Goal: Task Accomplishment & Management: Use online tool/utility

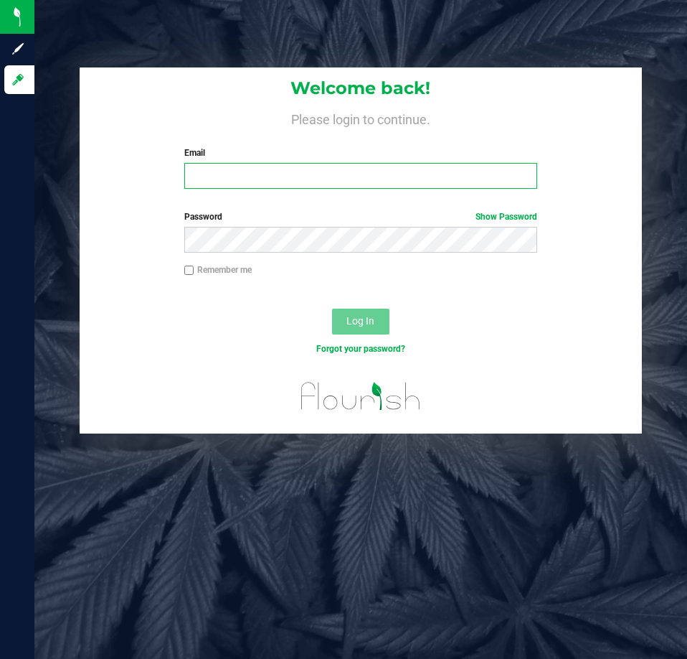
click at [324, 168] on input "Email" at bounding box center [360, 176] width 353 height 26
click at [283, 182] on input "Email" at bounding box center [360, 176] width 353 height 26
type input "[EMAIL_ADDRESS][DOMAIN_NAME]"
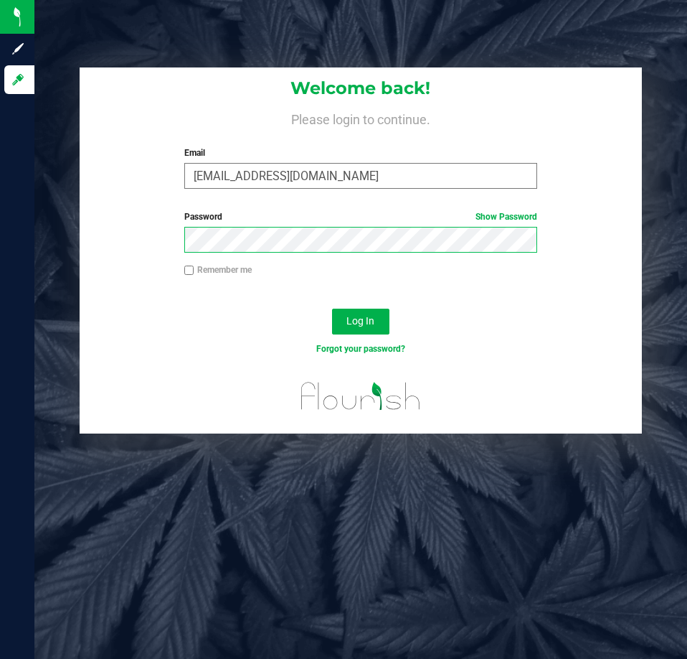
click at [332, 308] on button "Log In" at bounding box center [360, 321] width 57 height 26
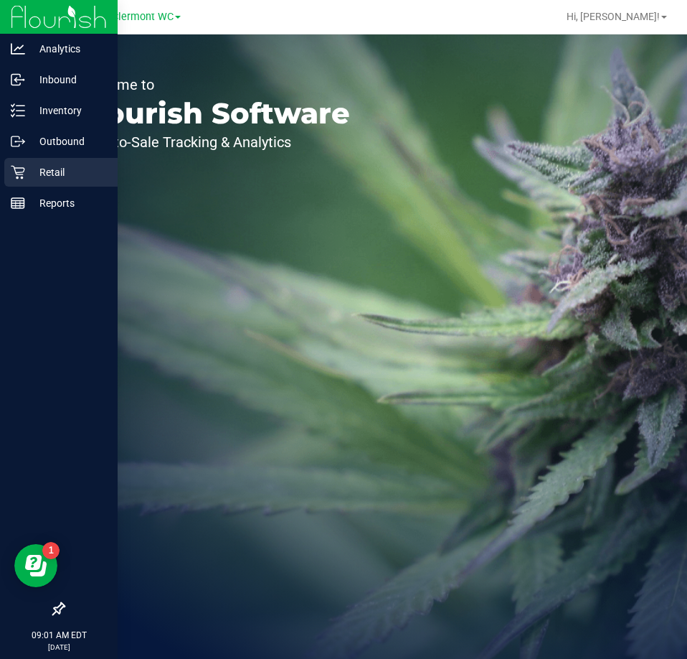
click at [34, 178] on p "Retail" at bounding box center [68, 172] width 86 height 17
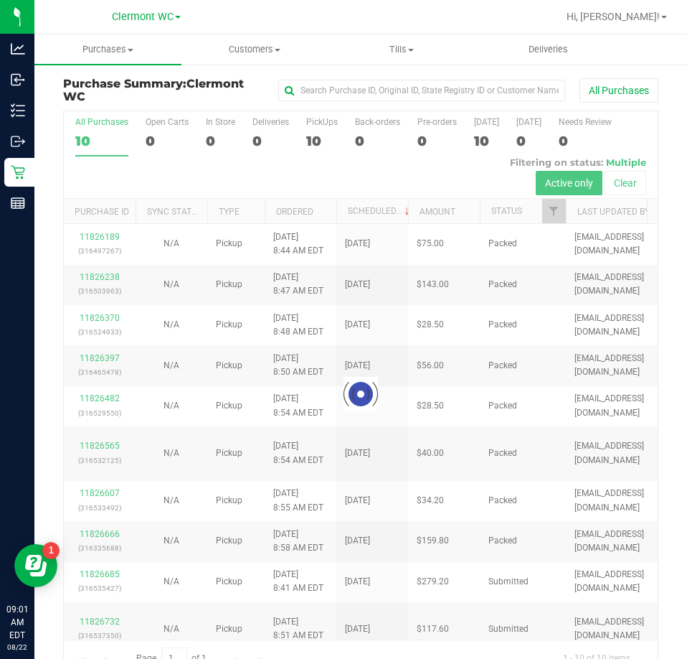
scroll to position [32, 0]
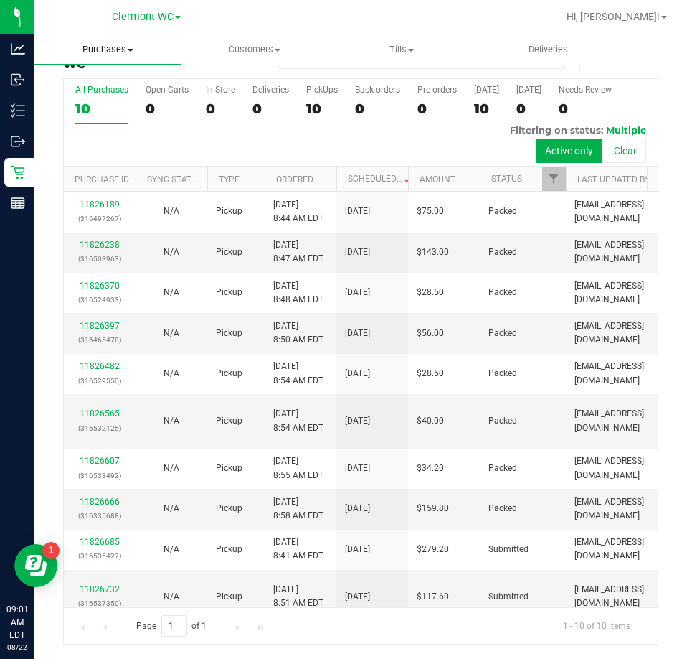
click at [104, 47] on span "Purchases" at bounding box center [107, 49] width 147 height 13
click at [85, 105] on span "Fulfillment" at bounding box center [78, 104] width 89 height 12
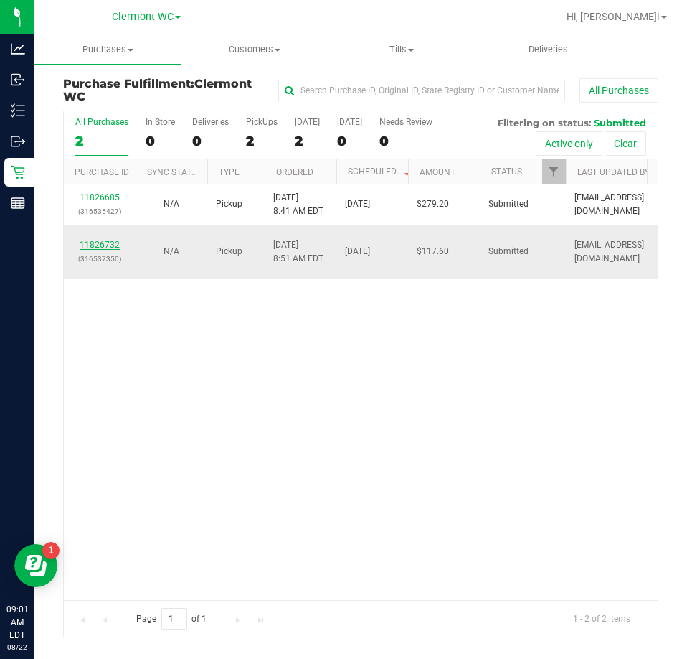
click at [106, 241] on link "11826732" at bounding box center [100, 245] width 40 height 10
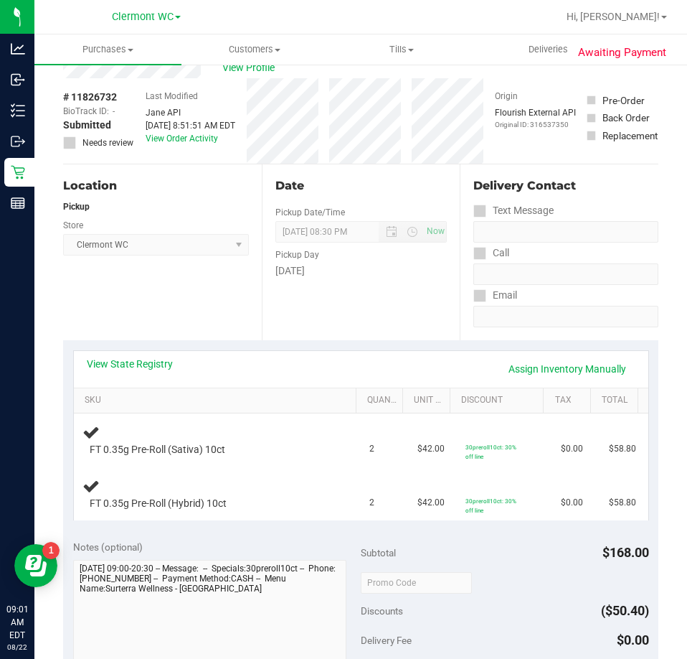
scroll to position [72, 0]
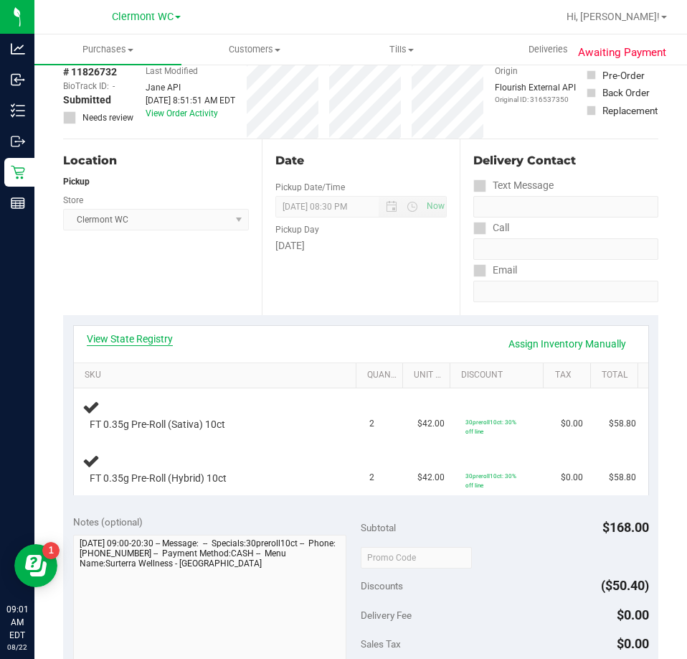
click at [131, 335] on link "View State Registry" at bounding box center [130, 338] width 86 height 14
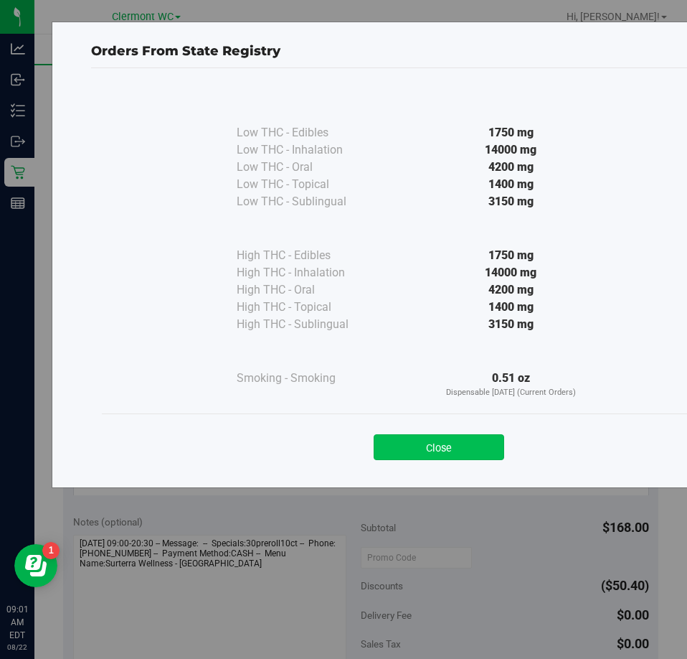
click at [463, 444] on button "Close" at bounding box center [439, 447] width 131 height 26
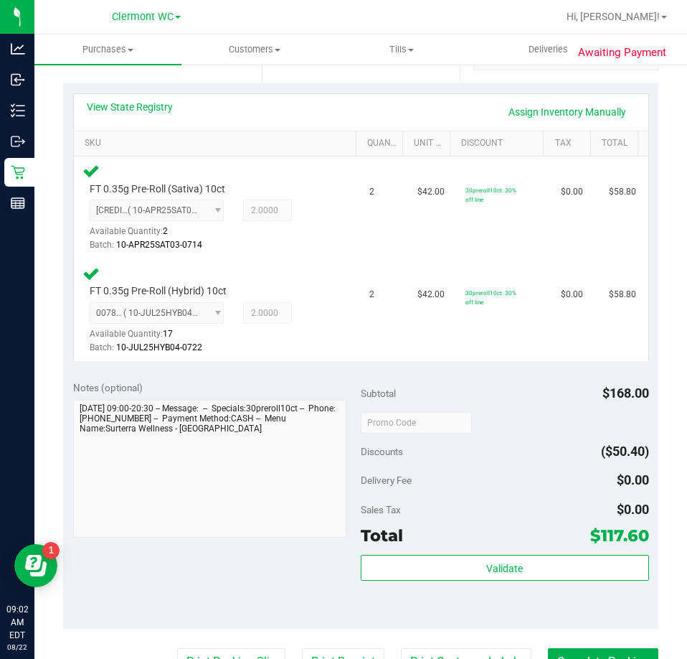
scroll to position [430, 0]
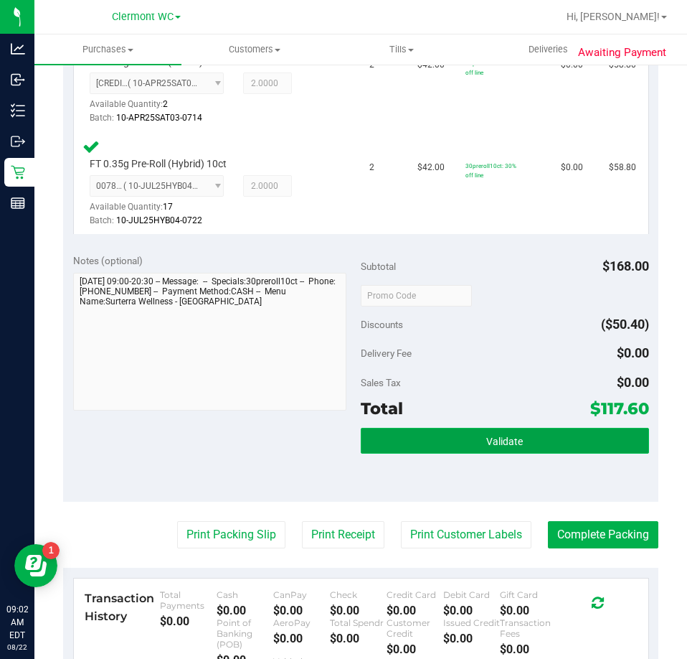
click at [489, 428] on button "Validate" at bounding box center [505, 441] width 288 height 26
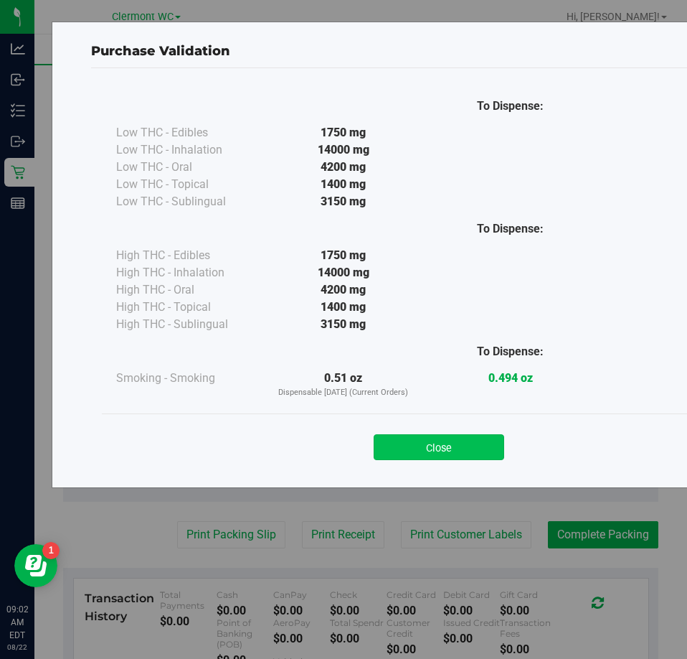
click at [457, 445] on button "Close" at bounding box center [439, 447] width 131 height 26
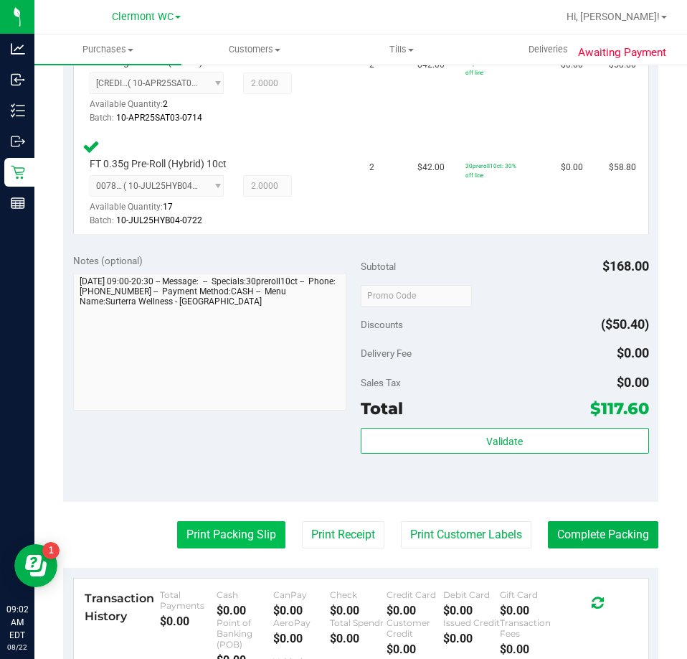
click at [234, 526] on button "Print Packing Slip" at bounding box center [231, 534] width 108 height 27
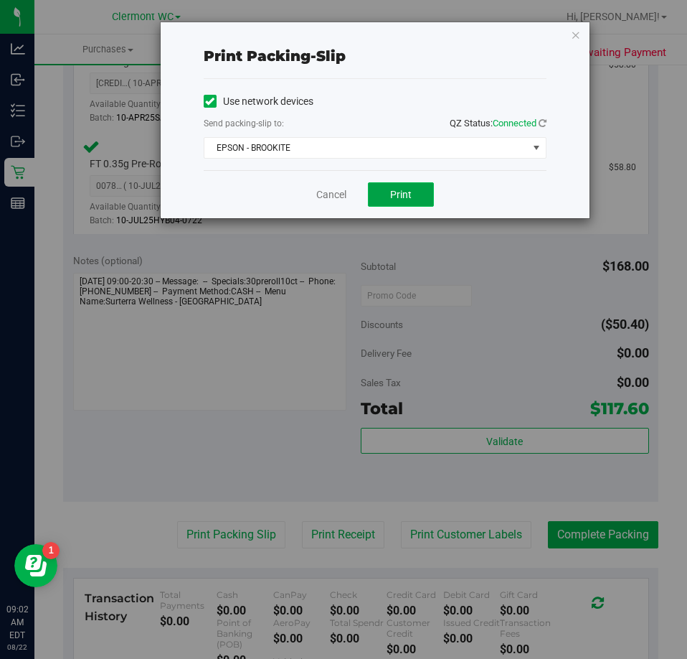
click at [384, 192] on button "Print" at bounding box center [401, 194] width 66 height 24
click at [330, 194] on link "Cancel" at bounding box center [331, 194] width 30 height 15
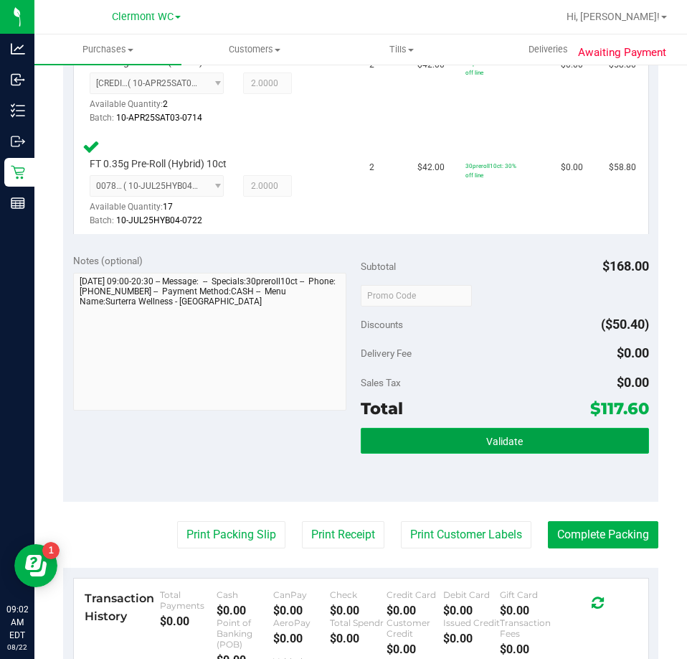
click at [423, 446] on button "Validate" at bounding box center [505, 441] width 288 height 26
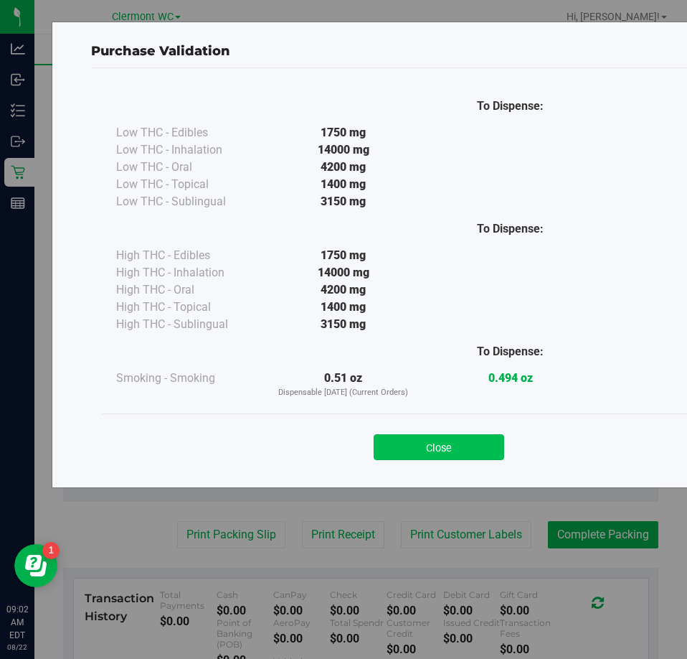
click at [414, 448] on button "Close" at bounding box center [439, 447] width 131 height 26
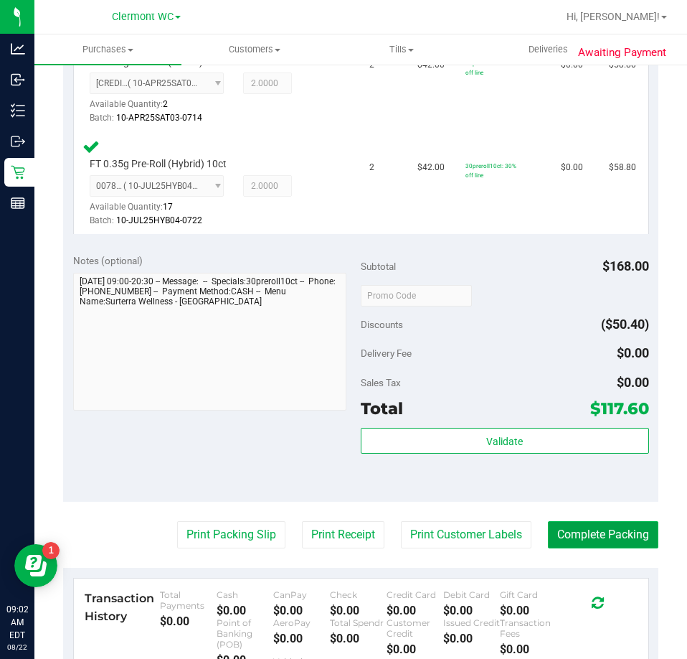
click at [617, 536] on button "Complete Packing" at bounding box center [603, 534] width 110 height 27
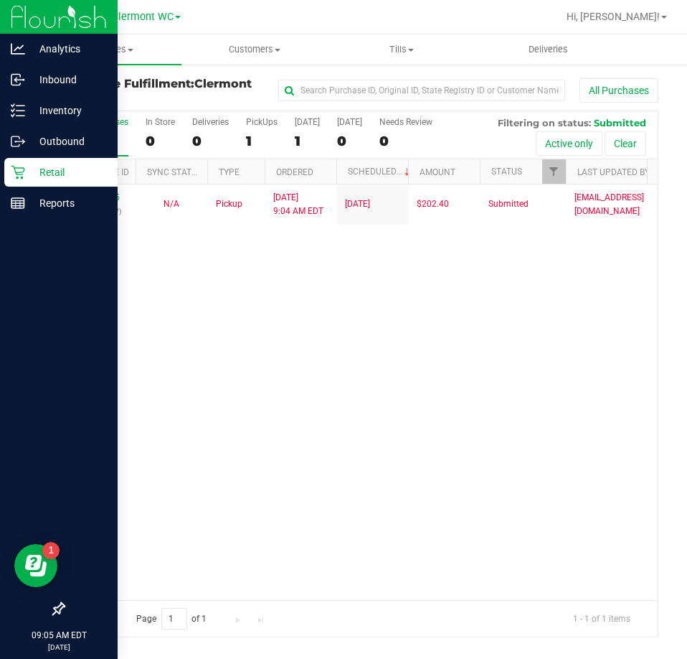
click at [9, 176] on div "Retail" at bounding box center [60, 172] width 113 height 29
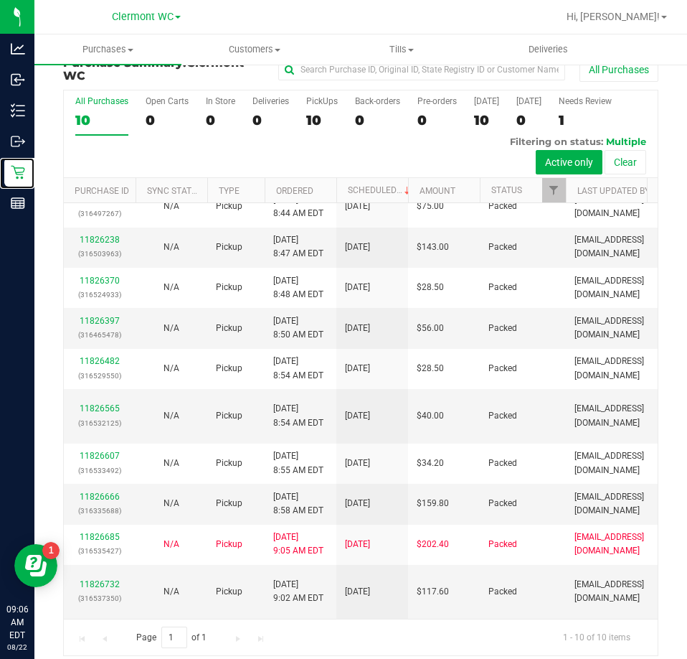
scroll to position [32, 0]
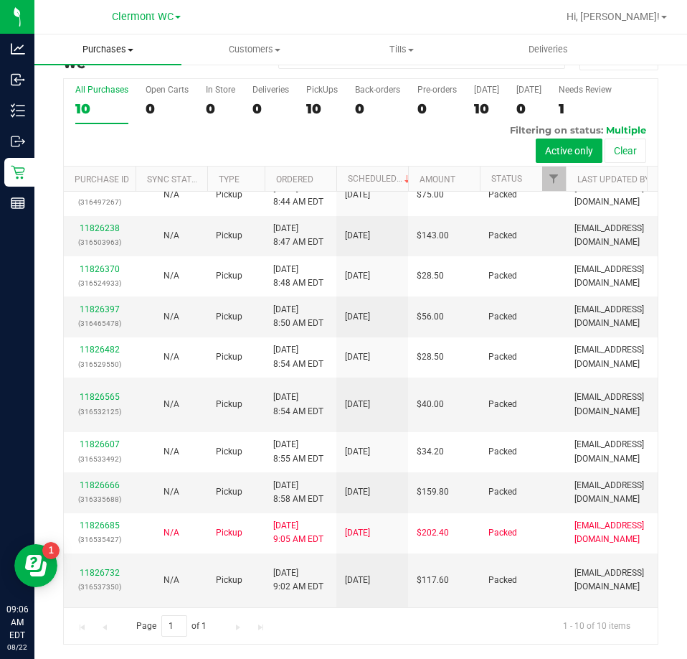
click at [102, 48] on span "Purchases" at bounding box center [107, 49] width 147 height 13
click at [74, 103] on span "Fulfillment" at bounding box center [78, 104] width 89 height 12
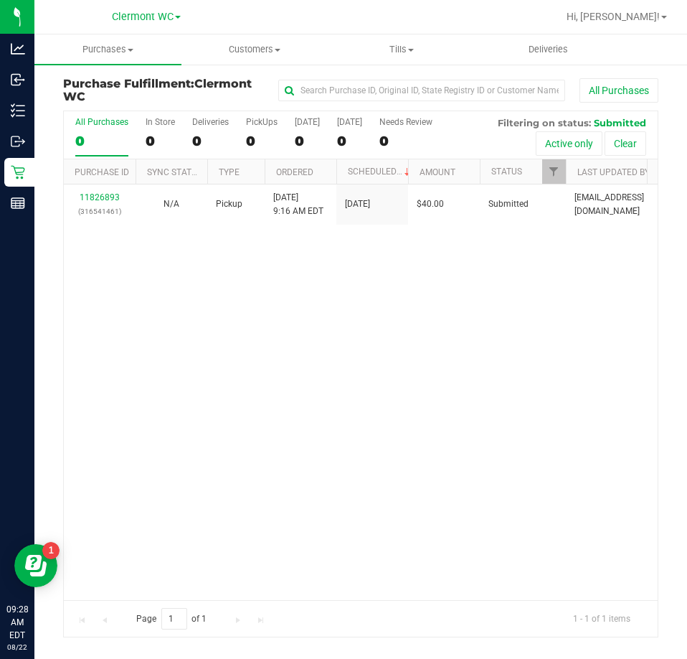
click at [311, 439] on div "11826893 (316541461) N/A Pickup [DATE] 9:16 AM EDT 8/22/2025 $40.00 Submitted […" at bounding box center [361, 391] width 594 height 415
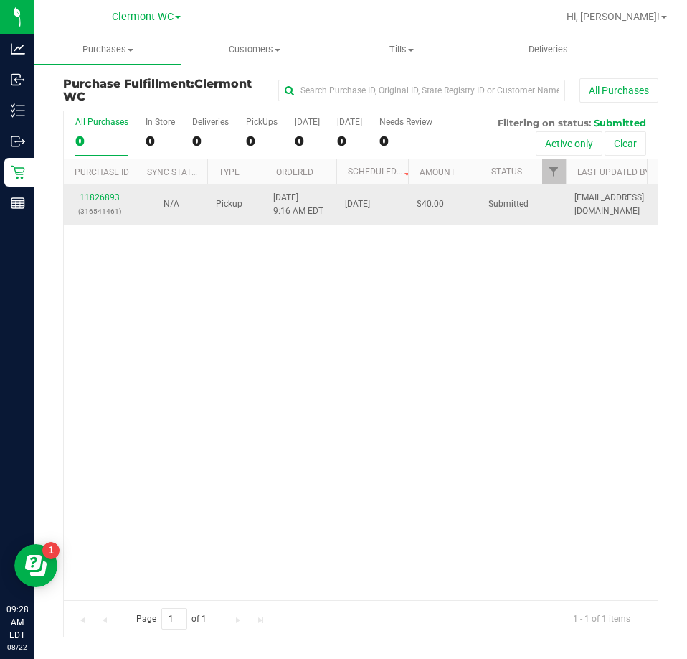
click at [98, 197] on link "11826893" at bounding box center [100, 197] width 40 height 10
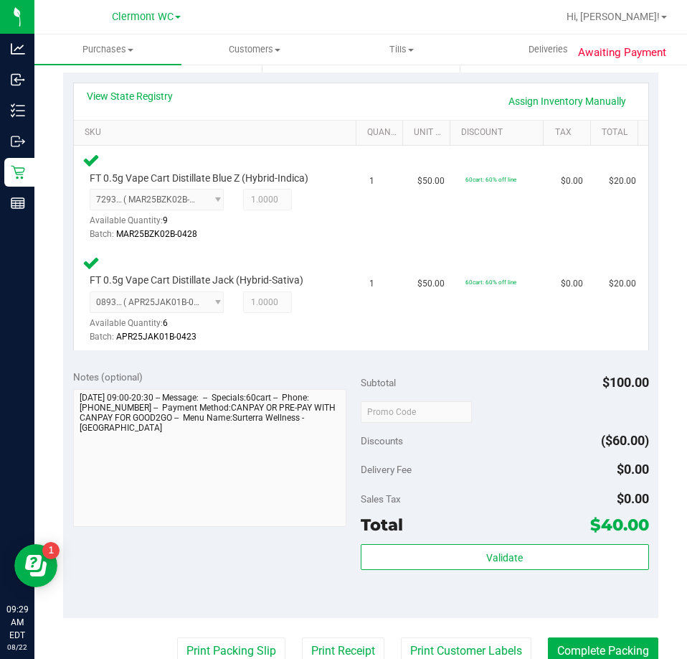
scroll to position [359, 0]
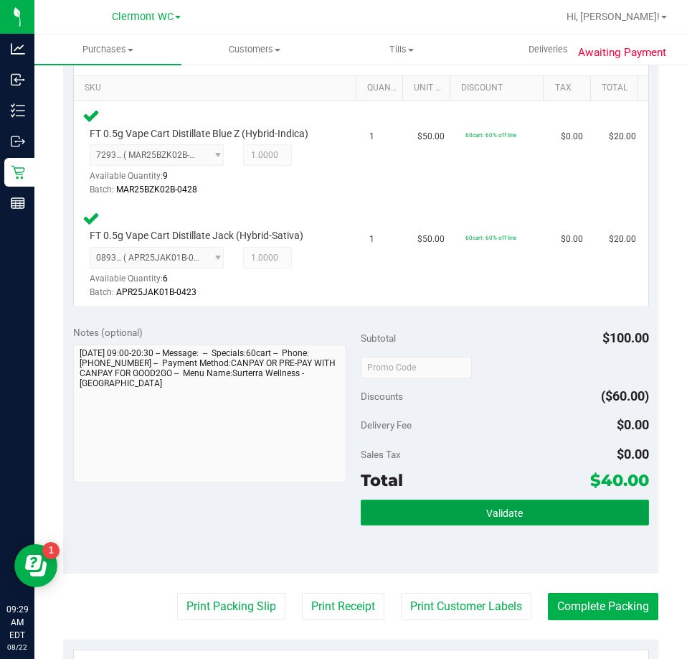
click at [525, 515] on button "Validate" at bounding box center [505, 512] width 288 height 26
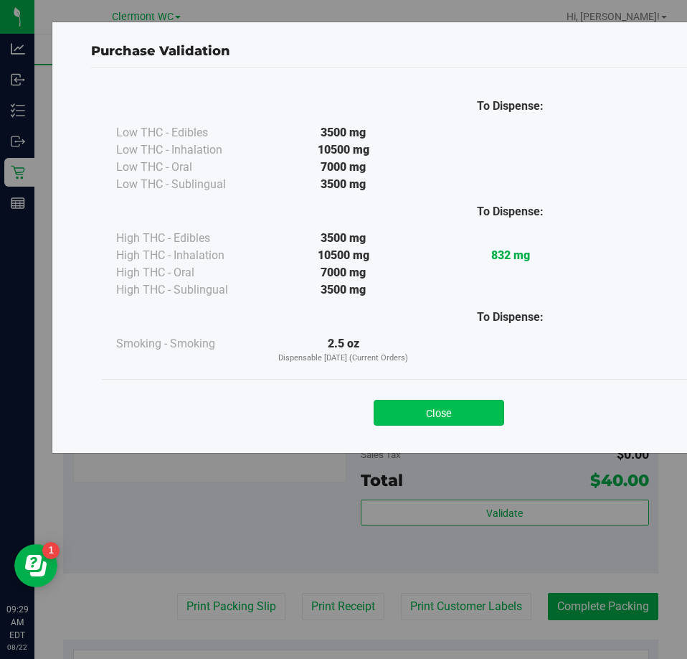
click at [451, 412] on button "Close" at bounding box center [439, 413] width 131 height 26
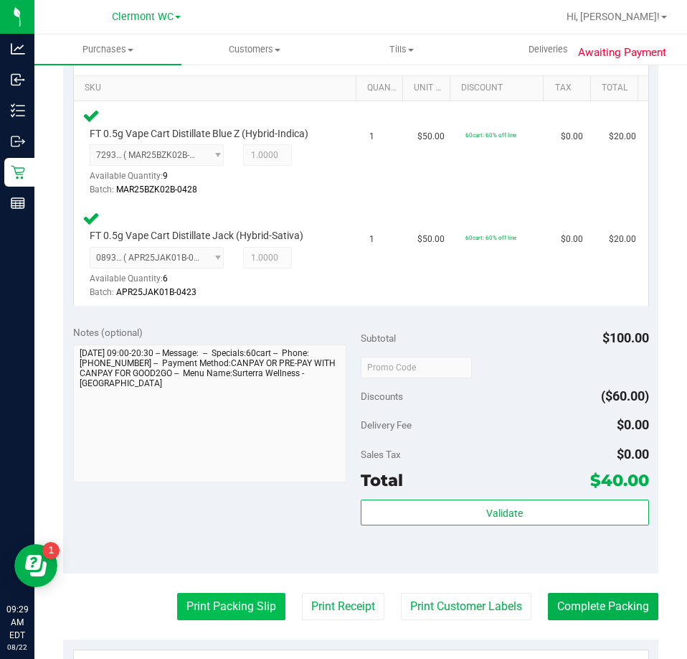
click at [163, 607] on div "Print Packing Slip Print Receipt Print Customer Labels Complete Packing" at bounding box center [360, 606] width 595 height 27
click at [223, 611] on button "Print Packing Slip" at bounding box center [231, 606] width 108 height 27
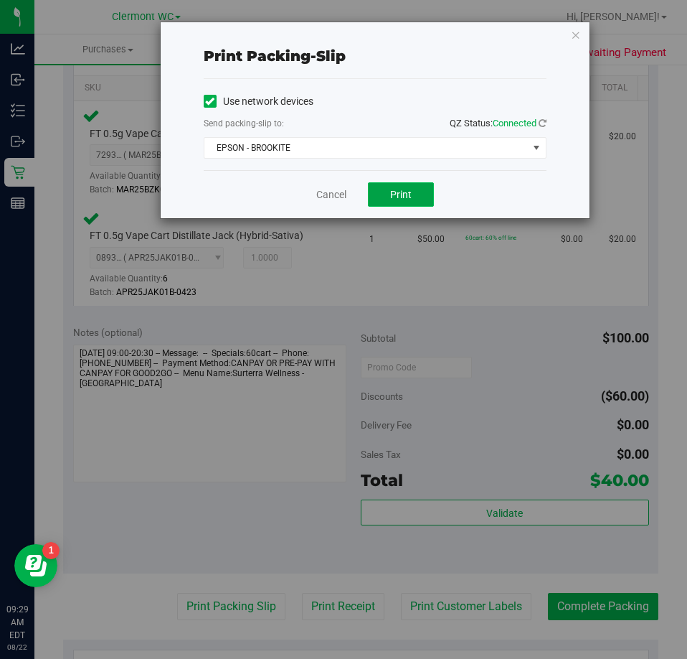
click at [404, 193] on span "Print" at bounding box center [401, 194] width 22 height 11
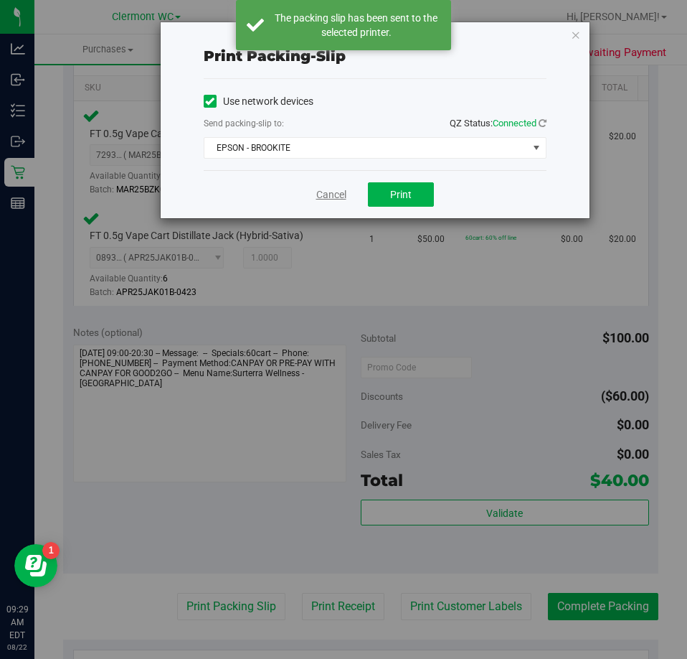
click at [320, 194] on link "Cancel" at bounding box center [331, 194] width 30 height 15
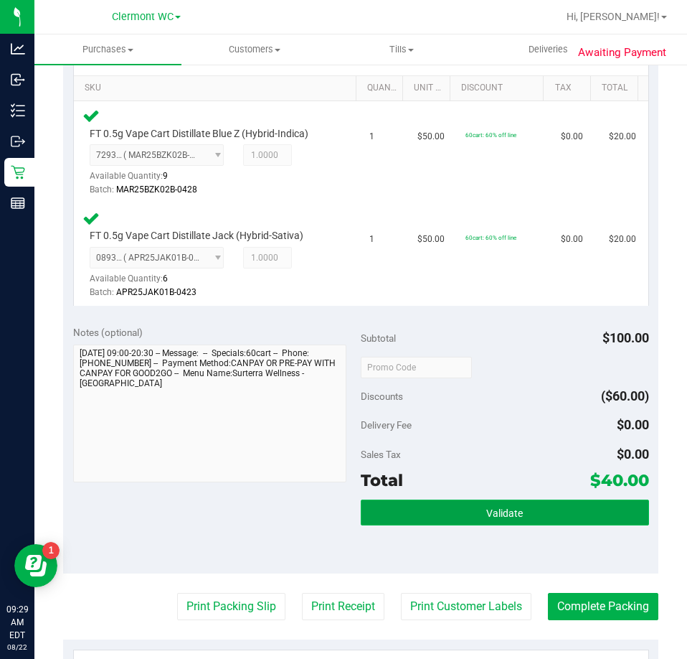
click at [514, 511] on span "Validate" at bounding box center [504, 512] width 37 height 11
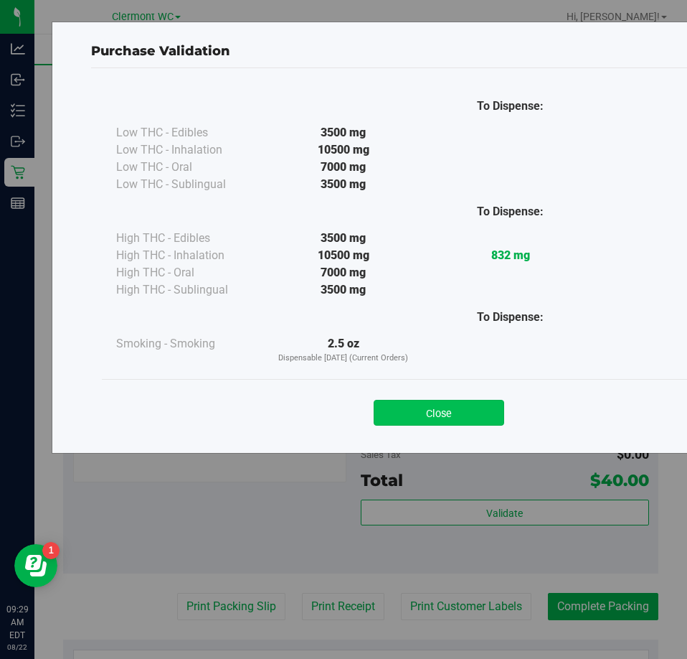
click at [466, 424] on button "Close" at bounding box center [439, 413] width 131 height 26
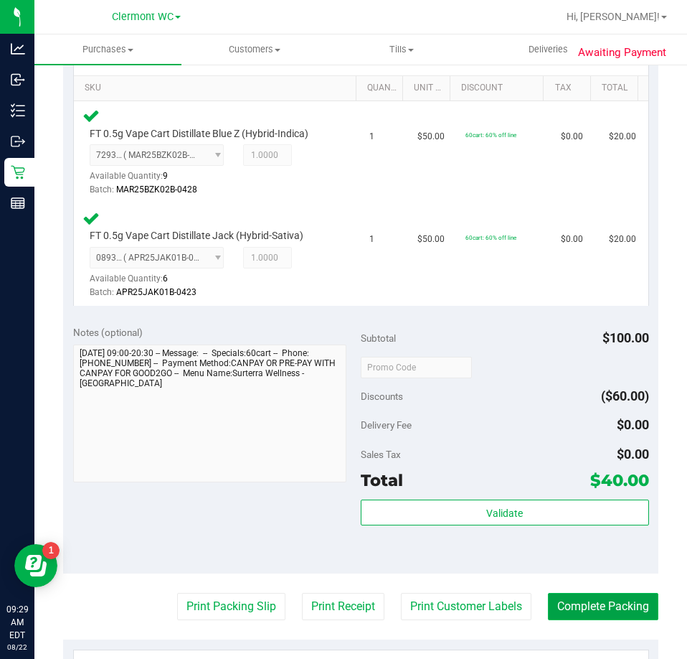
click at [616, 603] on button "Complete Packing" at bounding box center [603, 606] width 110 height 27
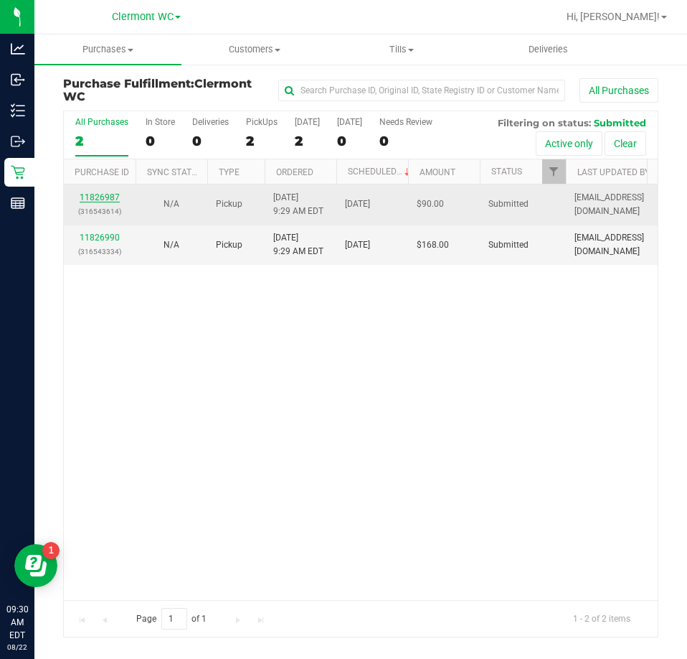
click at [105, 197] on link "11826987" at bounding box center [100, 197] width 40 height 10
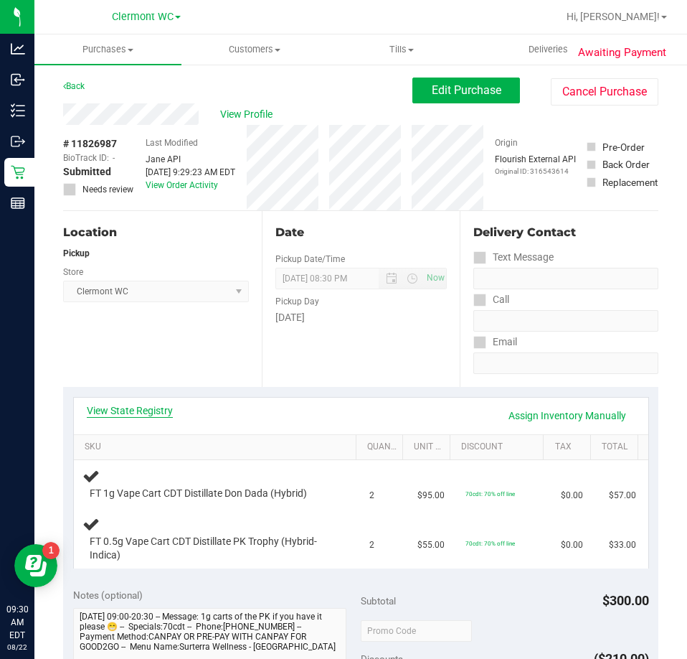
click at [156, 410] on link "View State Registry" at bounding box center [130, 410] width 86 height 14
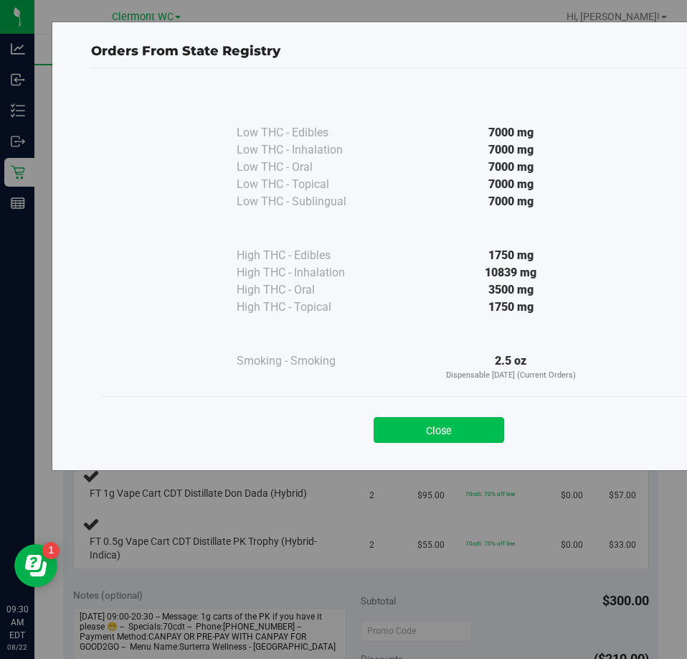
click at [472, 426] on button "Close" at bounding box center [439, 430] width 131 height 26
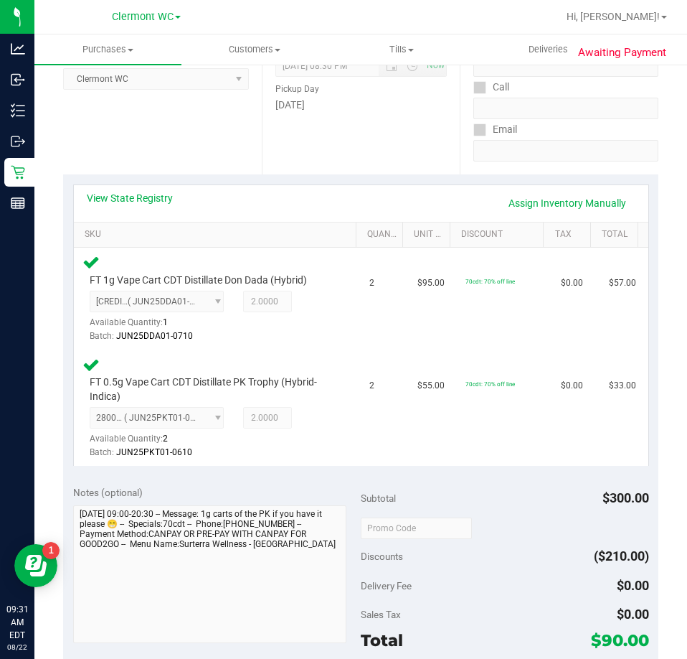
scroll to position [359, 0]
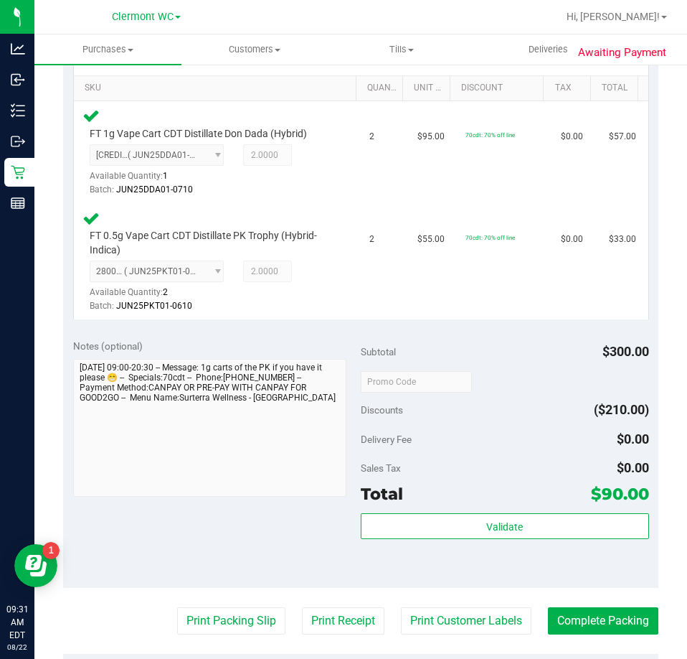
click at [466, 509] on div "Subtotal $300.00 Discounts ($210.00) Delivery Fee $0.00 Sales Tax $0.00 Total $…" at bounding box center [505, 458] width 288 height 239
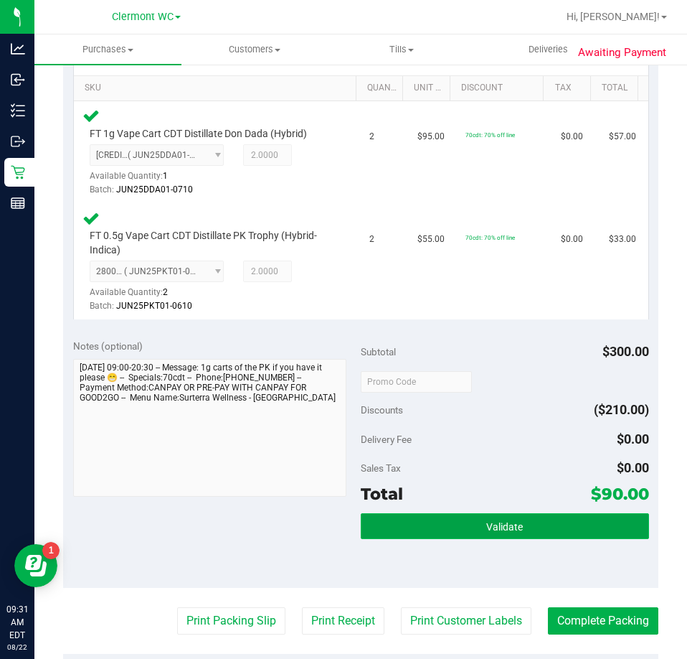
click at [386, 523] on button "Validate" at bounding box center [505, 526] width 288 height 26
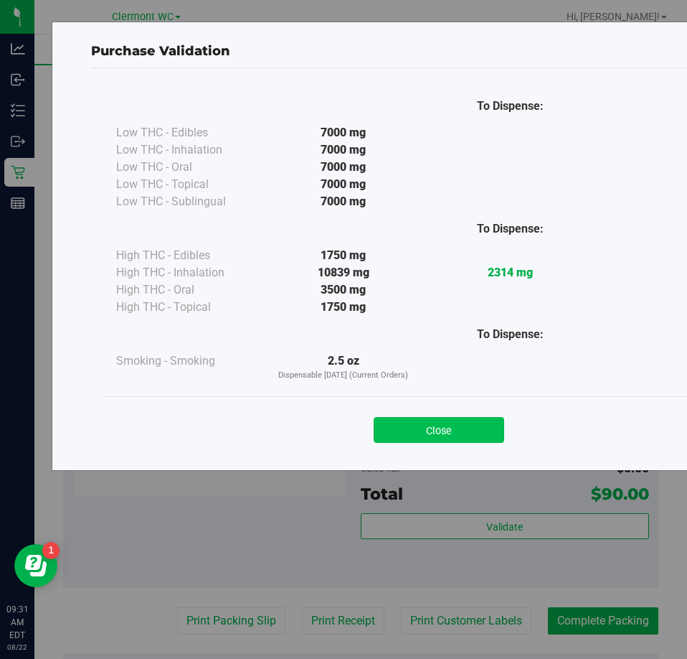
click at [420, 441] on button "Close" at bounding box center [439, 430] width 131 height 26
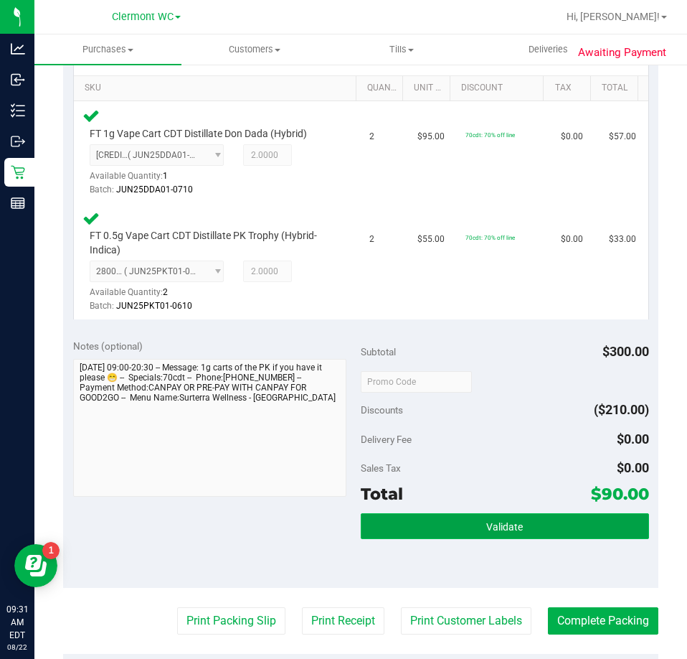
click at [491, 529] on span "Validate" at bounding box center [504, 526] width 37 height 11
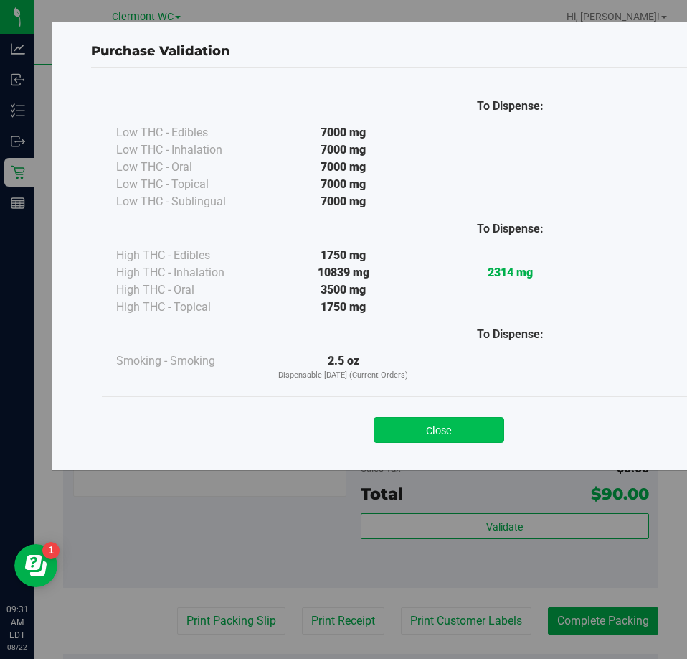
click at [469, 418] on button "Close" at bounding box center [439, 430] width 131 height 26
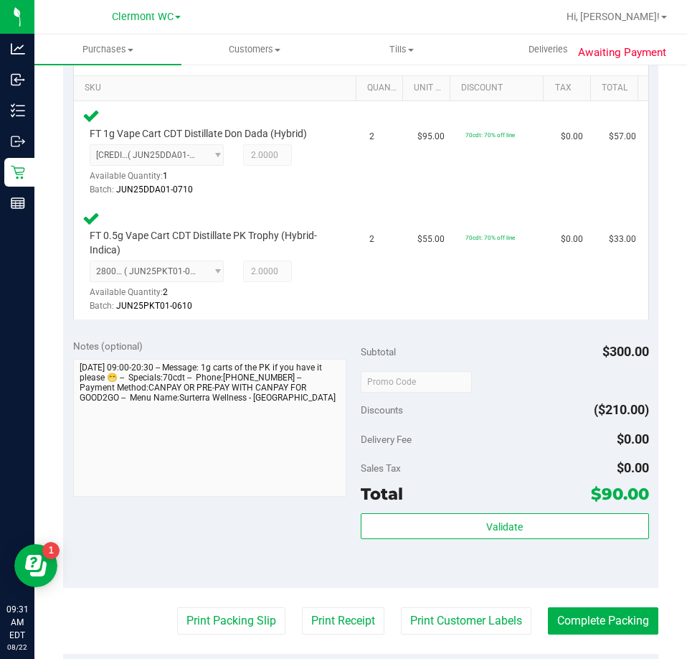
scroll to position [502, 0]
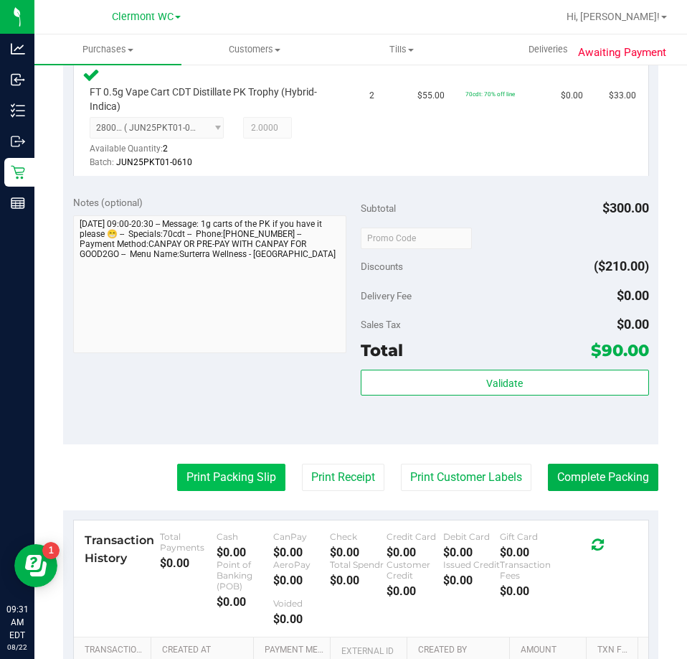
click at [251, 482] on button "Print Packing Slip" at bounding box center [231, 476] width 108 height 27
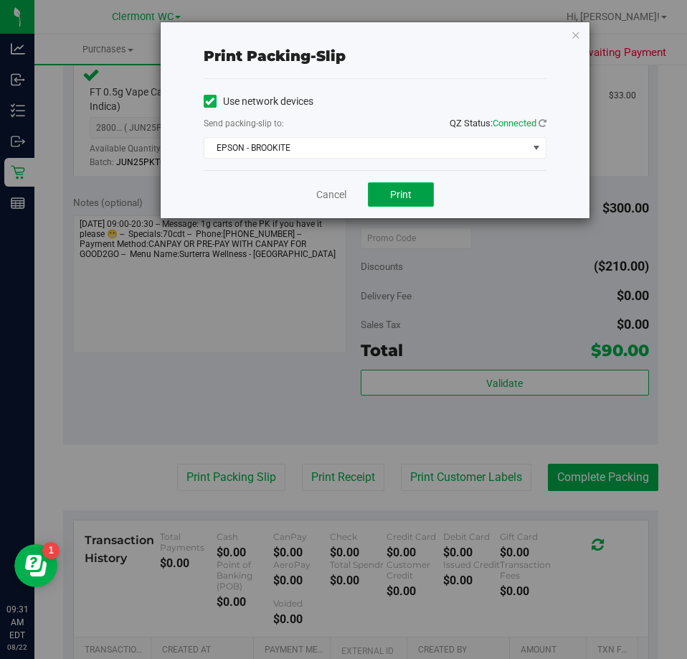
click at [412, 190] on button "Print" at bounding box center [401, 194] width 66 height 24
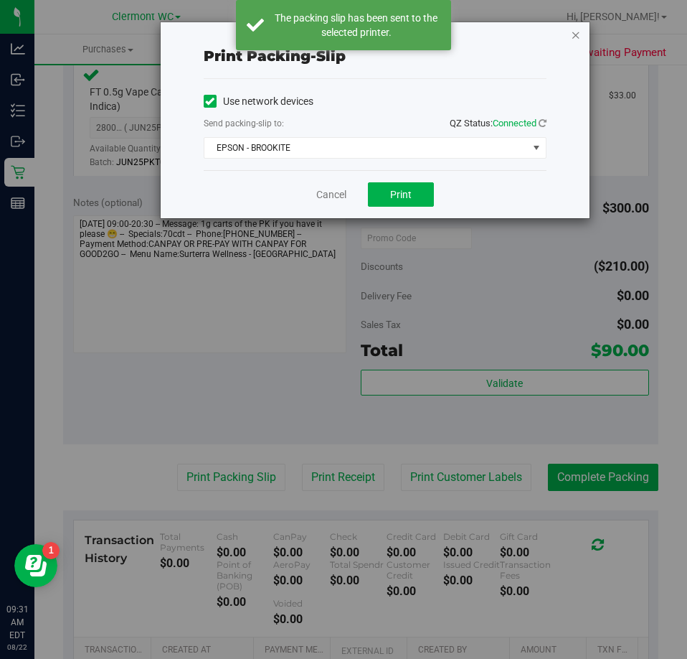
click at [577, 32] on icon "button" at bounding box center [576, 34] width 10 height 17
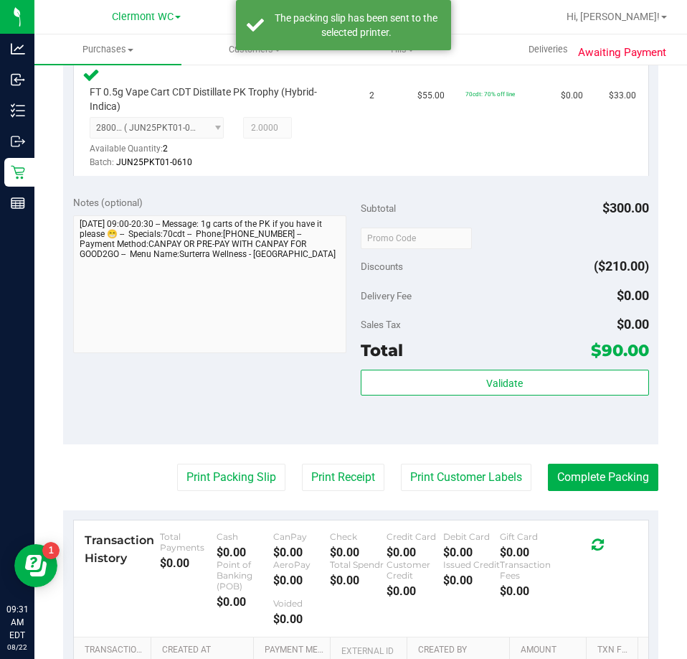
click at [590, 494] on purchase-details "Back Edit Purchase Cancel Purchase View Profile # 11826987 BioTrack ID: - Submi…" at bounding box center [360, 196] width 595 height 1242
click at [590, 487] on button "Complete Packing" at bounding box center [603, 476] width 110 height 27
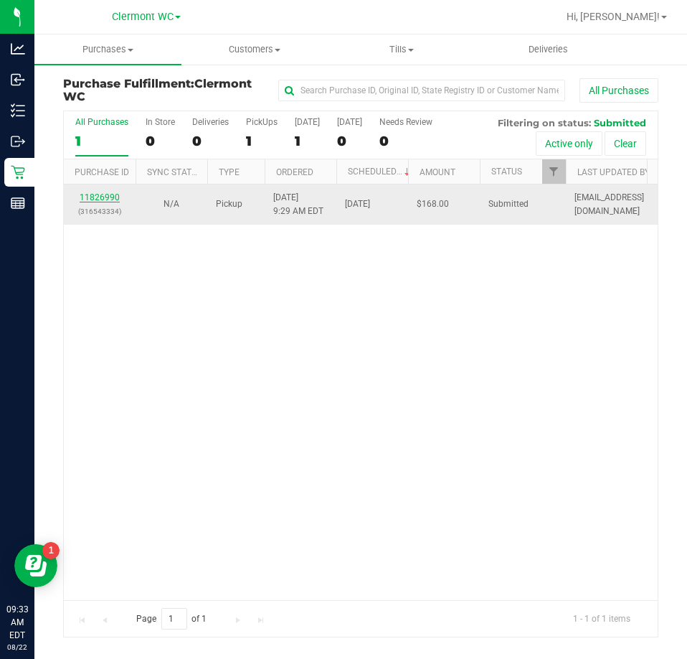
click at [107, 197] on link "11826990" at bounding box center [100, 197] width 40 height 10
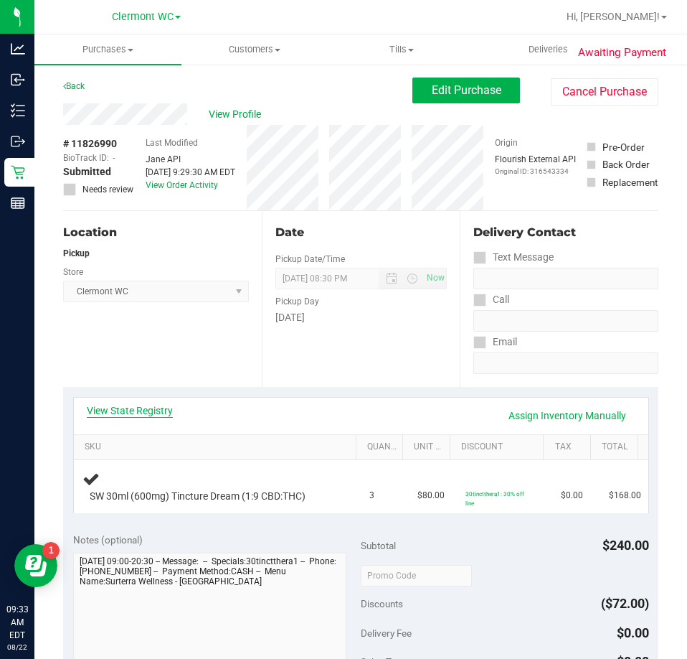
click at [138, 410] on link "View State Registry" at bounding box center [130, 410] width 86 height 14
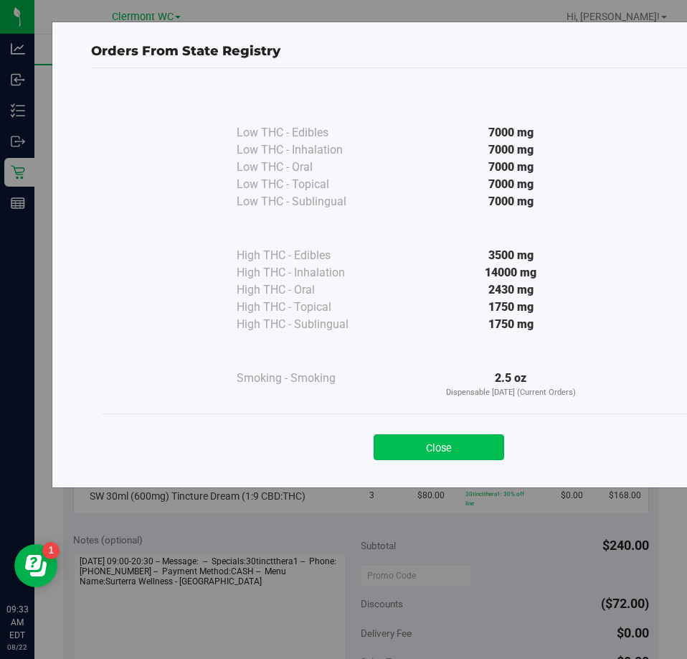
click at [462, 457] on button "Close" at bounding box center [439, 447] width 131 height 26
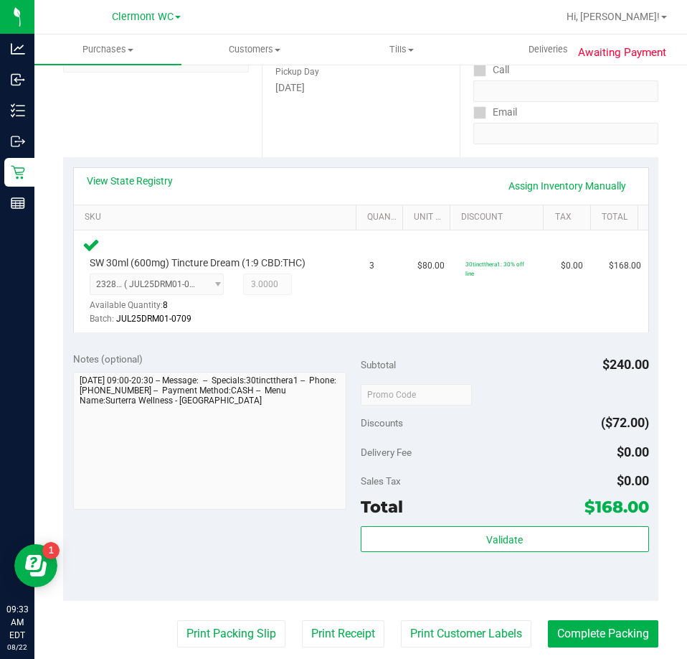
scroll to position [287, 0]
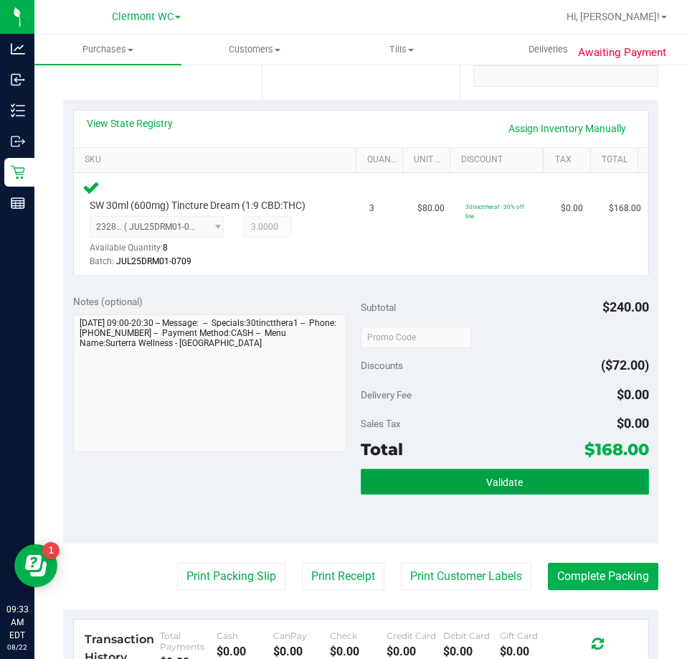
click at [484, 476] on button "Validate" at bounding box center [505, 481] width 288 height 26
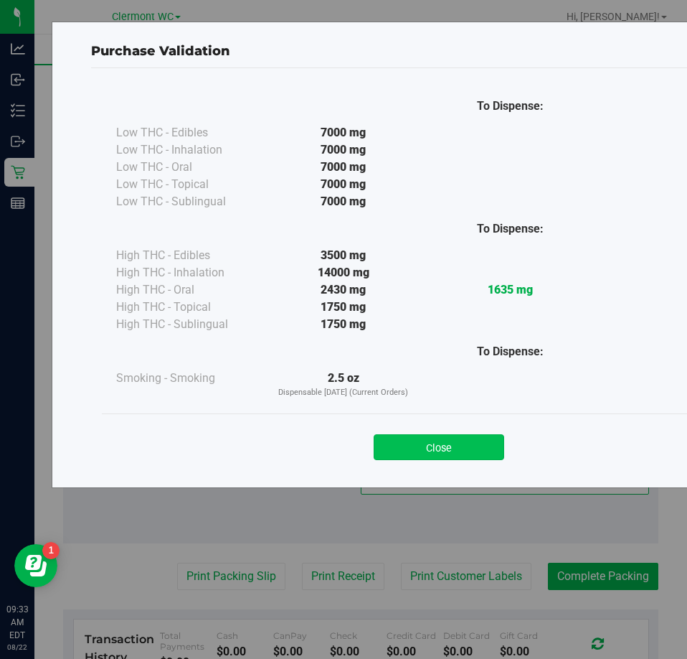
click at [463, 445] on button "Close" at bounding box center [439, 447] width 131 height 26
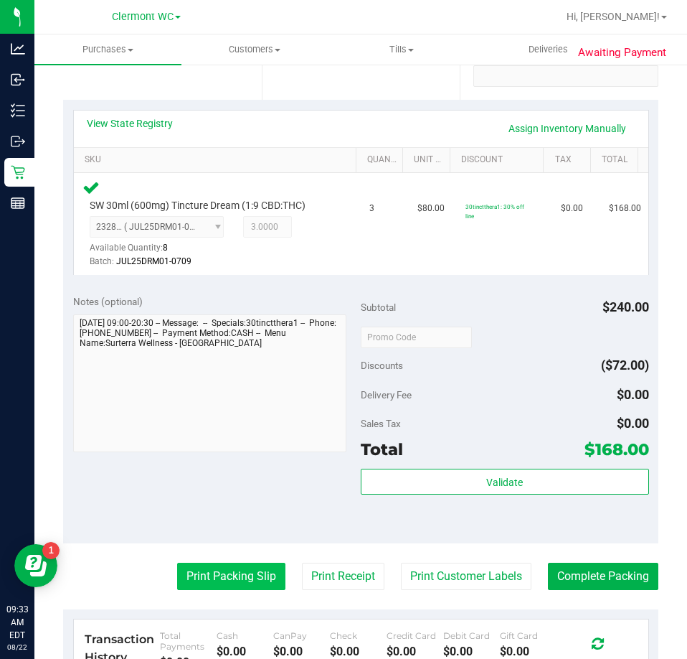
click at [178, 576] on button "Print Packing Slip" at bounding box center [231, 575] width 108 height 27
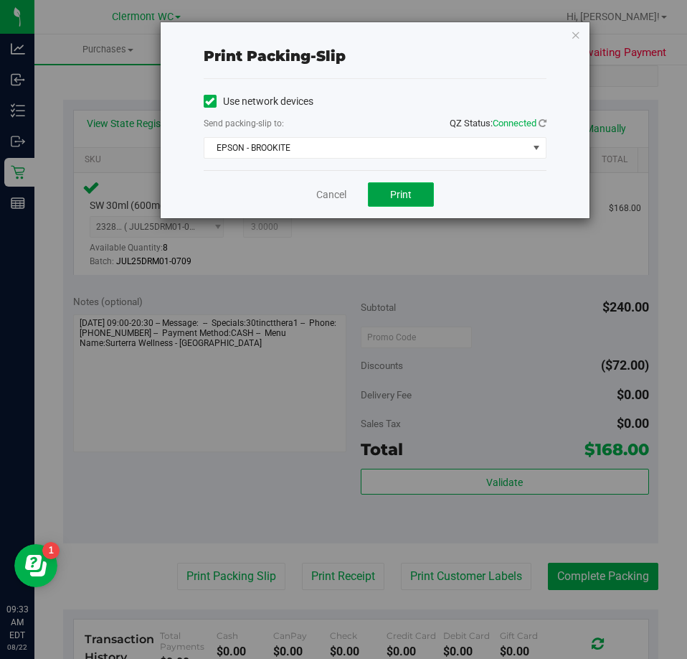
click at [408, 196] on span "Print" at bounding box center [401, 194] width 22 height 11
click at [344, 200] on link "Cancel" at bounding box center [331, 194] width 30 height 15
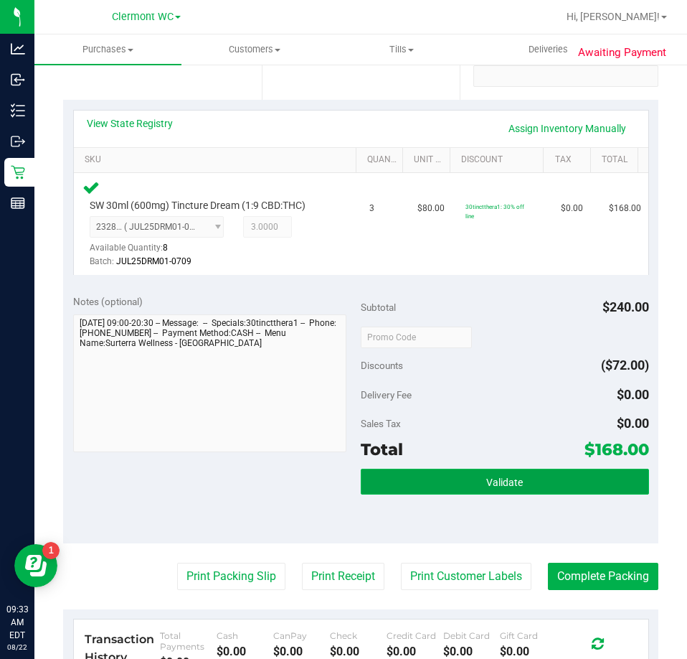
click at [477, 479] on button "Validate" at bounding box center [505, 481] width 288 height 26
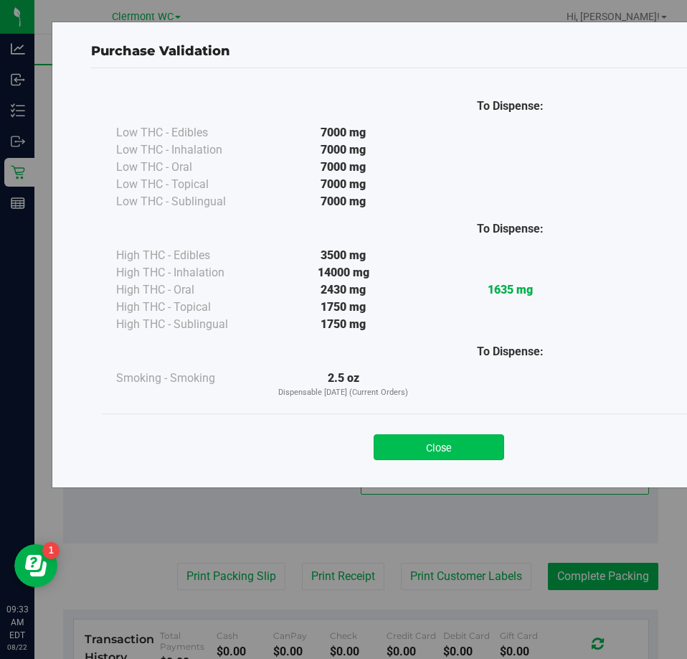
click at [441, 437] on button "Close" at bounding box center [439, 447] width 131 height 26
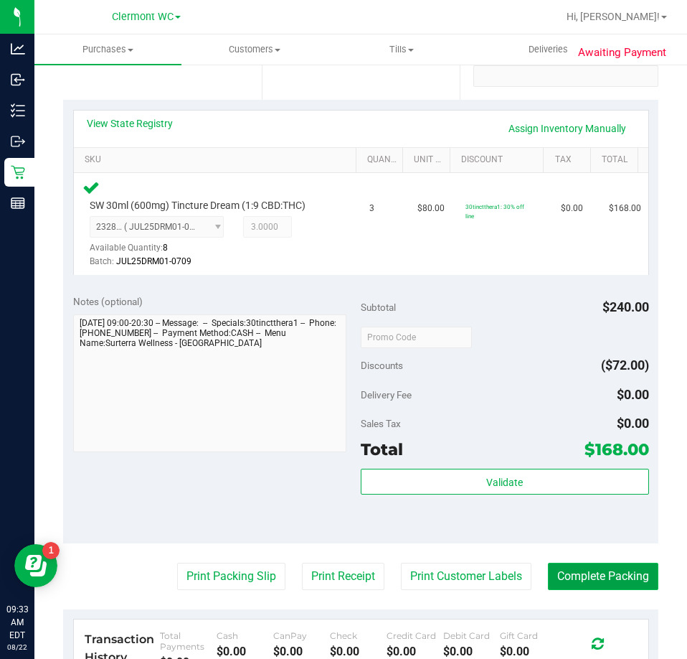
click at [609, 576] on button "Complete Packing" at bounding box center [603, 575] width 110 height 27
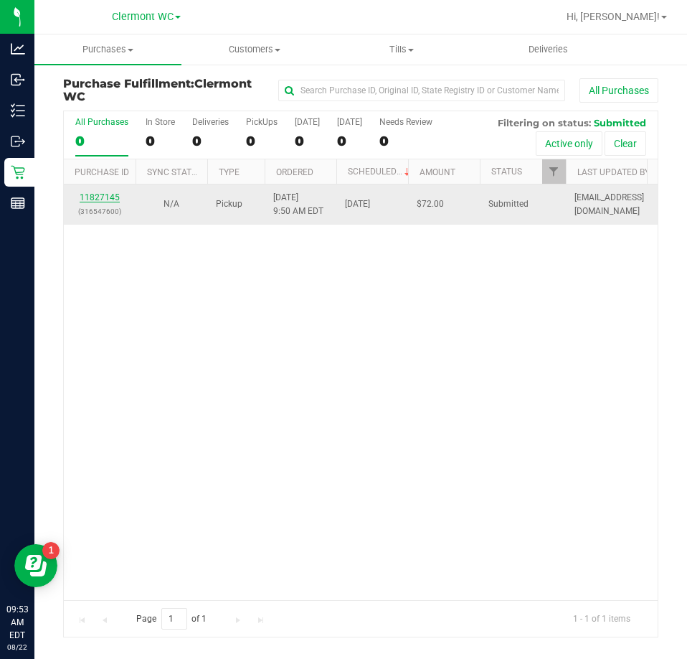
click at [91, 197] on link "11827145" at bounding box center [100, 197] width 40 height 10
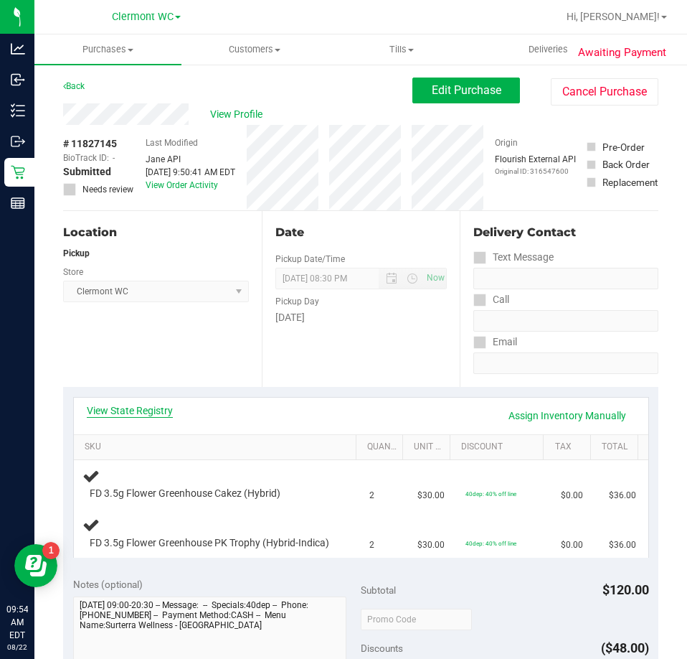
click at [151, 413] on link "View State Registry" at bounding box center [130, 410] width 86 height 14
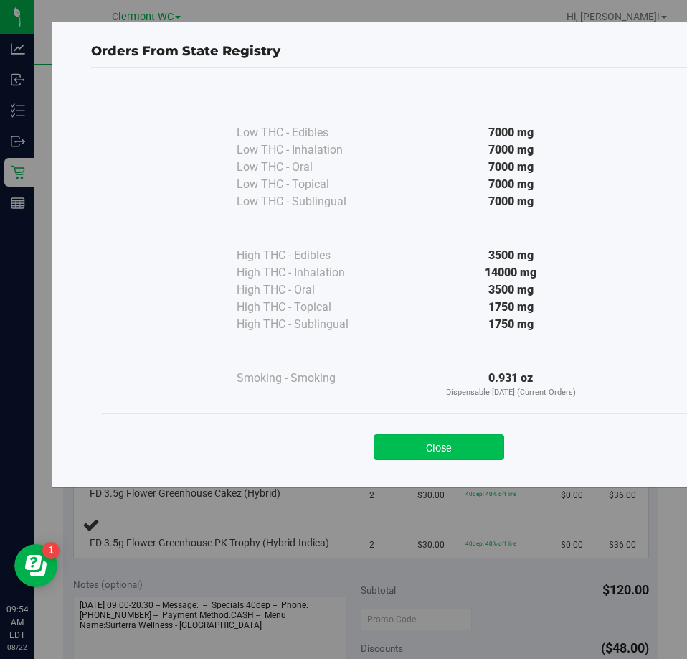
click at [463, 438] on button "Close" at bounding box center [439, 447] width 131 height 26
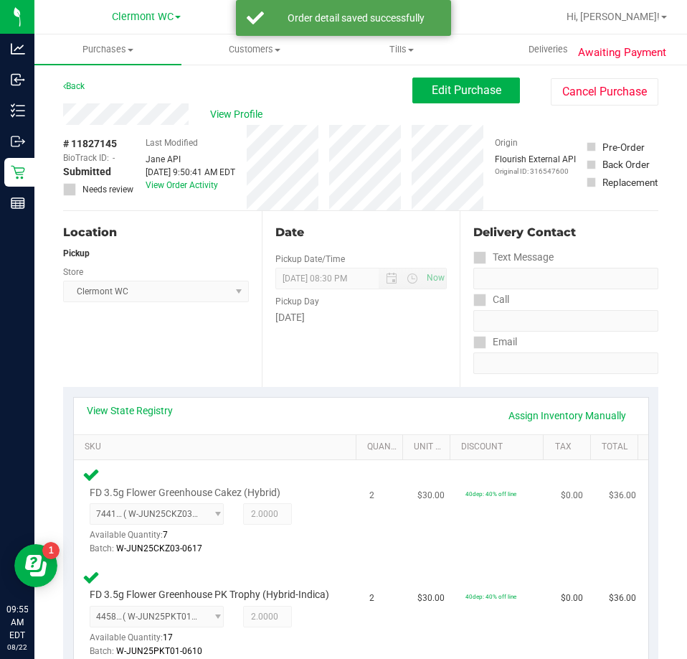
scroll to position [359, 0]
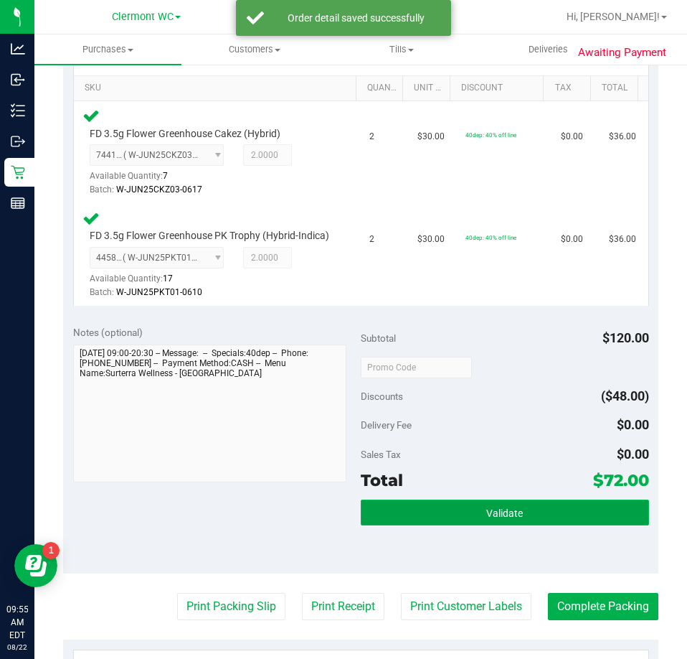
click at [491, 525] on button "Validate" at bounding box center [505, 512] width 288 height 26
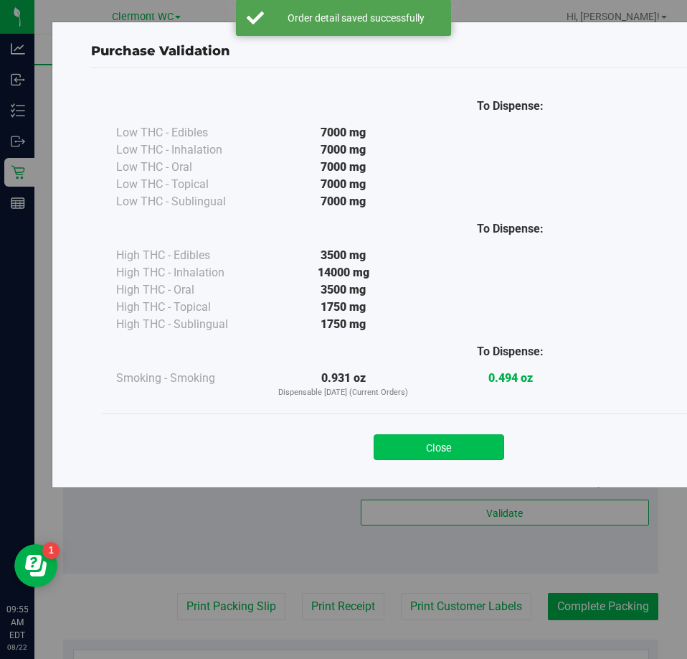
click at [415, 438] on button "Close" at bounding box center [439, 447] width 131 height 26
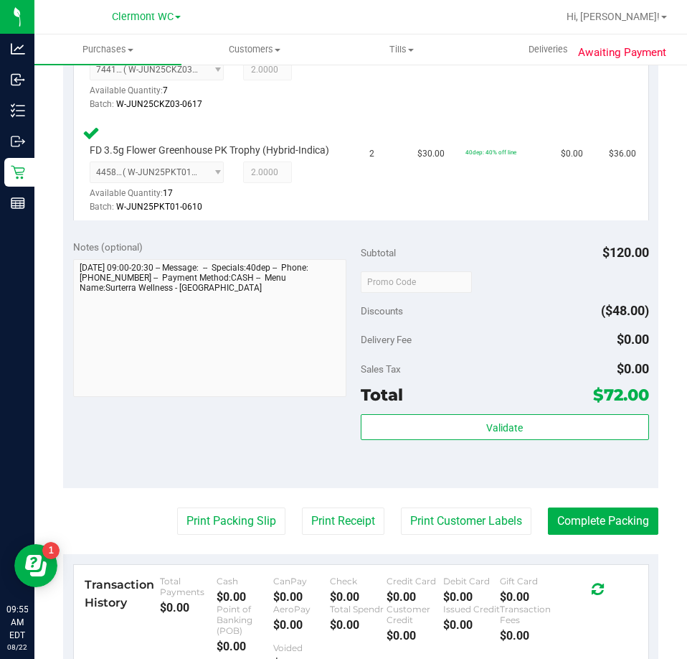
scroll to position [574, 0]
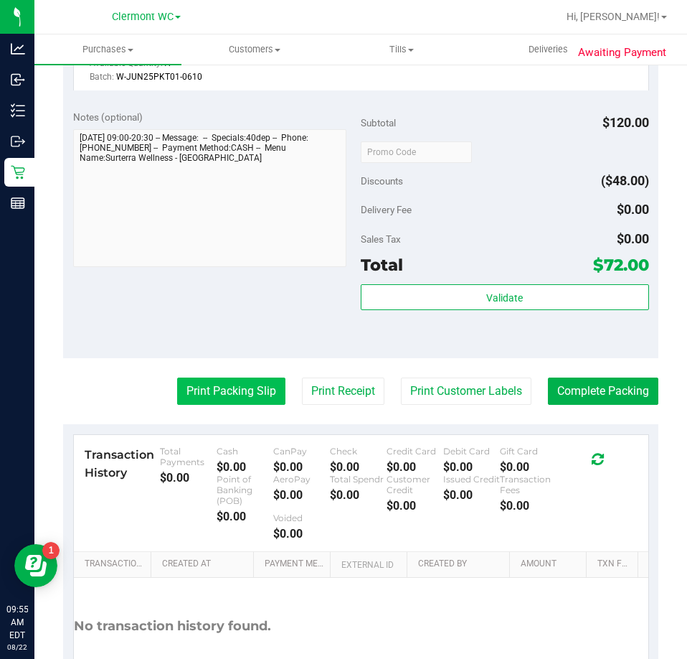
click at [194, 397] on button "Print Packing Slip" at bounding box center [231, 390] width 108 height 27
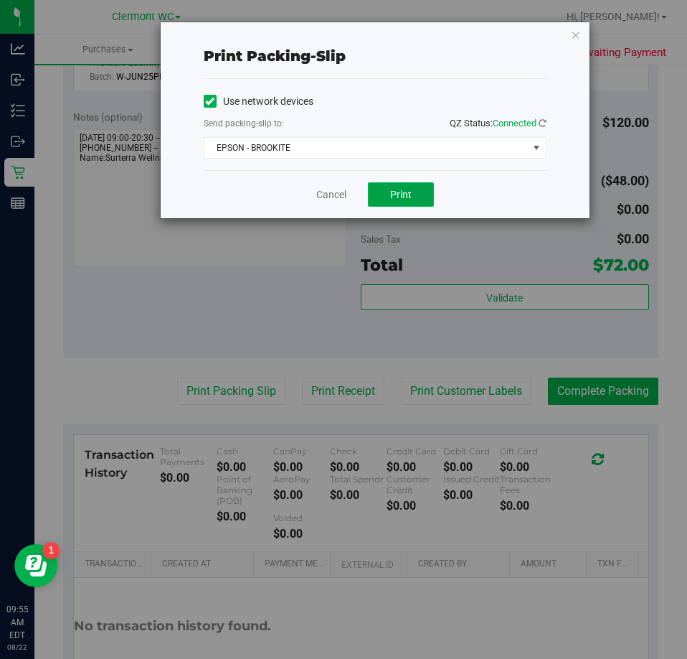
click at [383, 195] on button "Print" at bounding box center [401, 194] width 66 height 24
click at [326, 199] on link "Cancel" at bounding box center [331, 194] width 30 height 15
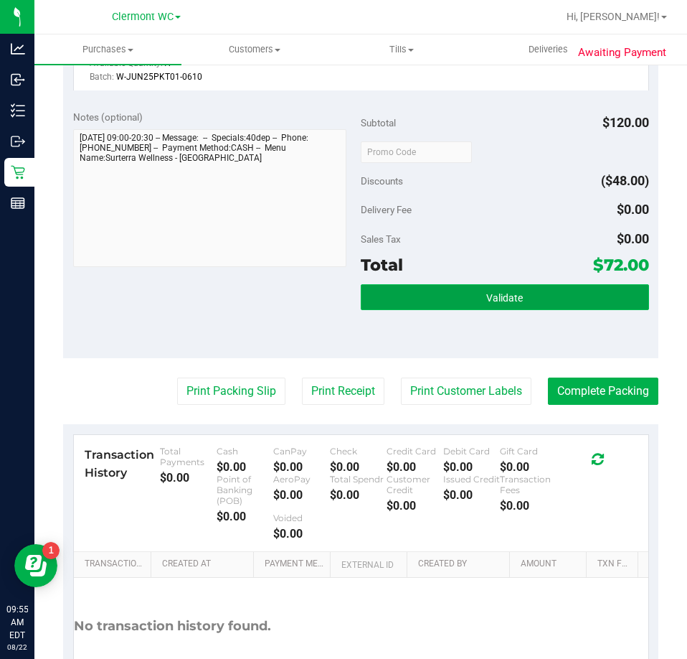
click at [438, 310] on button "Validate" at bounding box center [505, 297] width 288 height 26
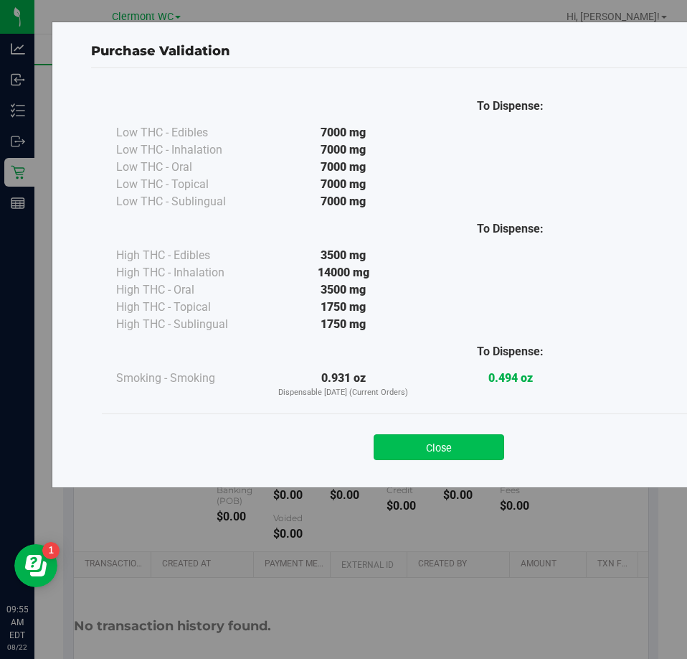
click at [419, 455] on button "Close" at bounding box center [439, 447] width 131 height 26
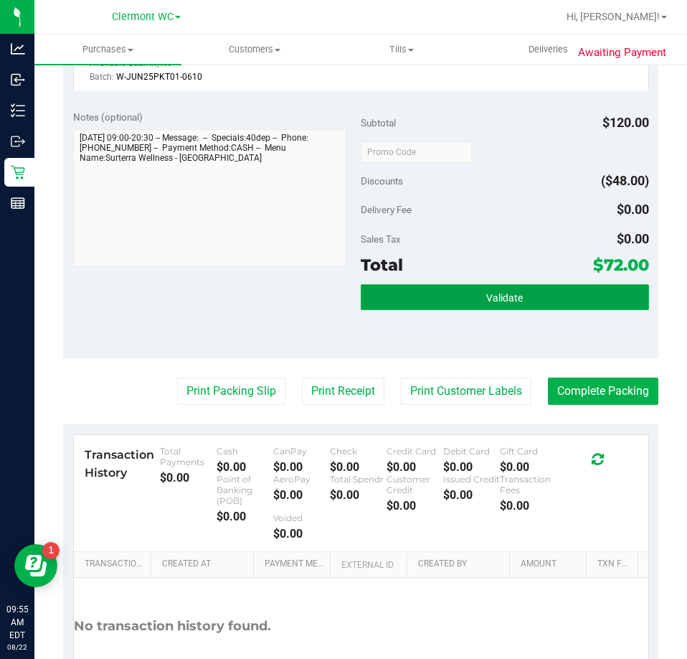
click at [458, 310] on button "Validate" at bounding box center [505, 297] width 288 height 26
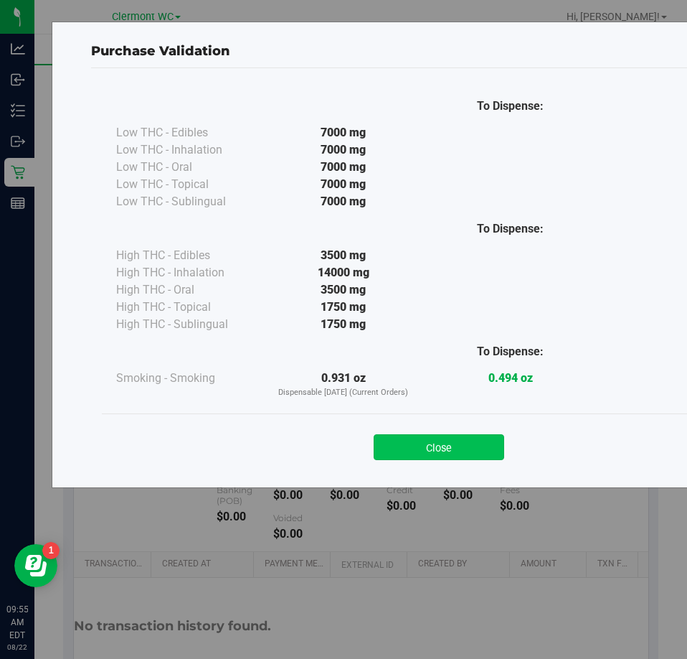
click at [438, 435] on button "Close" at bounding box center [439, 447] width 131 height 26
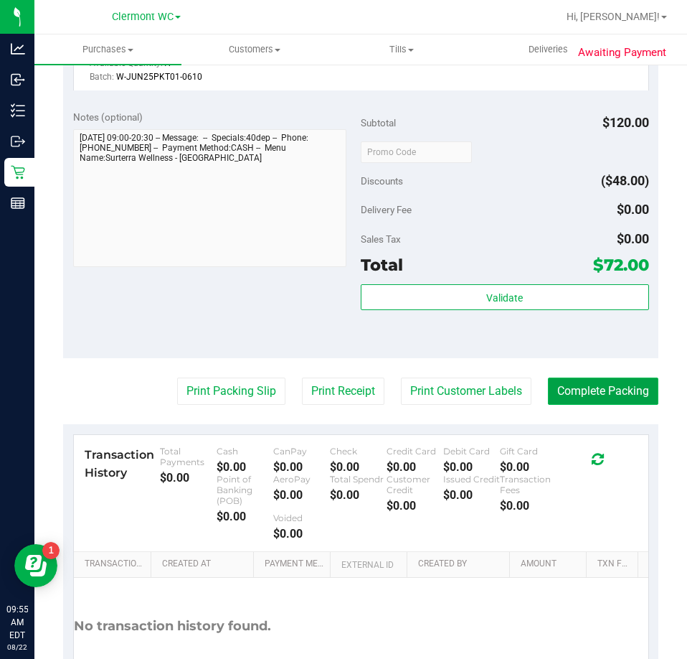
click at [582, 405] on button "Complete Packing" at bounding box center [603, 390] width 110 height 27
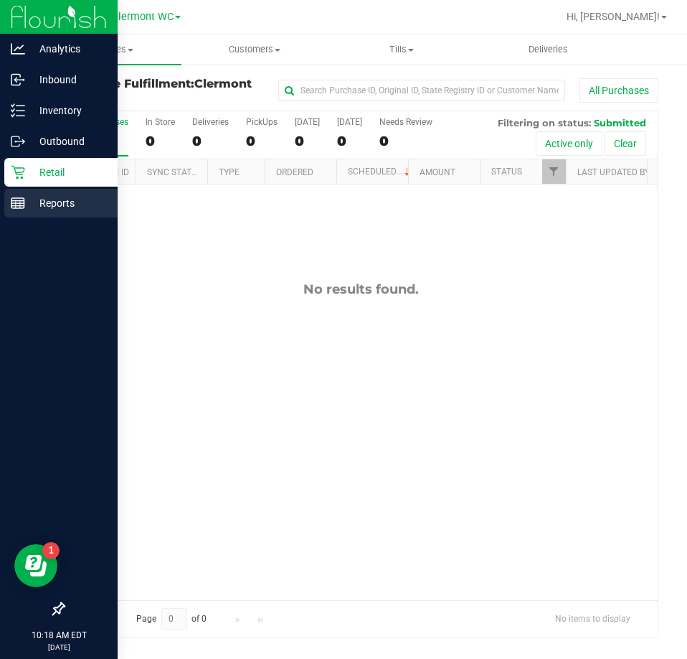
click at [6, 212] on div "Reports" at bounding box center [60, 203] width 113 height 29
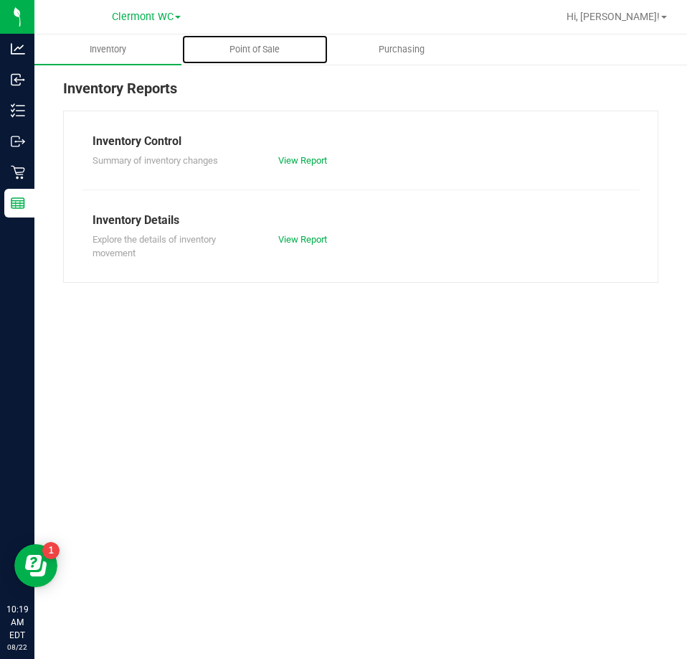
click at [256, 60] on uib-tab-heading "Point of Sale" at bounding box center [255, 49] width 146 height 29
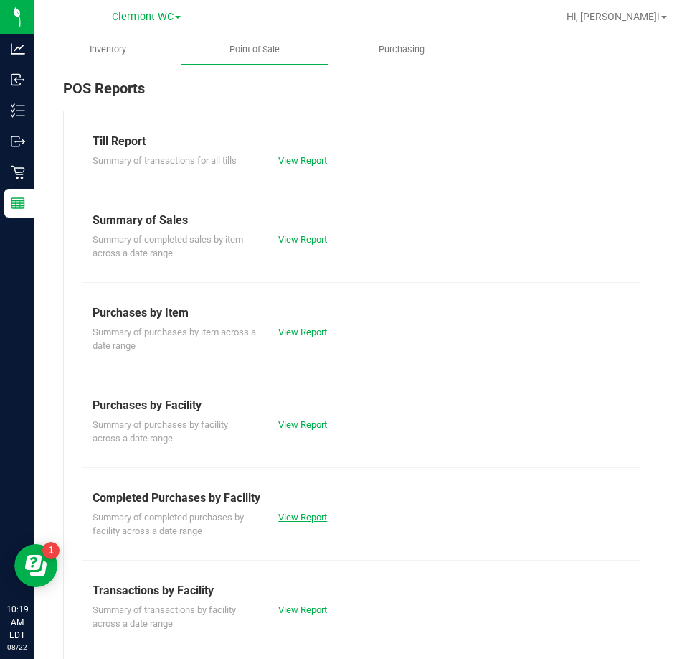
click at [304, 520] on link "View Report" at bounding box center [302, 516] width 49 height 11
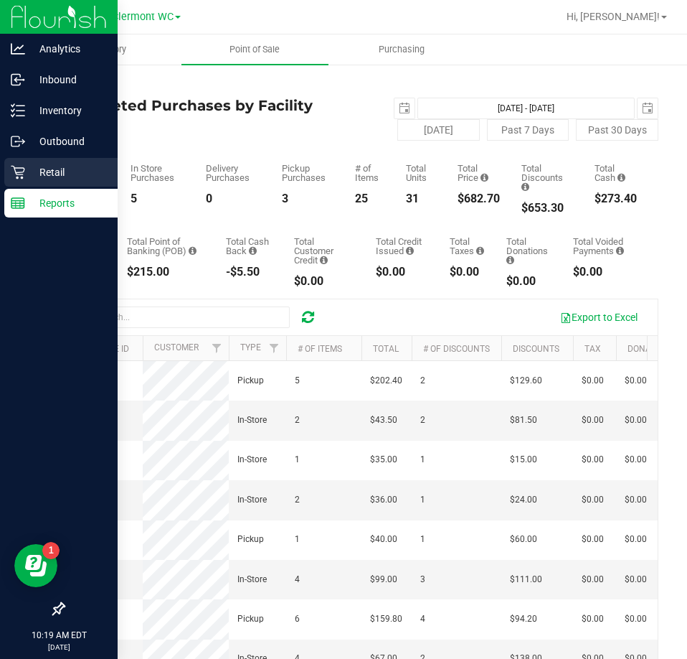
click at [20, 176] on icon at bounding box center [18, 172] width 14 height 14
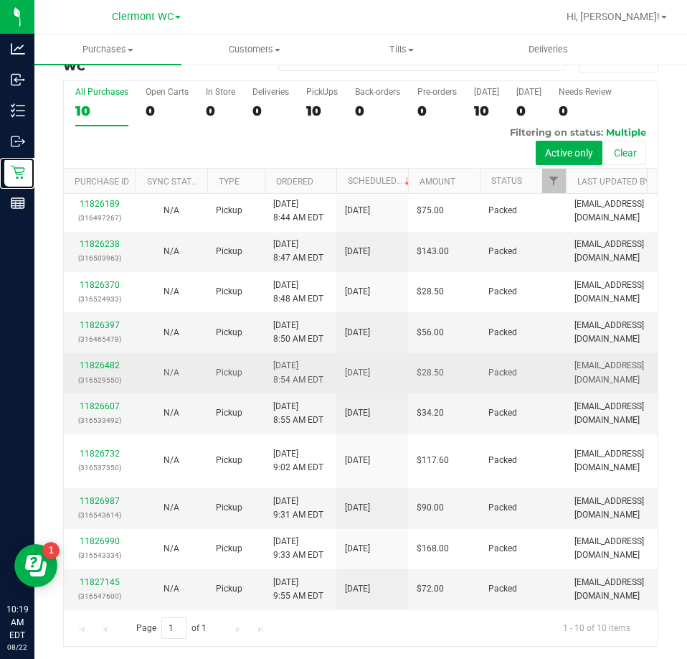
scroll to position [32, 0]
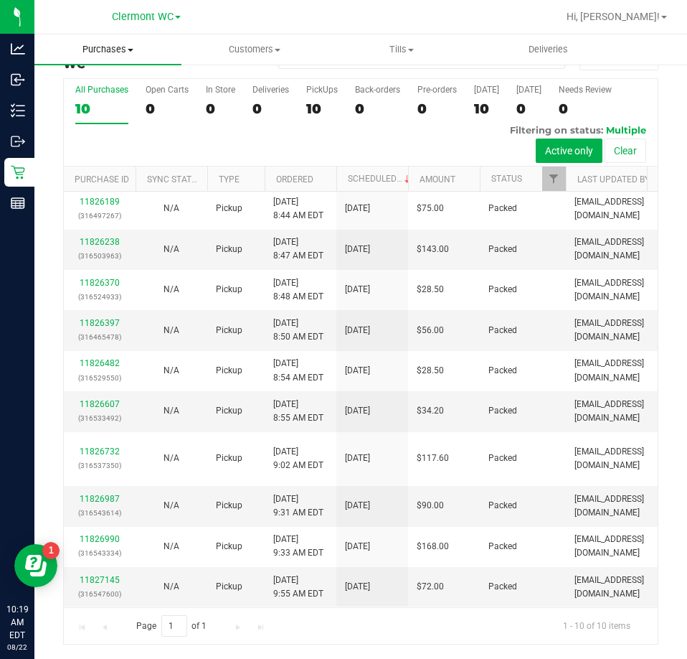
click at [98, 46] on span "Purchases" at bounding box center [107, 49] width 147 height 13
click at [75, 99] on span "Fulfillment" at bounding box center [78, 104] width 89 height 12
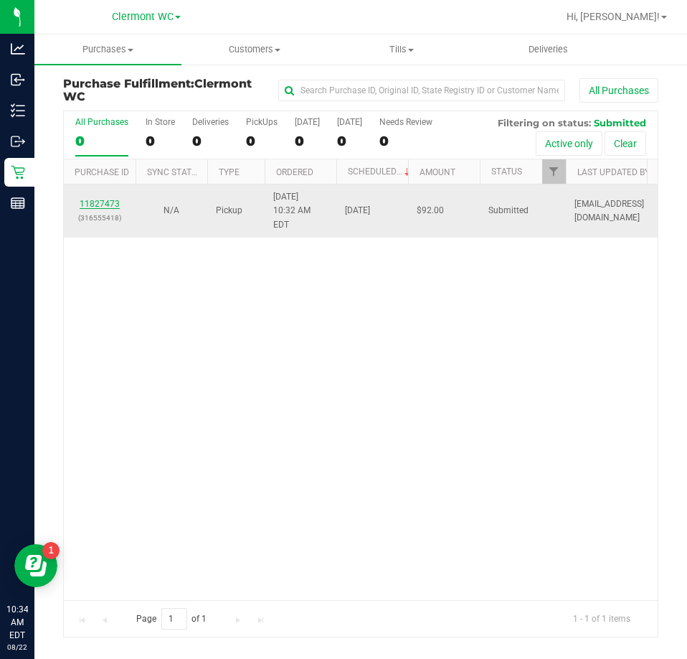
click at [116, 199] on link "11827473" at bounding box center [100, 204] width 40 height 10
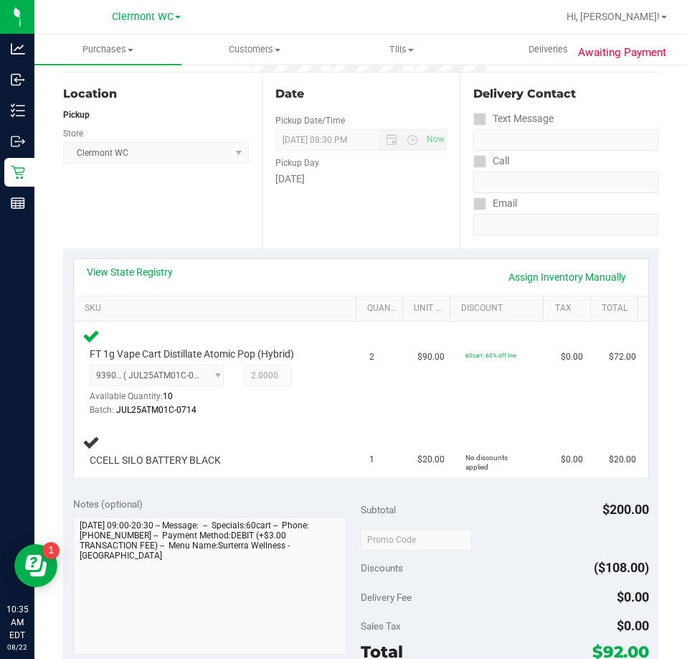
scroll to position [215, 0]
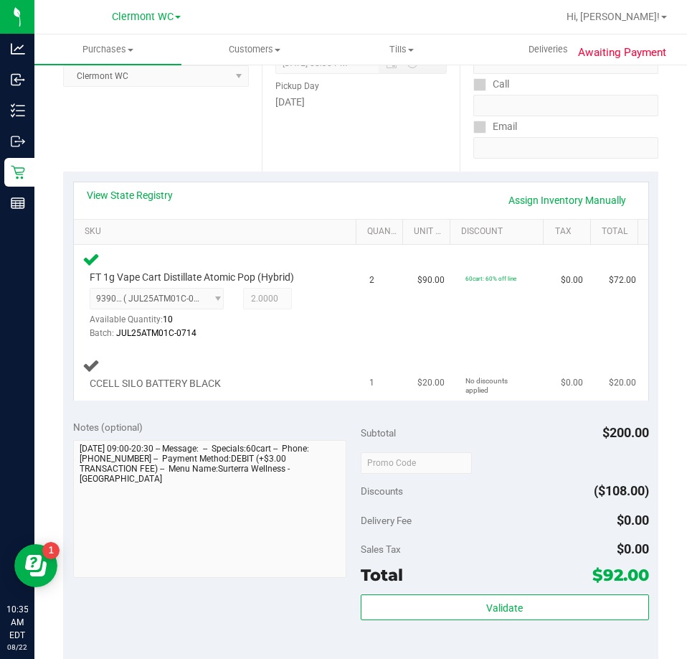
click at [295, 357] on div "CCELL SILO BATTERY BLACK" at bounding box center [217, 374] width 270 height 34
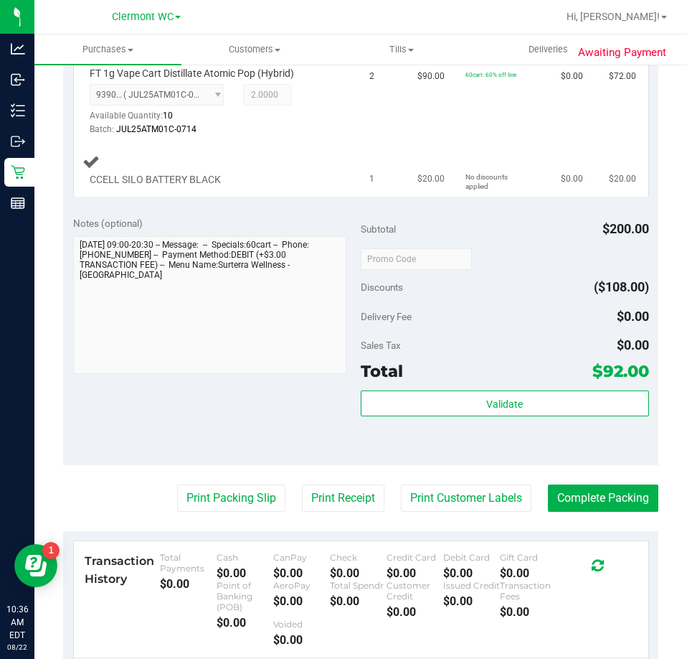
scroll to position [268, 0]
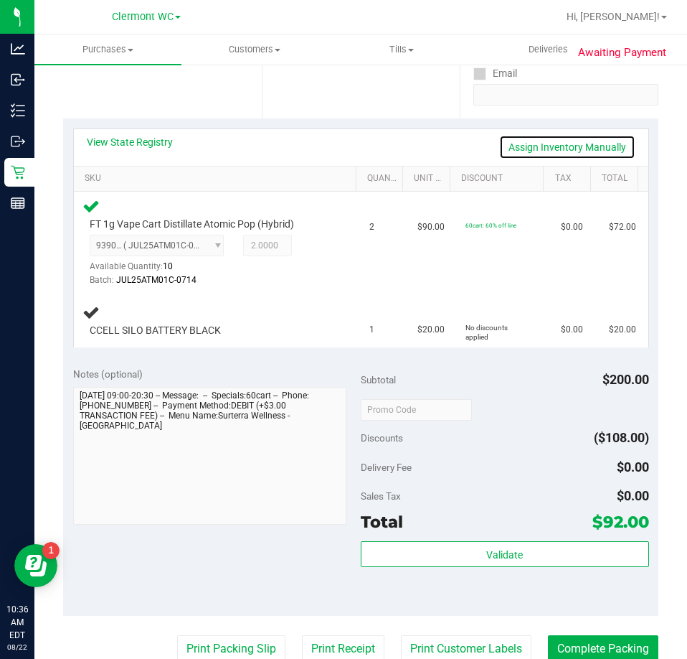
click at [599, 138] on link "Assign Inventory Manually" at bounding box center [567, 147] width 136 height 24
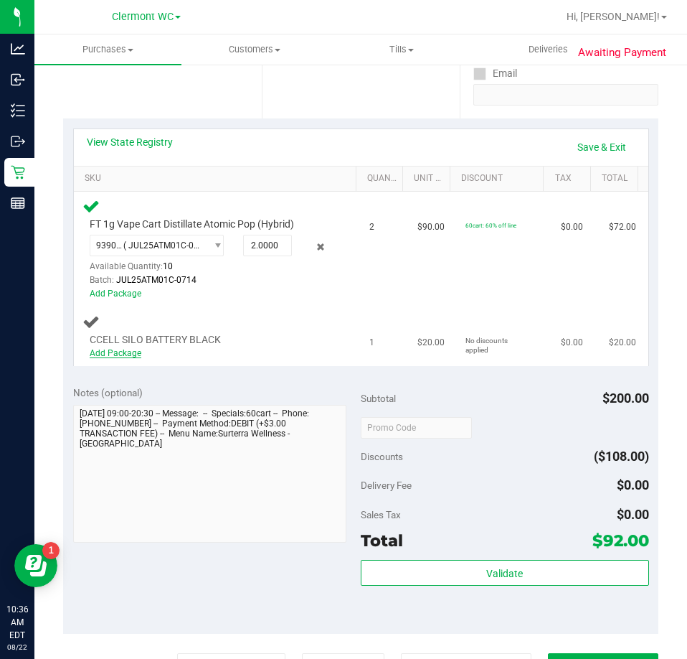
click at [120, 352] on link "Add Package" at bounding box center [116, 353] width 52 height 10
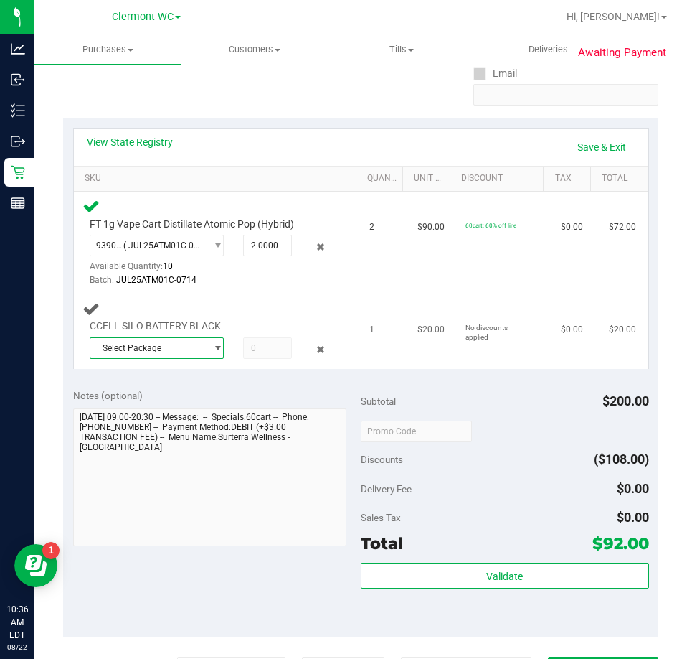
click at [163, 343] on span "Select Package" at bounding box center [147, 348] width 115 height 20
click at [162, 404] on span "8194458606345556" at bounding box center [139, 407] width 80 height 10
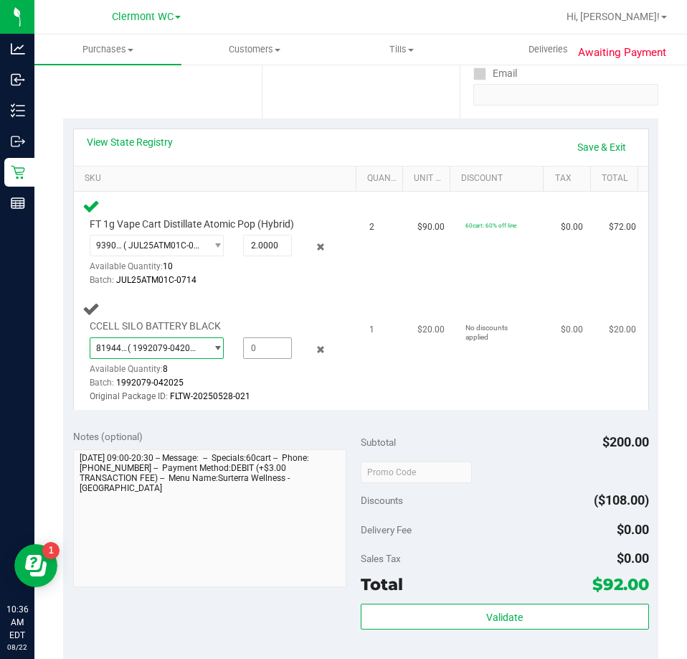
click at [269, 344] on span at bounding box center [267, 348] width 49 height 22
type input "1"
type input "1.0000"
click at [409, 294] on td "$20.00" at bounding box center [433, 351] width 48 height 115
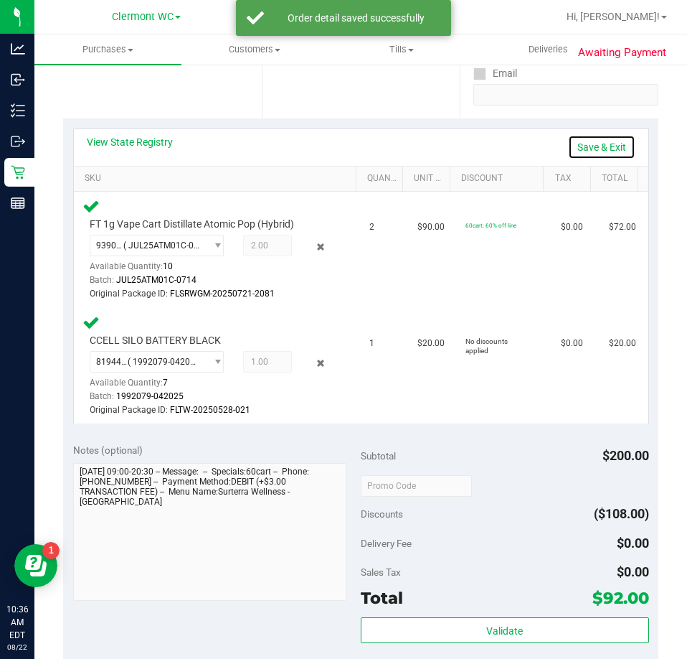
click at [599, 156] on link "Save & Exit" at bounding box center [601, 147] width 67 height 24
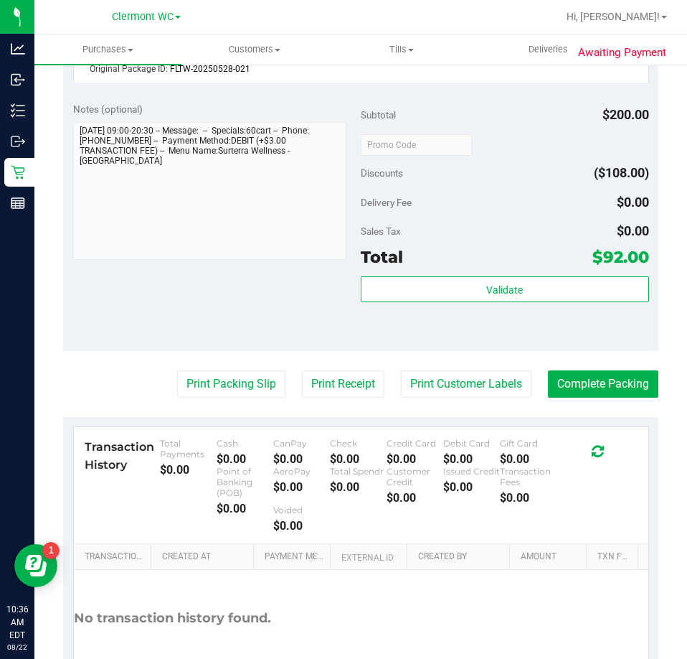
scroll to position [699, 0]
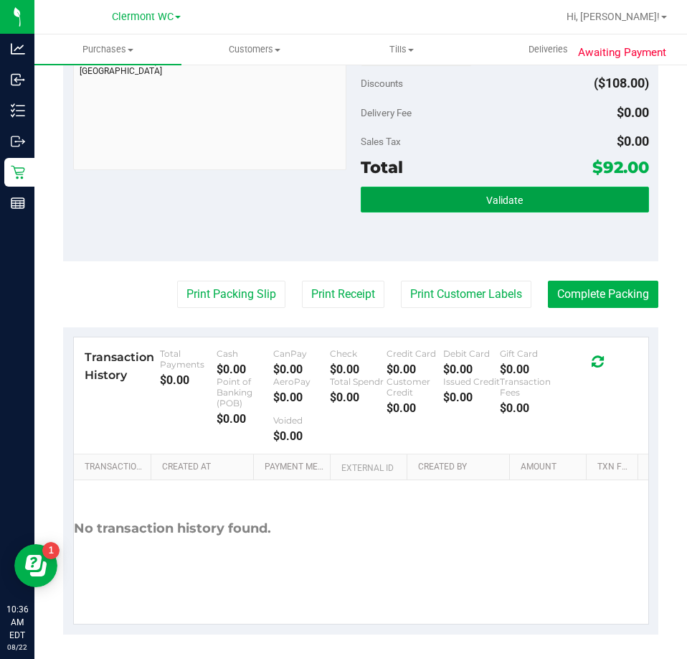
click at [473, 207] on button "Validate" at bounding box center [505, 200] width 288 height 26
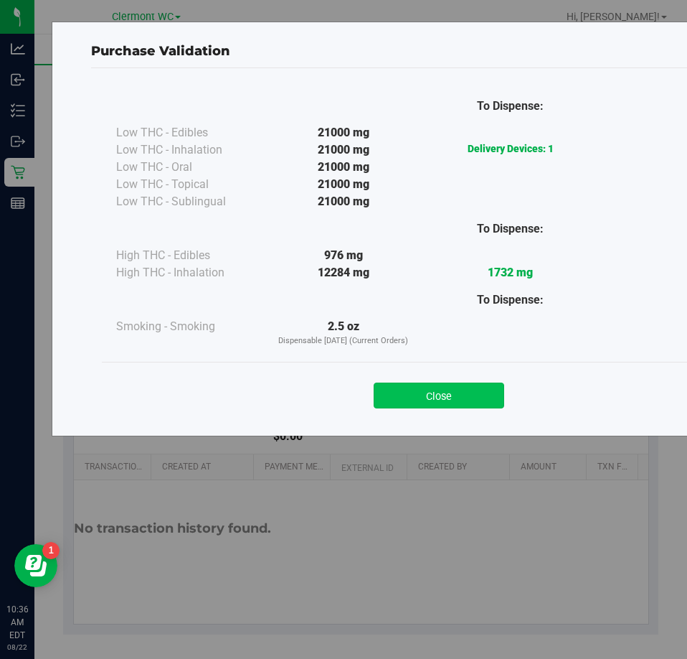
click at [440, 407] on button "Close" at bounding box center [439, 395] width 131 height 26
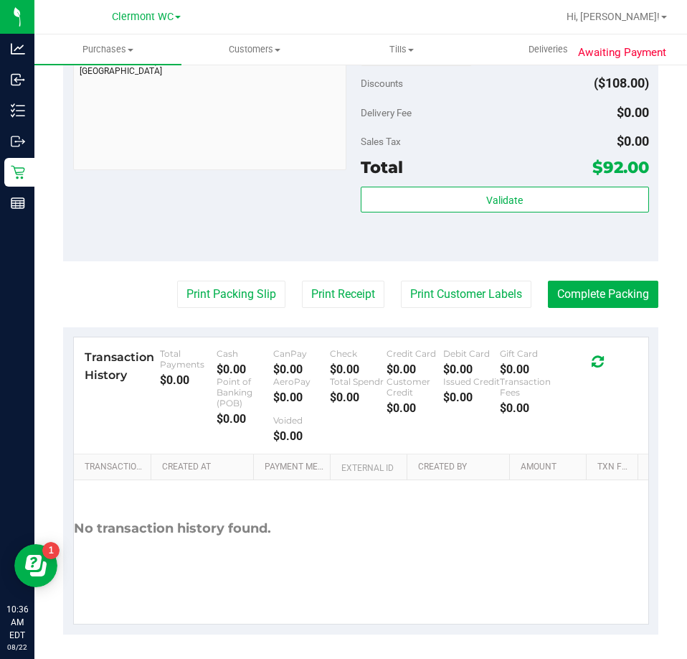
click at [230, 310] on purchase-details "Back Edit Purchase Cancel Purchase View Profile # 11827473 BioTrack ID: - Submi…" at bounding box center [360, 6] width 595 height 1255
click at [232, 301] on button "Print Packing Slip" at bounding box center [231, 293] width 108 height 27
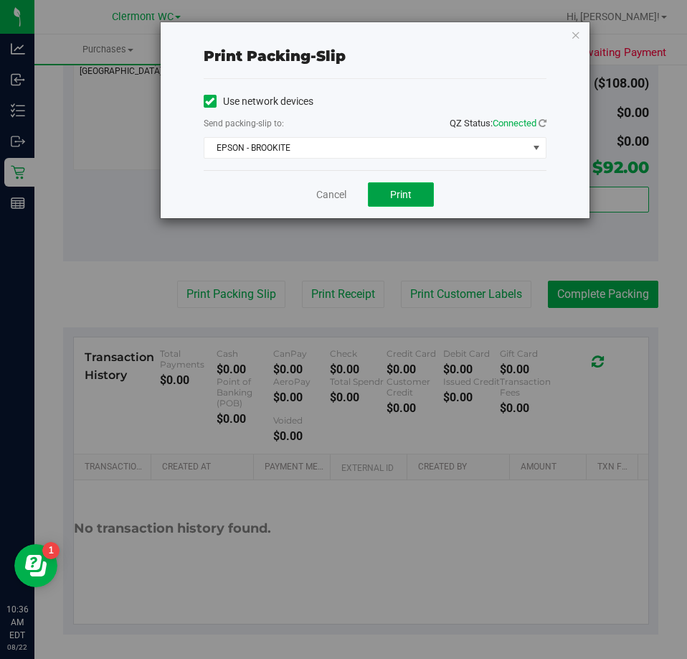
click at [387, 183] on button "Print" at bounding box center [401, 194] width 66 height 24
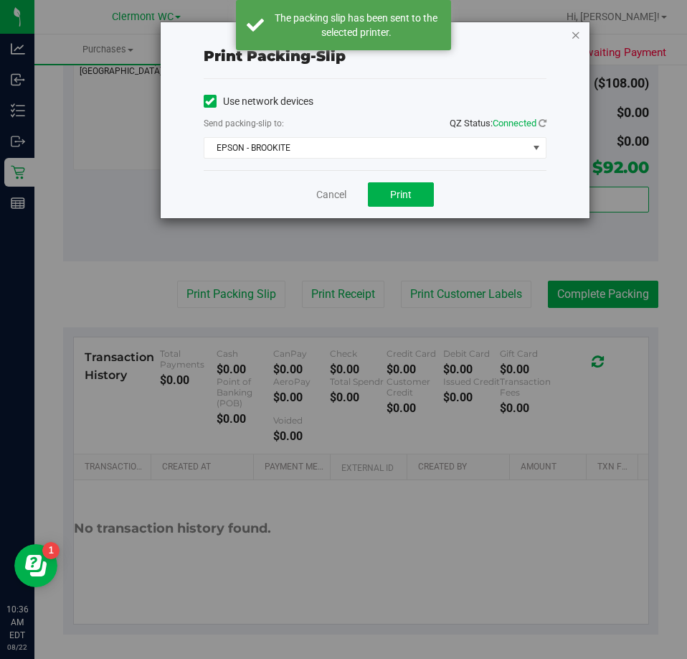
click at [575, 38] on icon "button" at bounding box center [576, 34] width 10 height 17
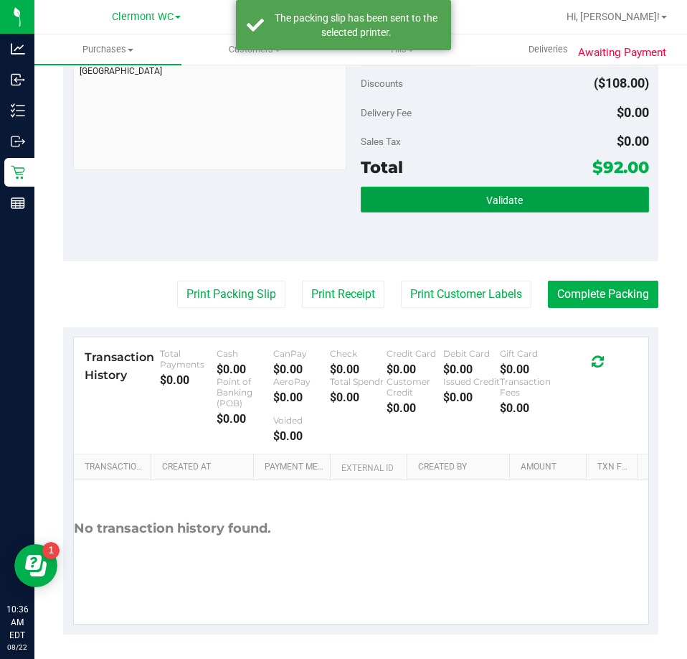
click at [521, 196] on button "Validate" at bounding box center [505, 200] width 288 height 26
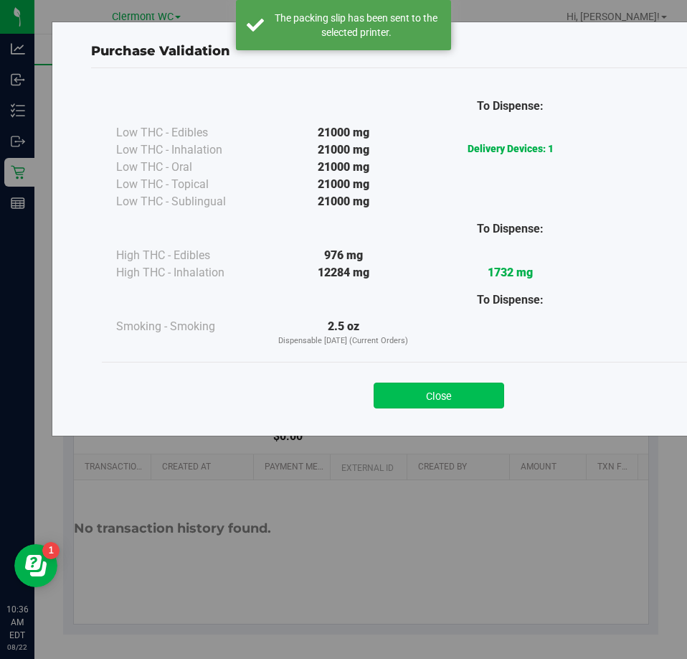
click at [444, 385] on button "Close" at bounding box center [439, 395] width 131 height 26
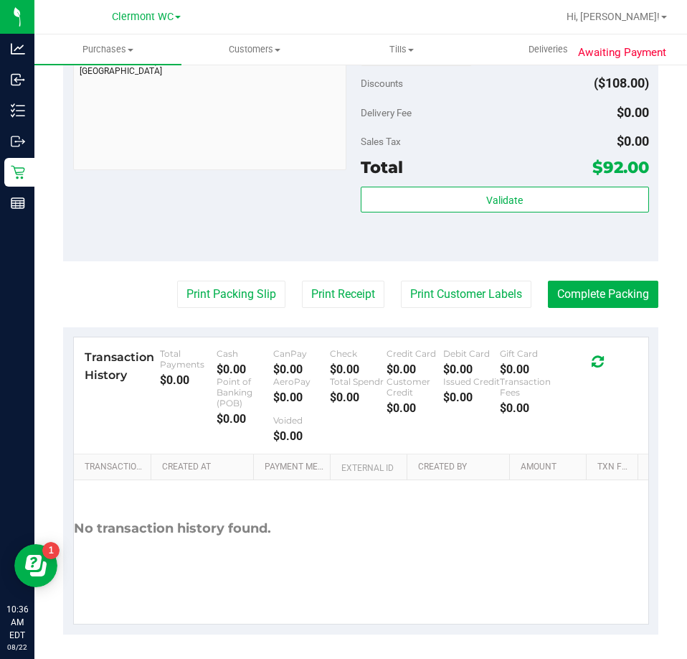
click at [487, 216] on div "Validate" at bounding box center [505, 219] width 288 height 65
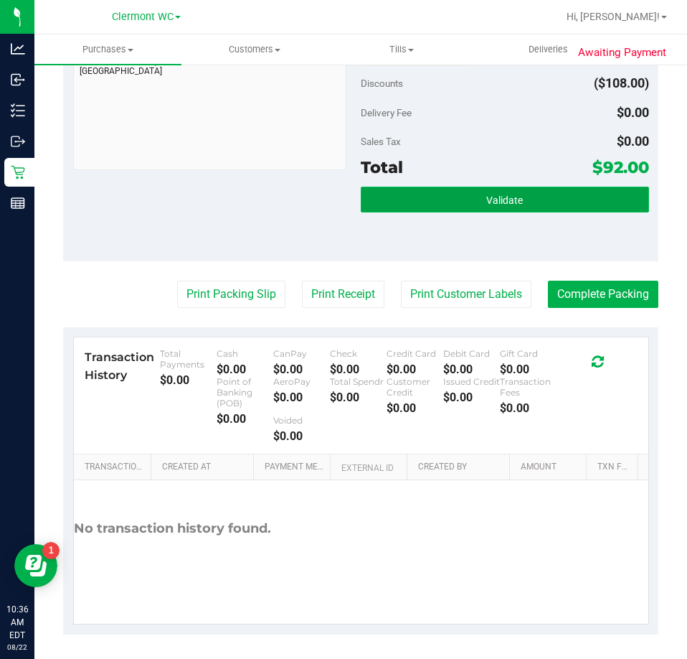
click at [496, 194] on span "Validate" at bounding box center [504, 199] width 37 height 11
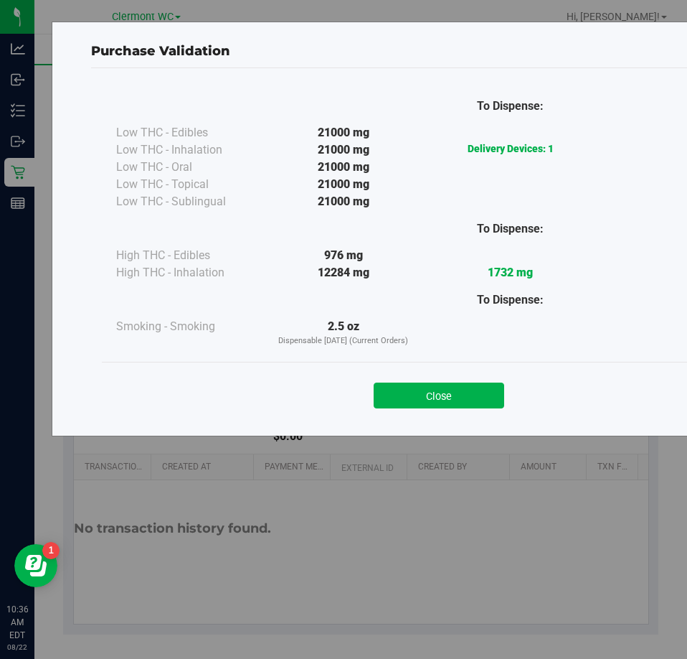
drag, startPoint x: 451, startPoint y: 400, endPoint x: 681, endPoint y: 313, distance: 246.1
click at [451, 400] on button "Close" at bounding box center [439, 395] width 131 height 26
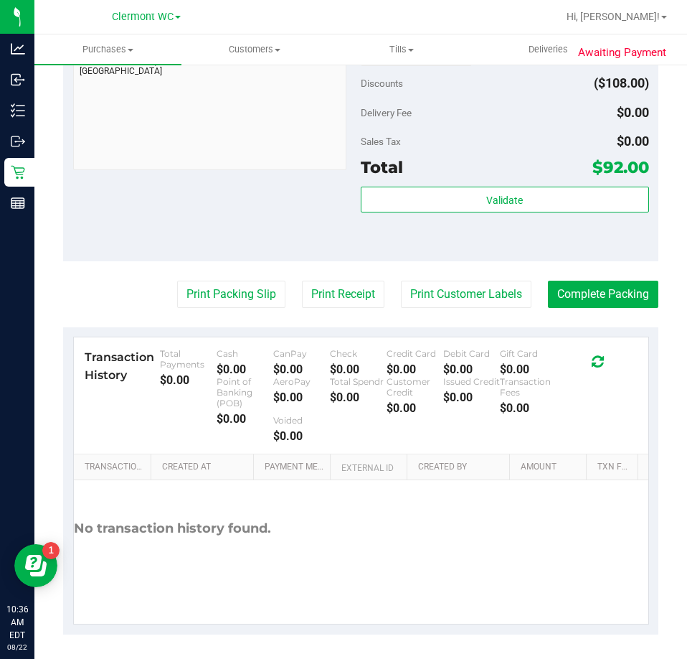
click at [607, 279] on purchase-details "Back Edit Purchase Cancel Purchase View Profile # 11827473 BioTrack ID: - Submi…" at bounding box center [360, 6] width 595 height 1255
click at [598, 292] on button "Complete Packing" at bounding box center [603, 293] width 110 height 27
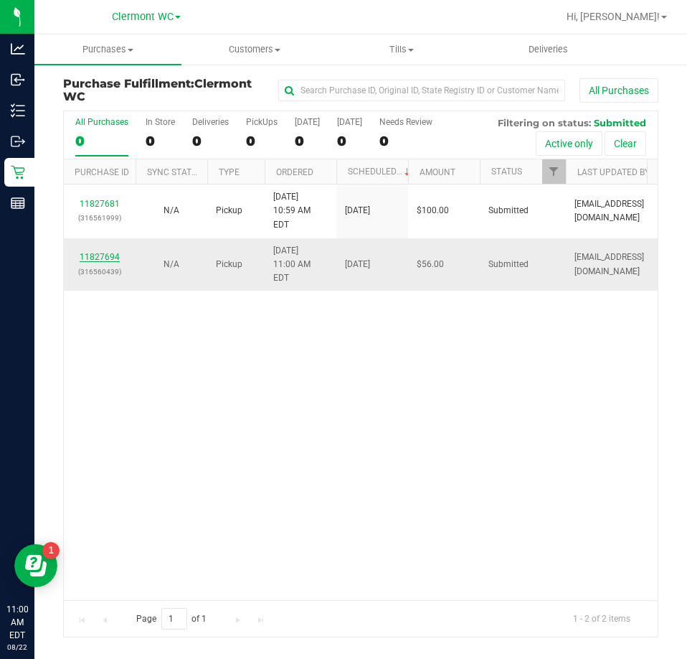
click at [89, 252] on link "11827694" at bounding box center [100, 257] width 40 height 10
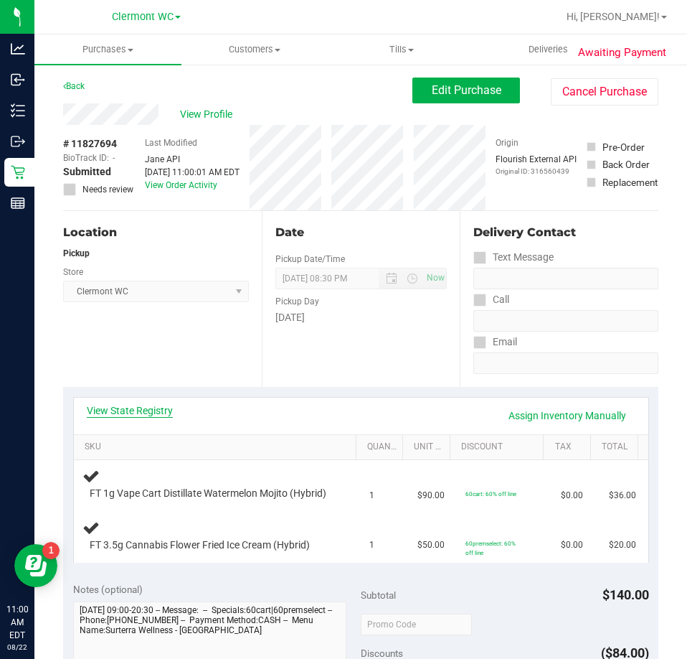
click at [166, 413] on link "View State Registry" at bounding box center [130, 410] width 86 height 14
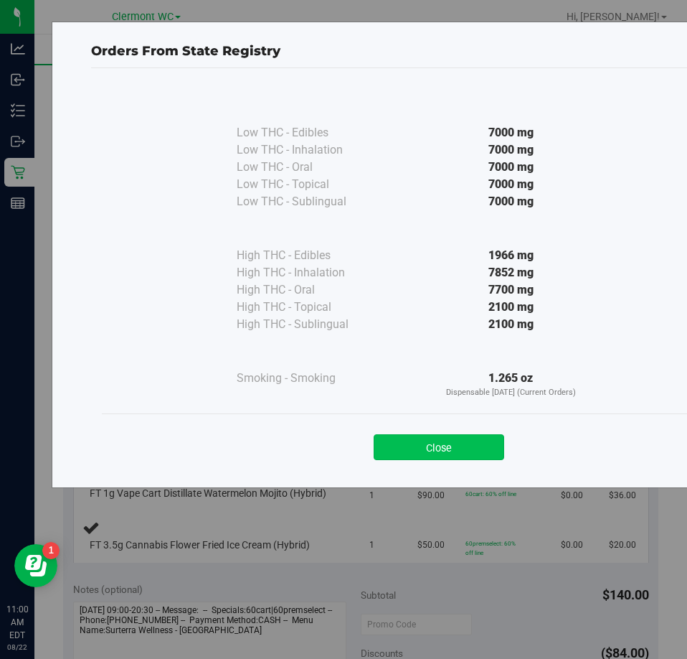
click at [456, 451] on button "Close" at bounding box center [439, 447] width 131 height 26
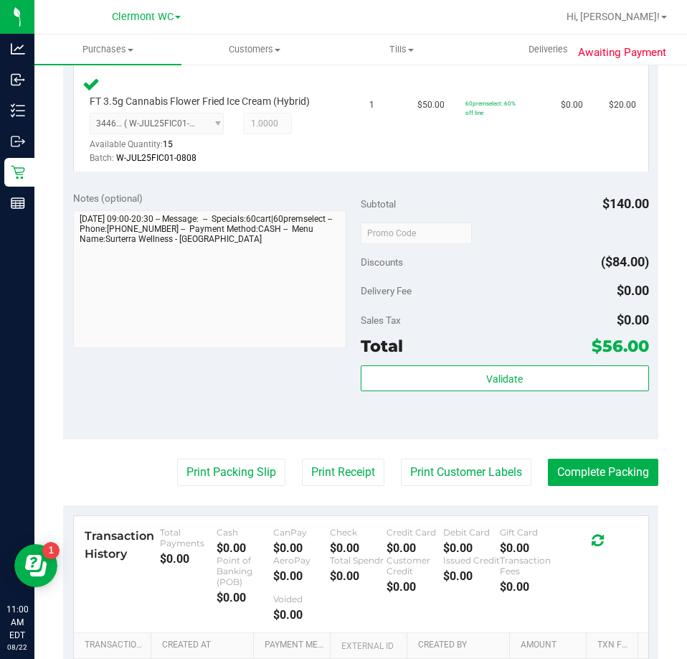
scroll to position [502, 0]
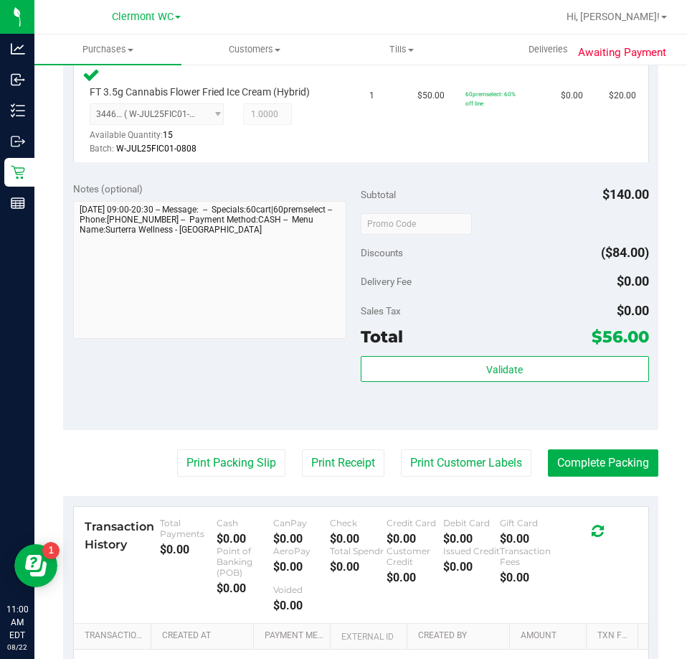
click at [446, 349] on div "Total $56.00" at bounding box center [505, 337] width 288 height 26
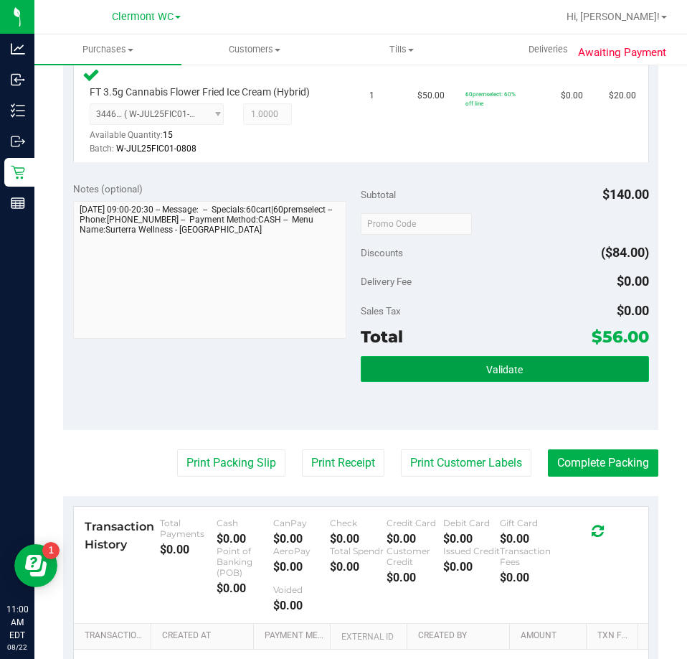
click at [428, 382] on button "Validate" at bounding box center [505, 369] width 288 height 26
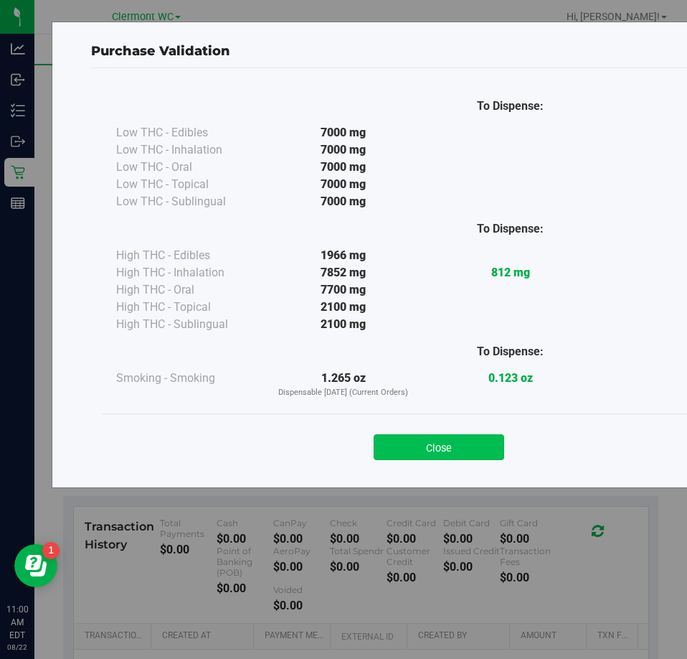
click at [455, 445] on button "Close" at bounding box center [439, 447] width 131 height 26
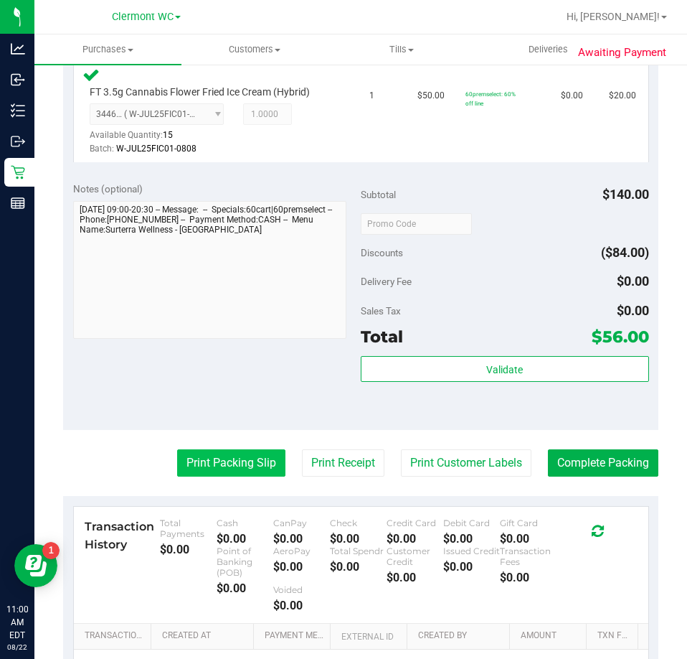
click at [242, 471] on button "Print Packing Slip" at bounding box center [231, 462] width 108 height 27
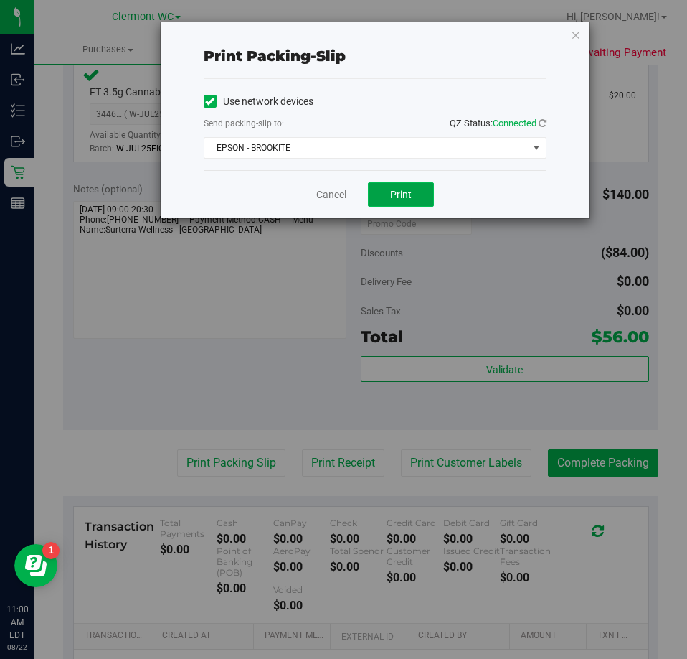
click at [423, 192] on button "Print" at bounding box center [401, 194] width 66 height 24
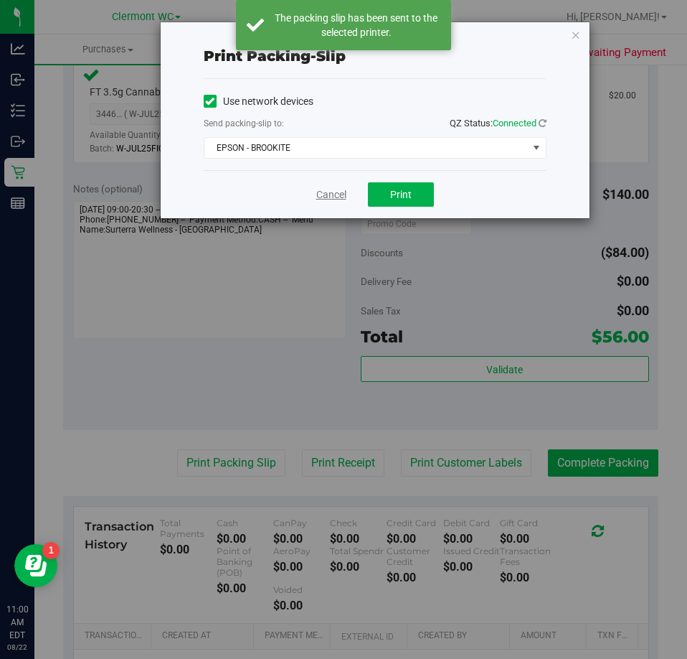
click at [331, 192] on link "Cancel" at bounding box center [331, 194] width 30 height 15
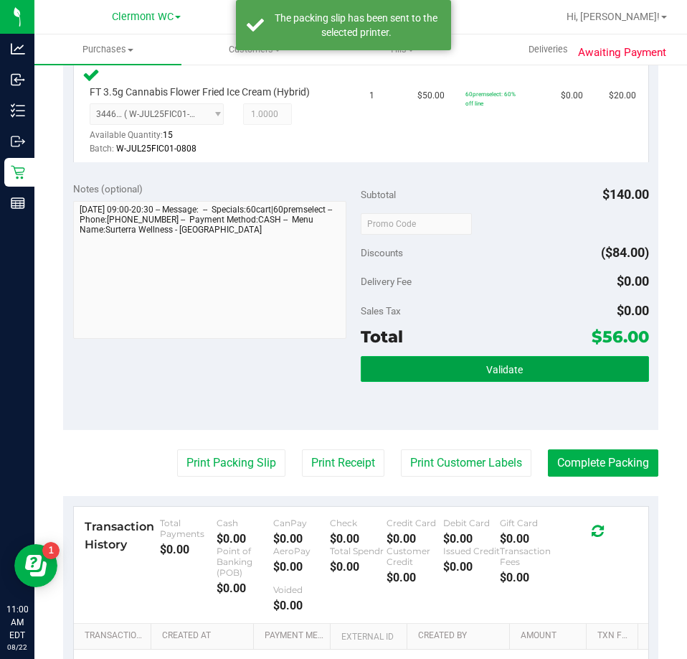
click at [468, 381] on button "Validate" at bounding box center [505, 369] width 288 height 26
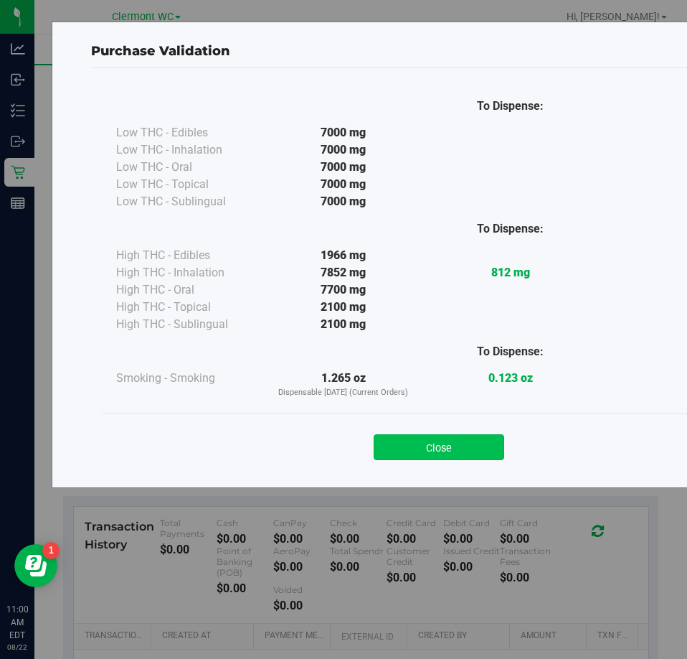
click at [427, 438] on button "Close" at bounding box center [439, 447] width 131 height 26
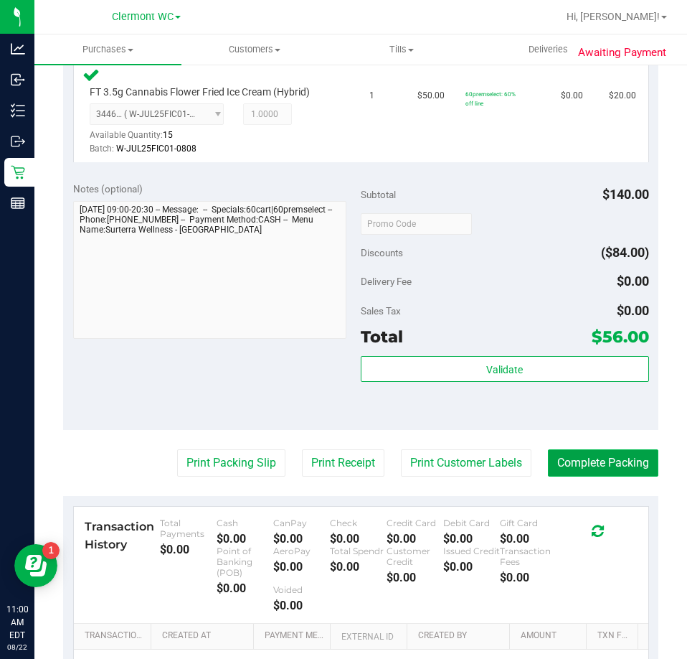
click at [585, 476] on button "Complete Packing" at bounding box center [603, 462] width 110 height 27
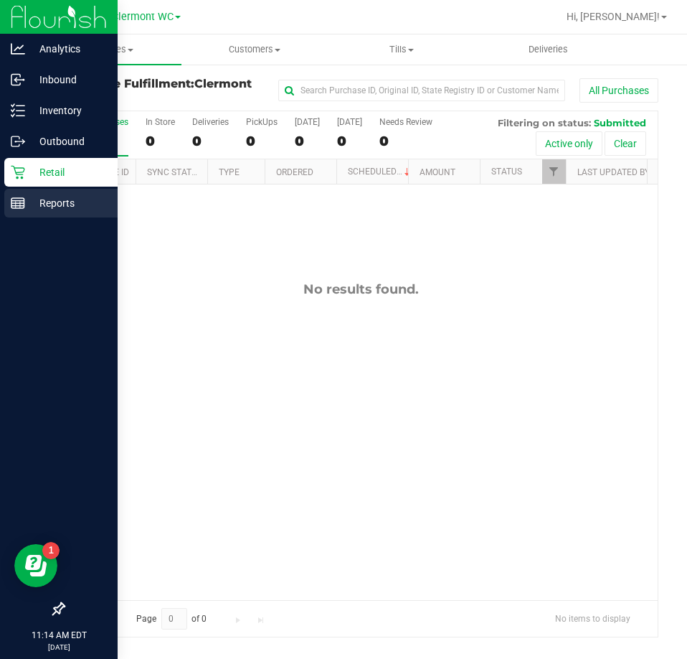
click at [43, 213] on div "Reports" at bounding box center [60, 203] width 113 height 29
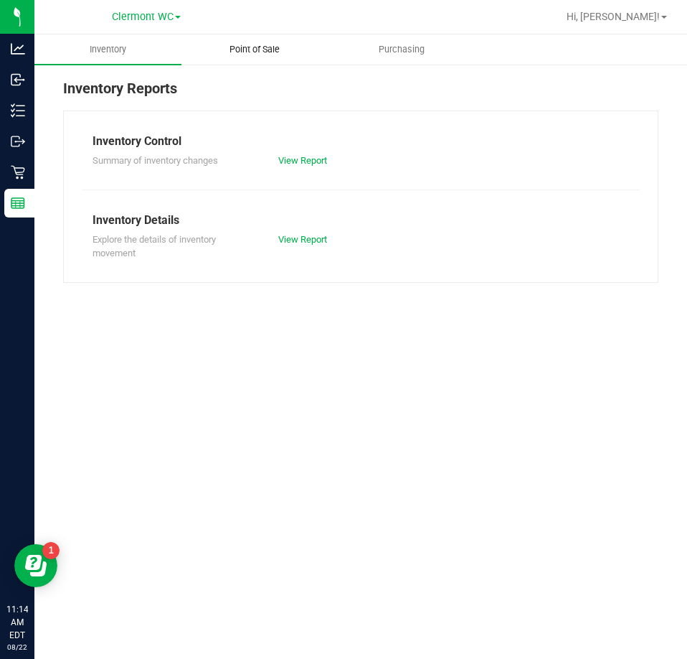
click at [249, 47] on span "Point of Sale" at bounding box center [254, 49] width 89 height 13
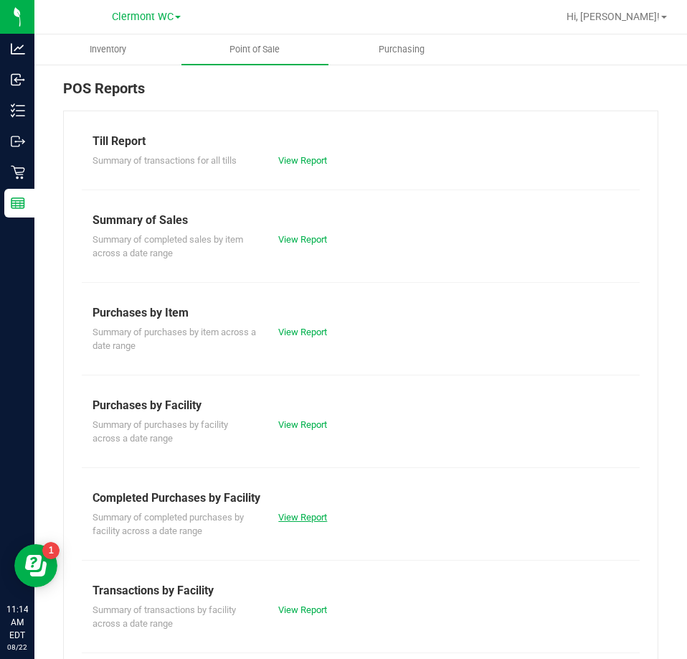
click at [316, 511] on link "View Report" at bounding box center [302, 516] width 49 height 11
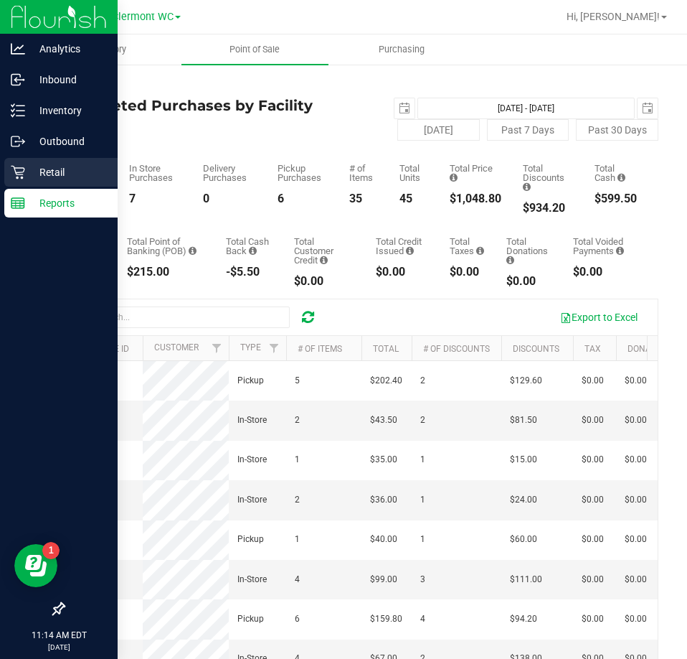
click at [14, 181] on div "Retail" at bounding box center [60, 172] width 113 height 29
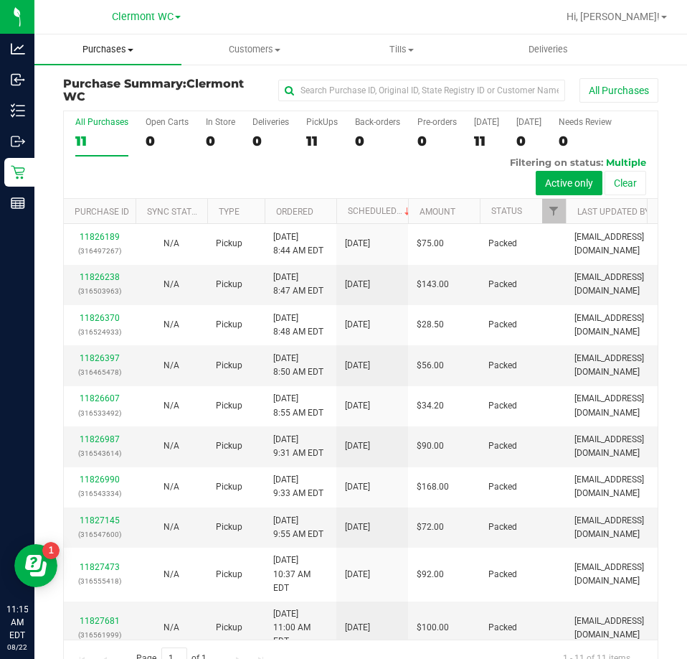
click at [108, 49] on span "Purchases" at bounding box center [107, 49] width 147 height 13
click at [103, 103] on span "Fulfillment" at bounding box center [78, 104] width 89 height 12
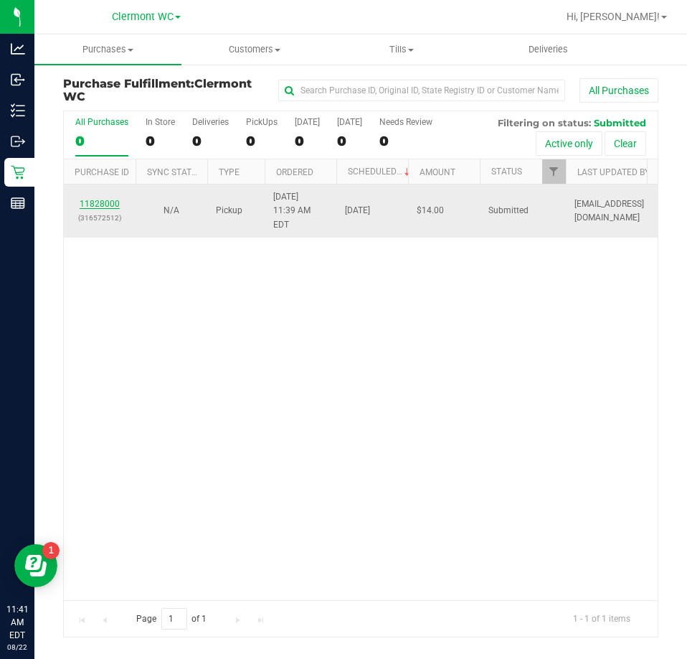
click at [95, 199] on link "11828000" at bounding box center [100, 204] width 40 height 10
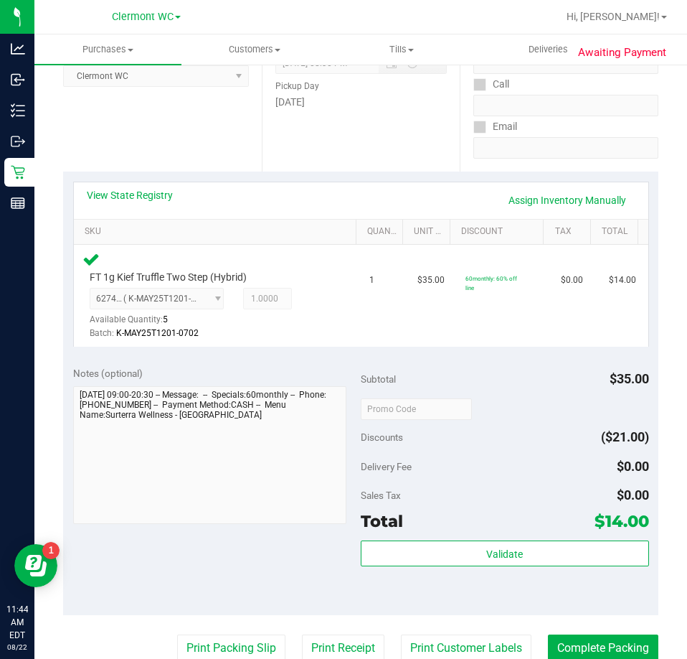
scroll to position [227, 0]
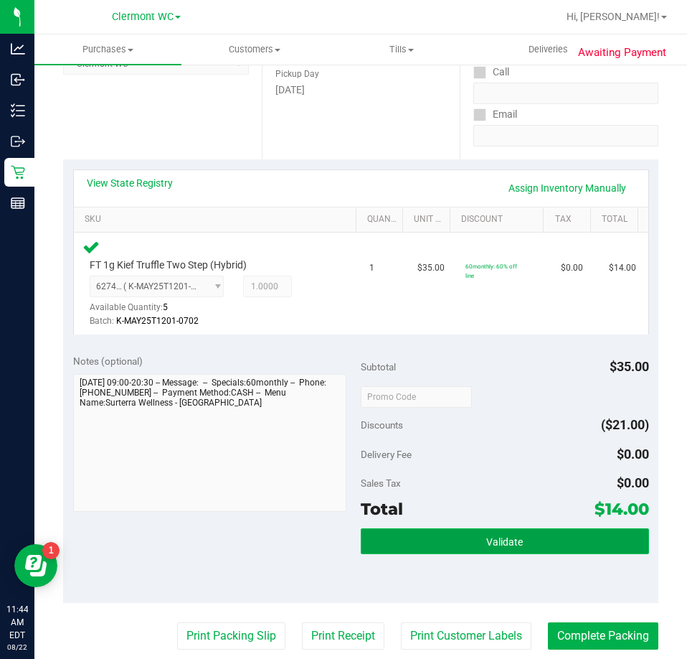
click at [550, 554] on button "Validate" at bounding box center [505, 541] width 288 height 26
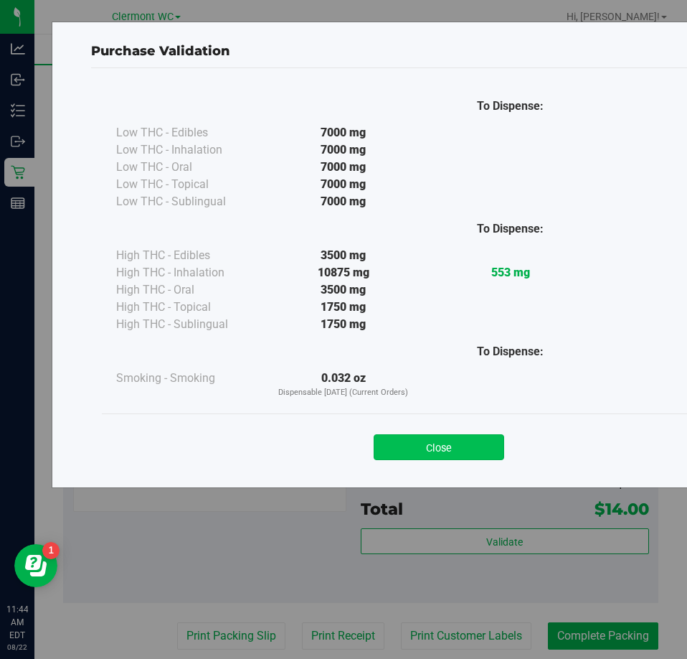
click at [475, 453] on button "Close" at bounding box center [439, 447] width 131 height 26
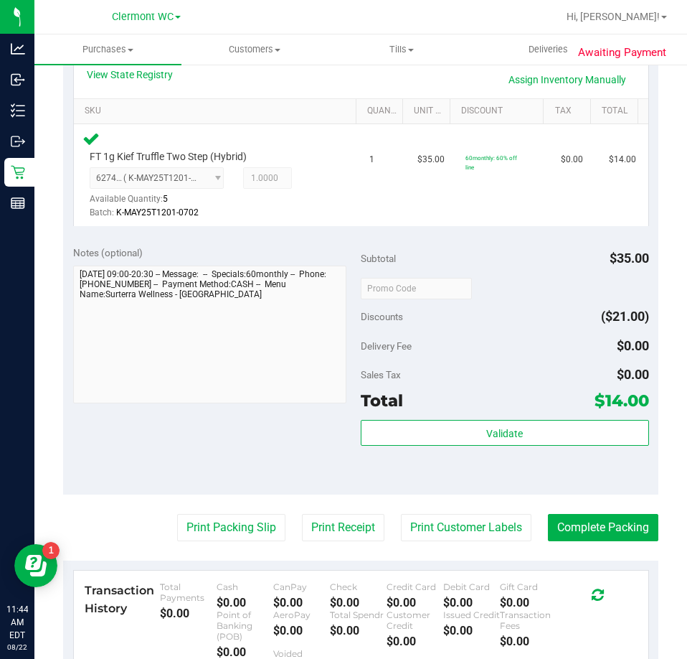
scroll to position [343, 0]
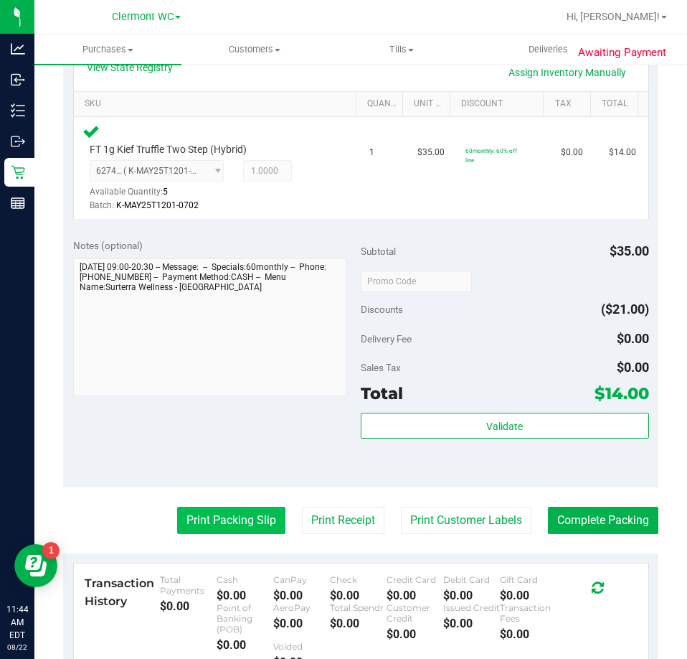
click at [223, 515] on button "Print Packing Slip" at bounding box center [231, 519] width 108 height 27
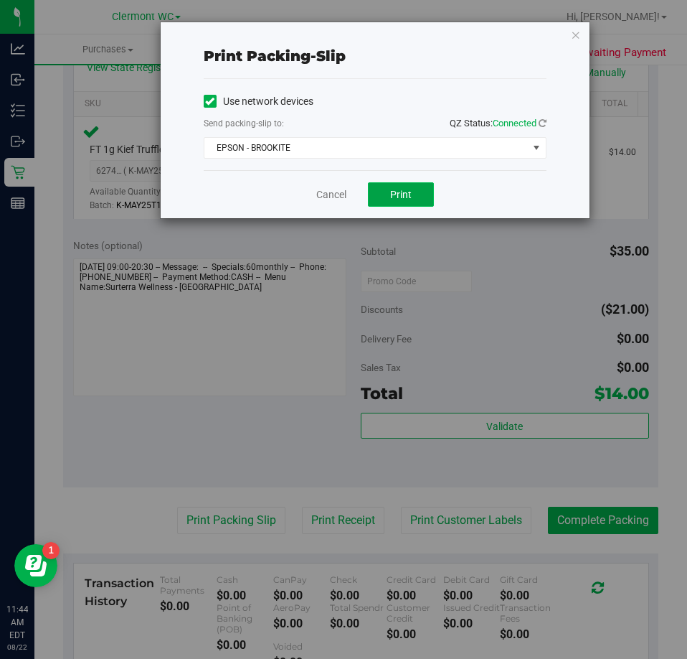
click at [420, 194] on button "Print" at bounding box center [401, 194] width 66 height 24
click at [333, 192] on link "Cancel" at bounding box center [331, 194] width 30 height 15
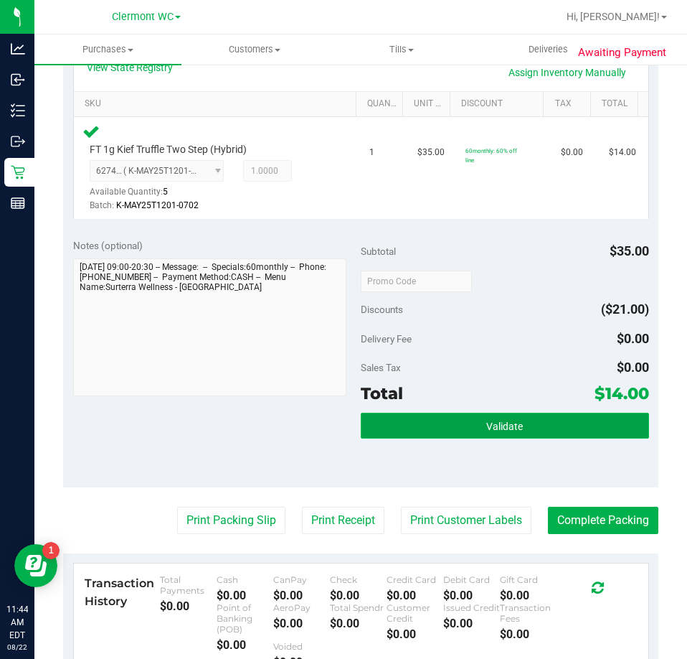
click at [509, 435] on button "Validate" at bounding box center [505, 425] width 288 height 26
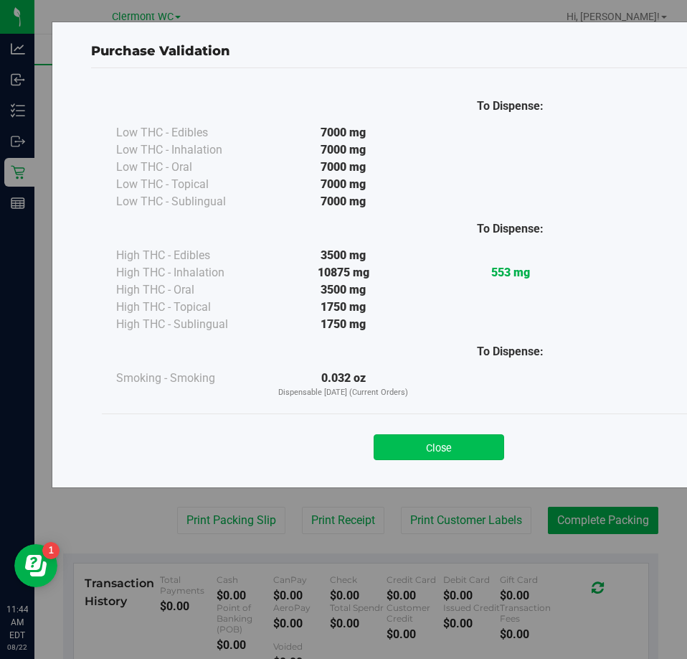
click at [457, 455] on button "Close" at bounding box center [439, 447] width 131 height 26
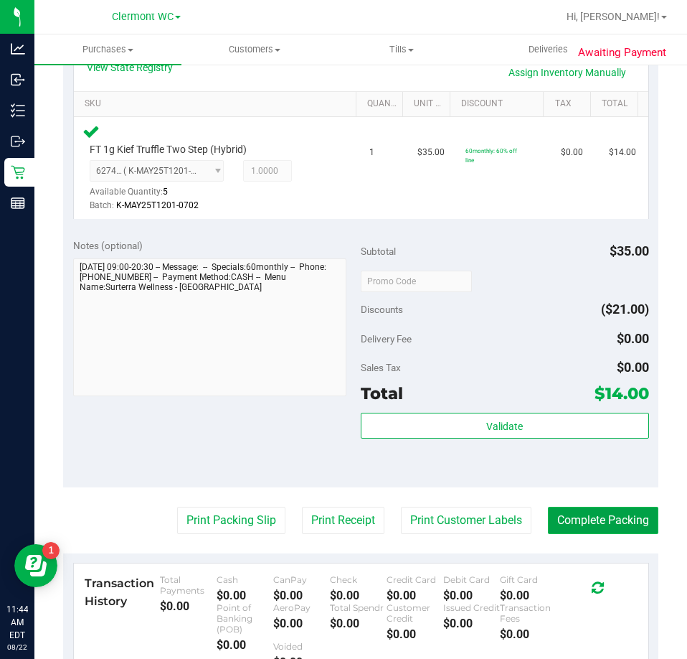
click at [599, 530] on button "Complete Packing" at bounding box center [603, 519] width 110 height 27
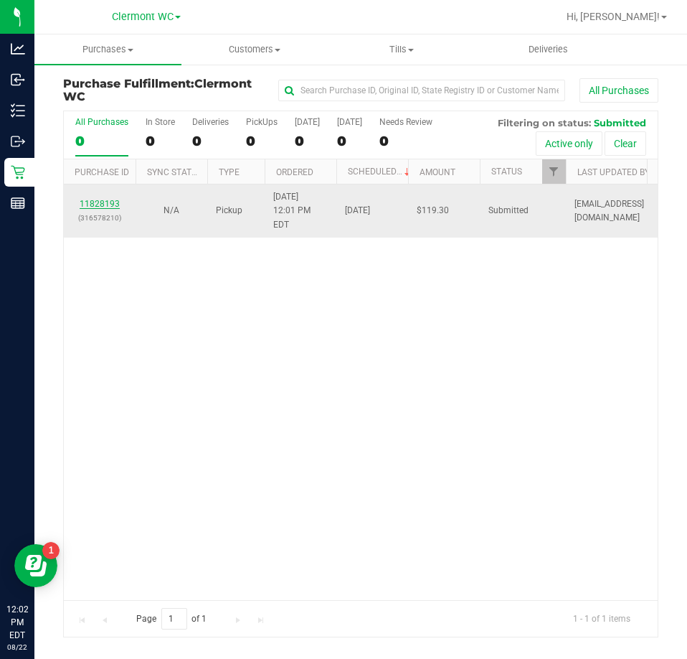
click at [104, 199] on link "11828193" at bounding box center [100, 204] width 40 height 10
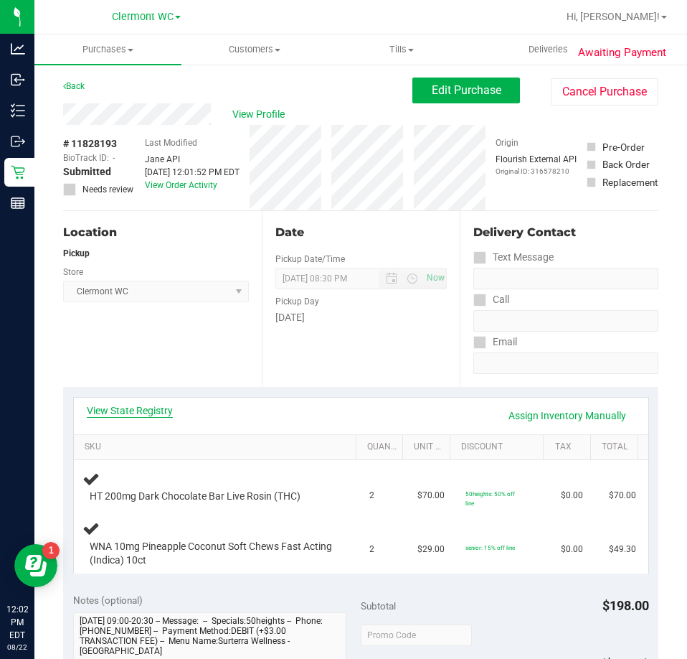
click at [143, 406] on link "View State Registry" at bounding box center [130, 410] width 86 height 14
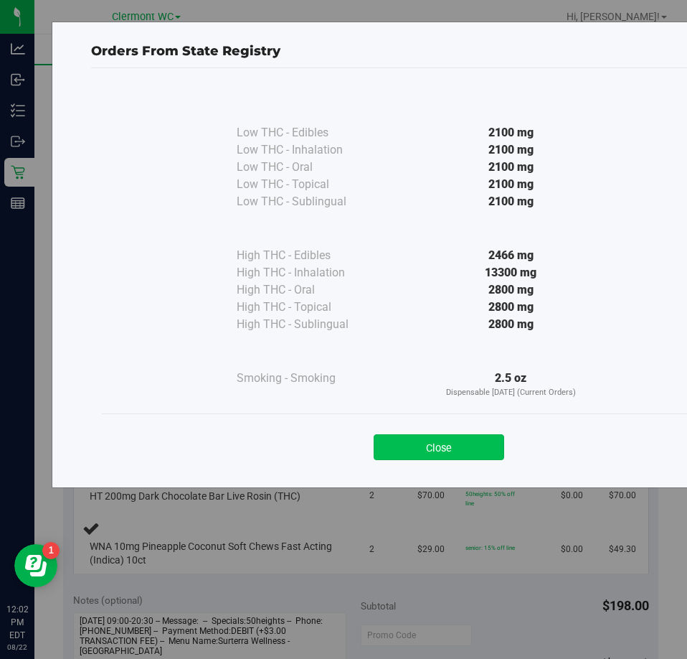
click at [428, 450] on button "Close" at bounding box center [439, 447] width 131 height 26
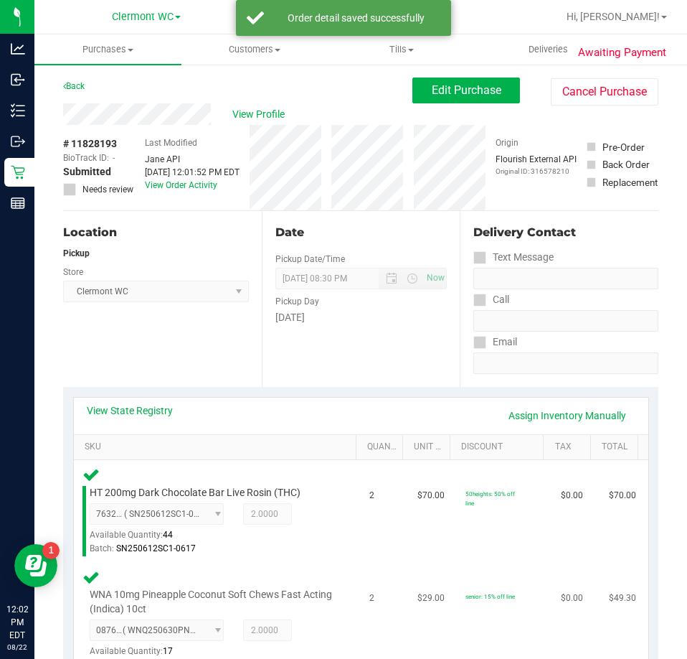
scroll to position [287, 0]
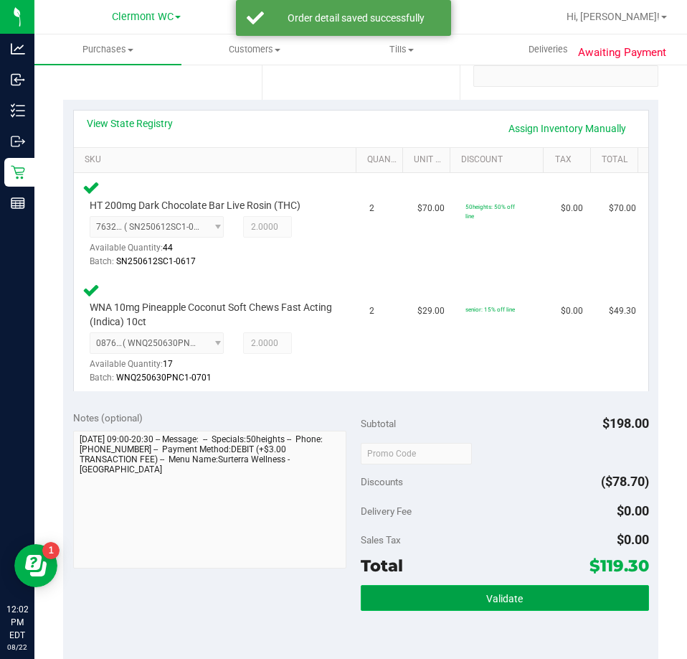
click at [476, 602] on button "Validate" at bounding box center [505, 598] width 288 height 26
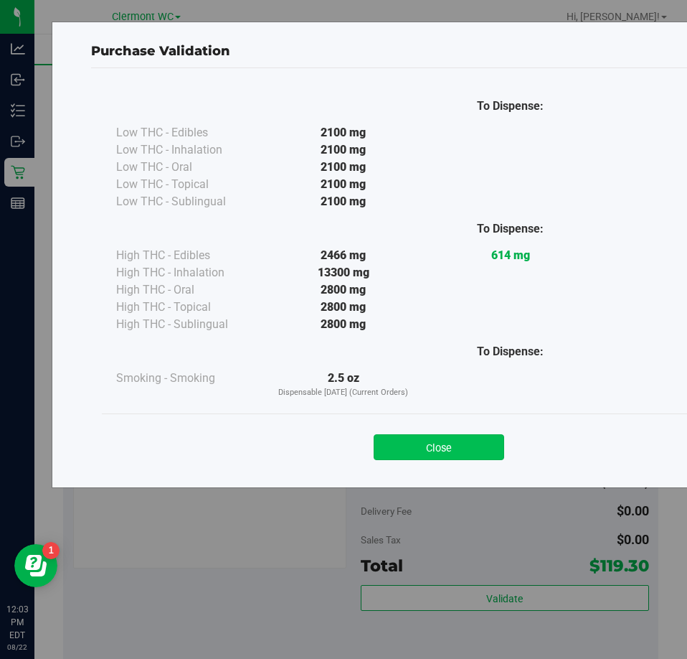
click at [433, 452] on button "Close" at bounding box center [439, 447] width 131 height 26
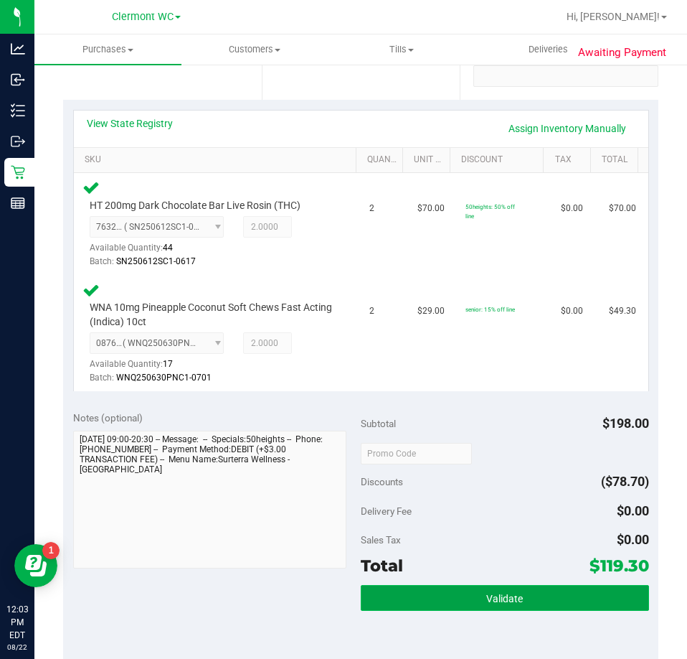
click at [463, 600] on button "Validate" at bounding box center [505, 598] width 288 height 26
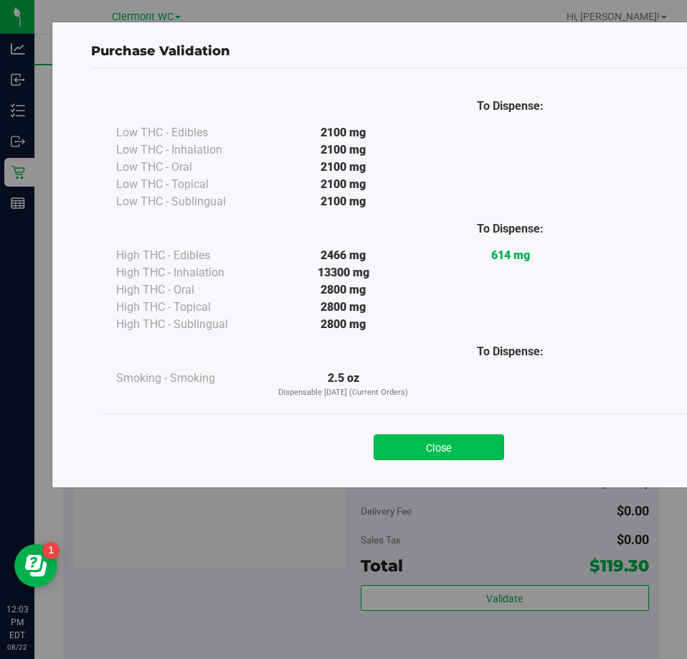
click at [471, 443] on button "Close" at bounding box center [439, 447] width 131 height 26
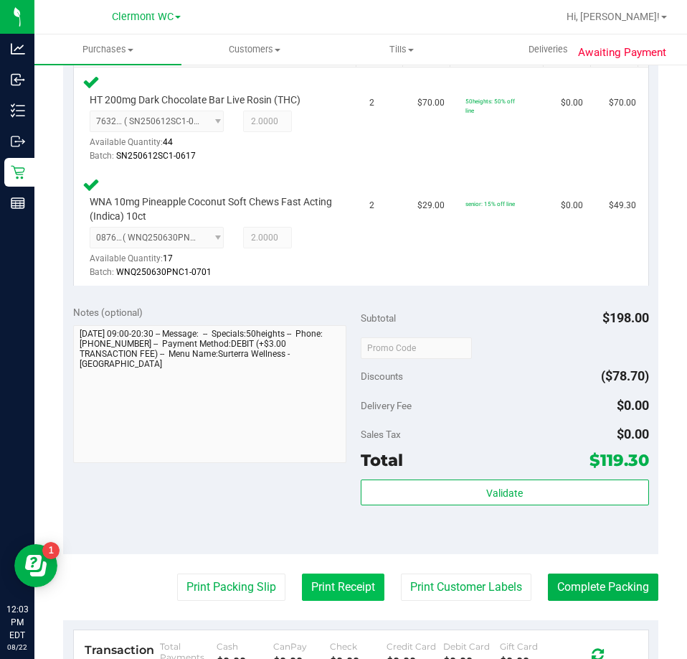
scroll to position [502, 0]
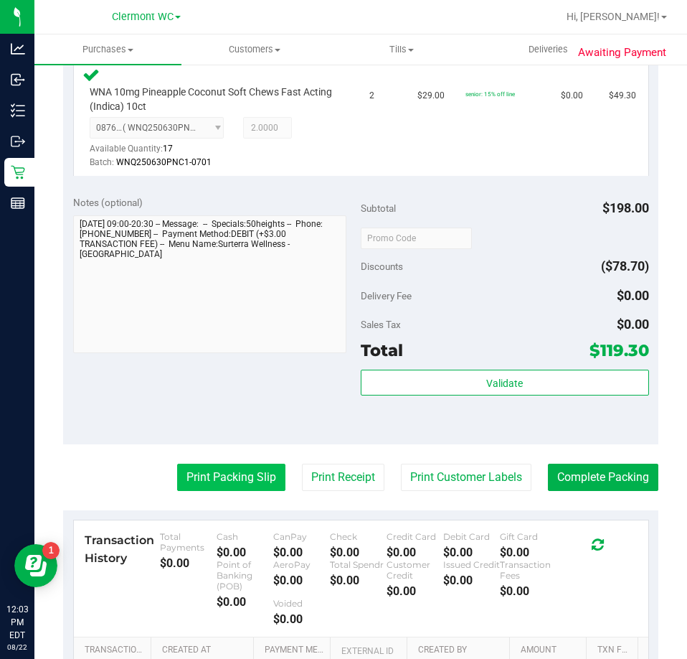
click at [187, 489] on button "Print Packing Slip" at bounding box center [231, 476] width 108 height 27
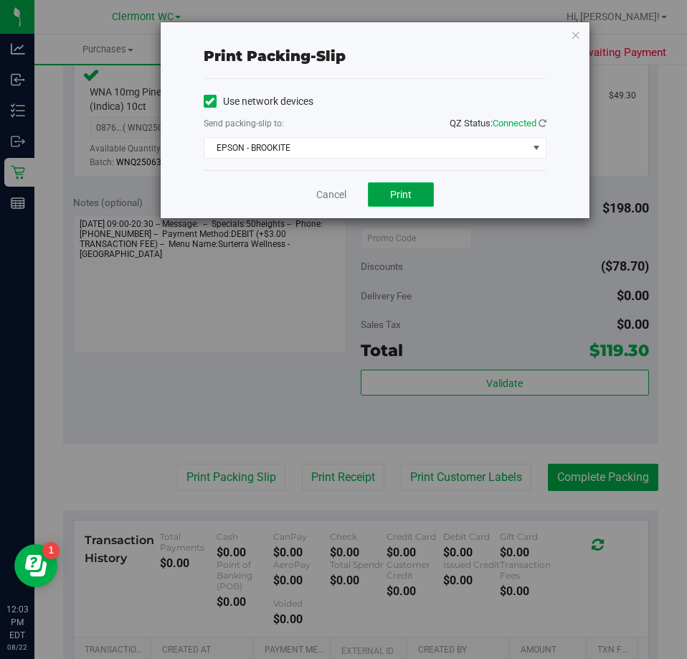
click at [415, 192] on button "Print" at bounding box center [401, 194] width 66 height 24
click at [320, 193] on link "Cancel" at bounding box center [331, 194] width 30 height 15
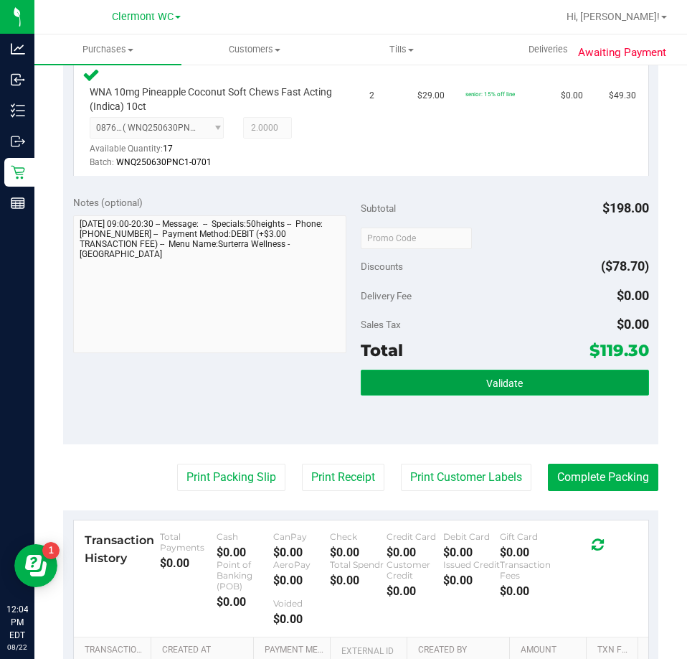
click at [416, 382] on button "Validate" at bounding box center [505, 382] width 288 height 26
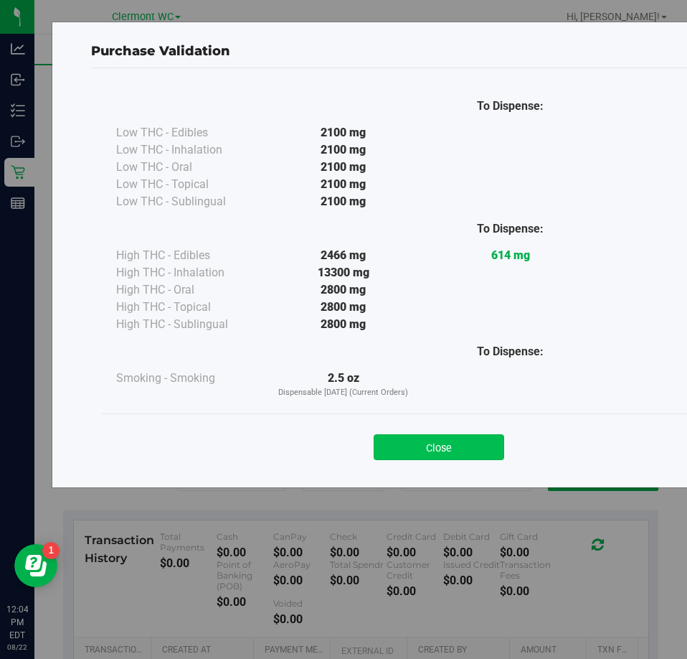
click at [444, 454] on button "Close" at bounding box center [439, 447] width 131 height 26
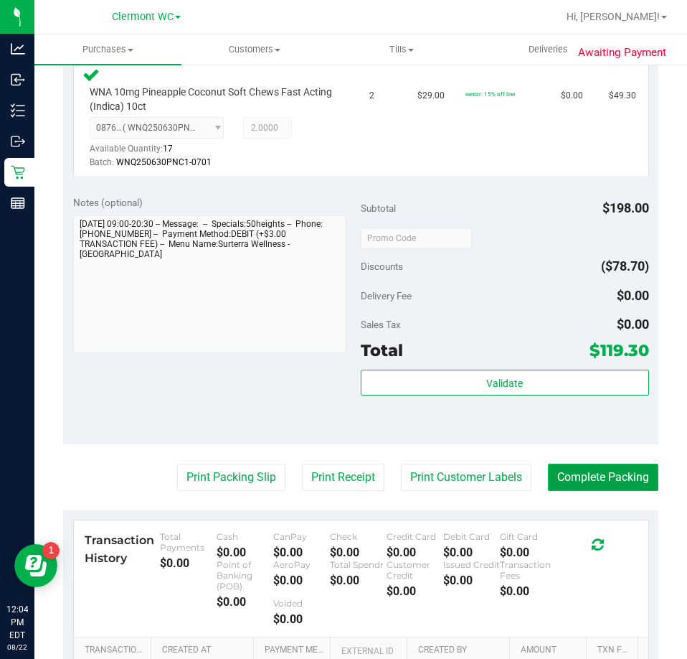
click at [579, 478] on button "Complete Packing" at bounding box center [603, 476] width 110 height 27
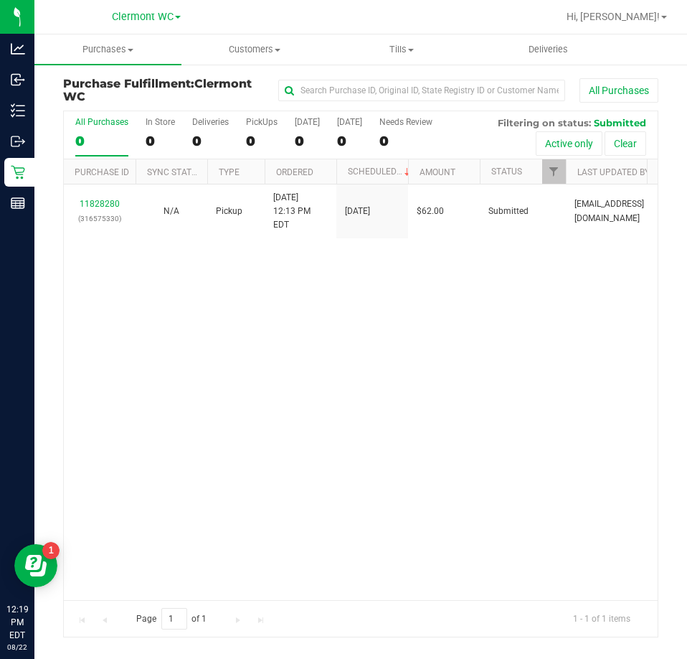
drag, startPoint x: 184, startPoint y: 440, endPoint x: 155, endPoint y: 326, distance: 117.6
click at [185, 430] on div "11828280 (316575330) N/A Pickup [DATE] 12:13 PM EDT 8/22/2025 $62.00 Submitted …" at bounding box center [361, 391] width 594 height 415
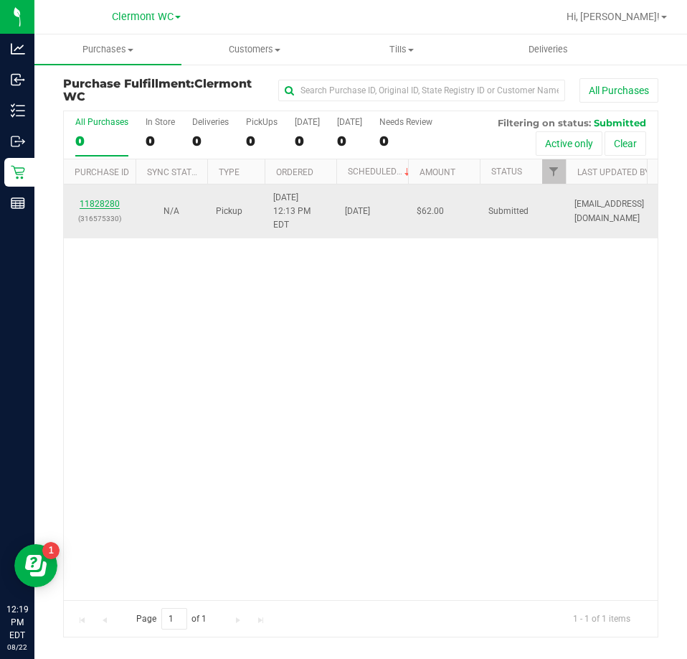
click at [94, 204] on link "11828280" at bounding box center [100, 204] width 40 height 10
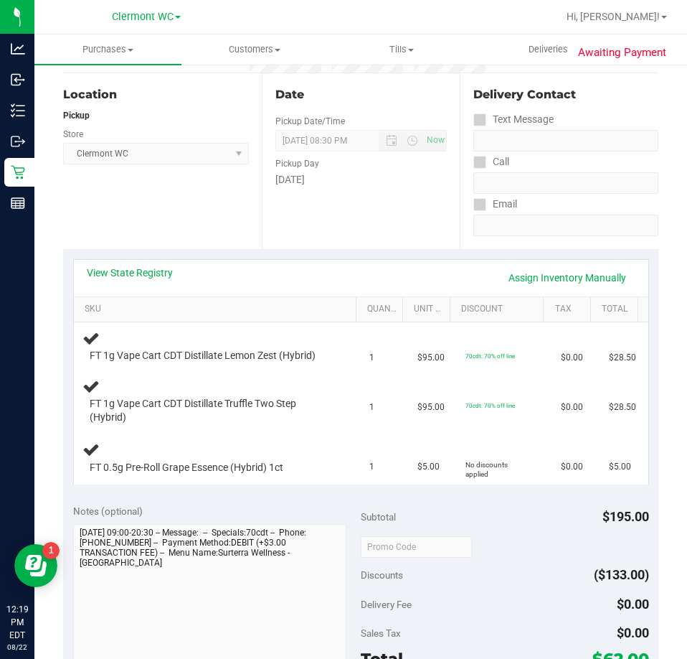
scroll to position [143, 0]
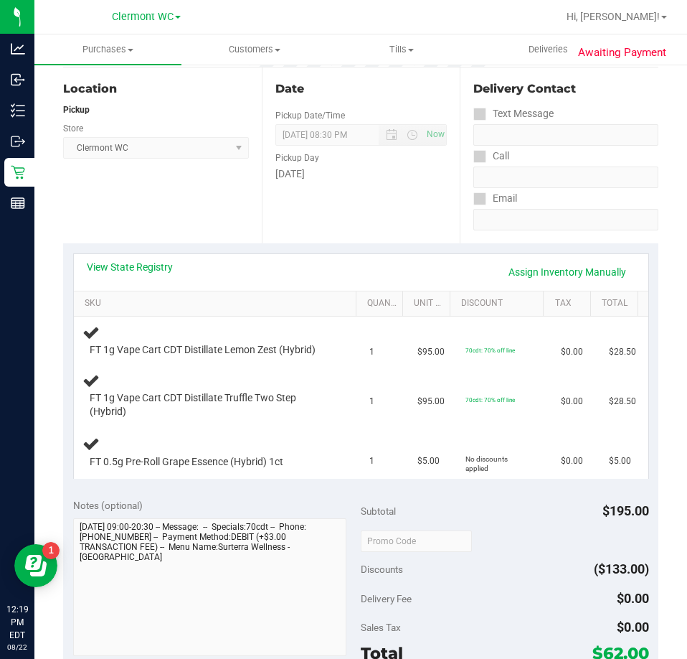
click at [159, 251] on div "View State Registry Assign Inventory Manually SKU Quantity Unit Price Discount …" at bounding box center [360, 365] width 595 height 245
click at [144, 268] on link "View State Registry" at bounding box center [130, 267] width 86 height 14
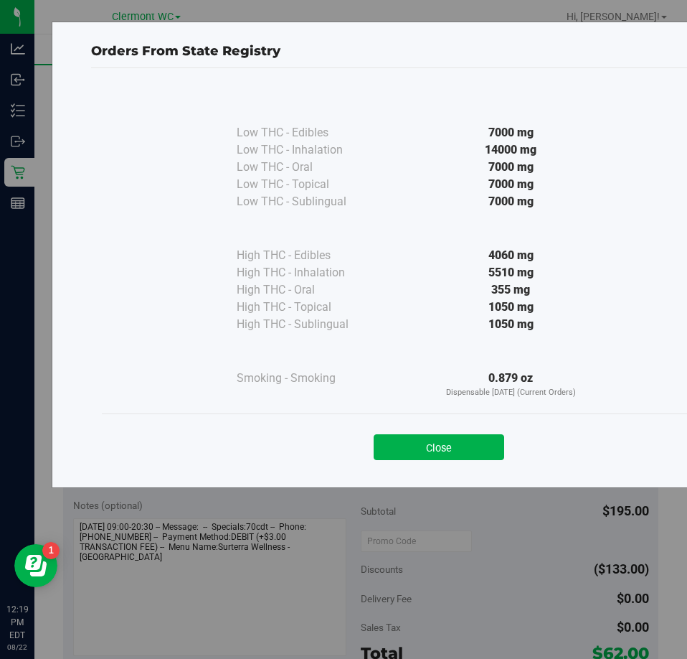
click at [460, 441] on button "Close" at bounding box center [439, 447] width 131 height 26
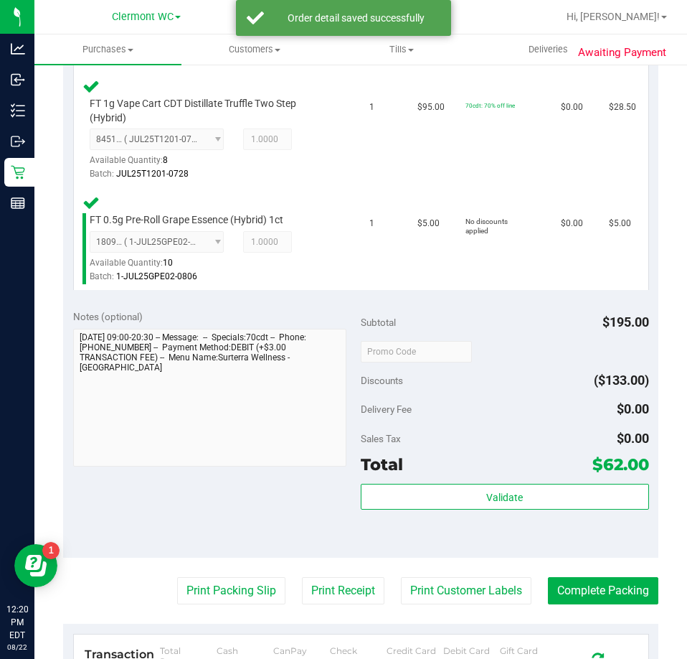
scroll to position [502, 0]
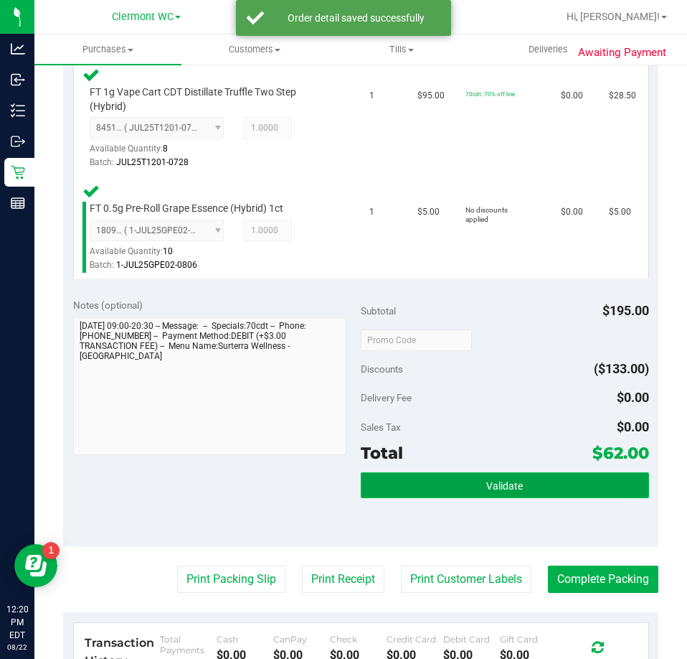
click at [468, 481] on button "Validate" at bounding box center [505, 485] width 288 height 26
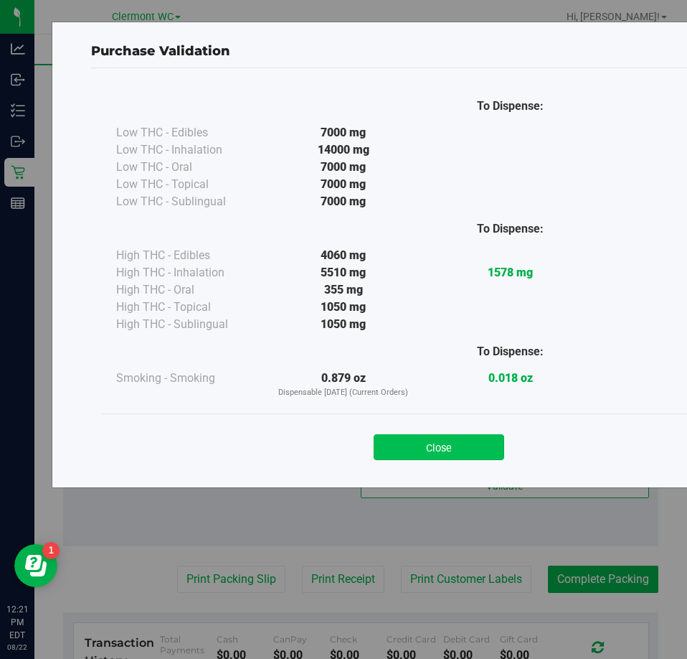
click at [425, 438] on button "Close" at bounding box center [439, 447] width 131 height 26
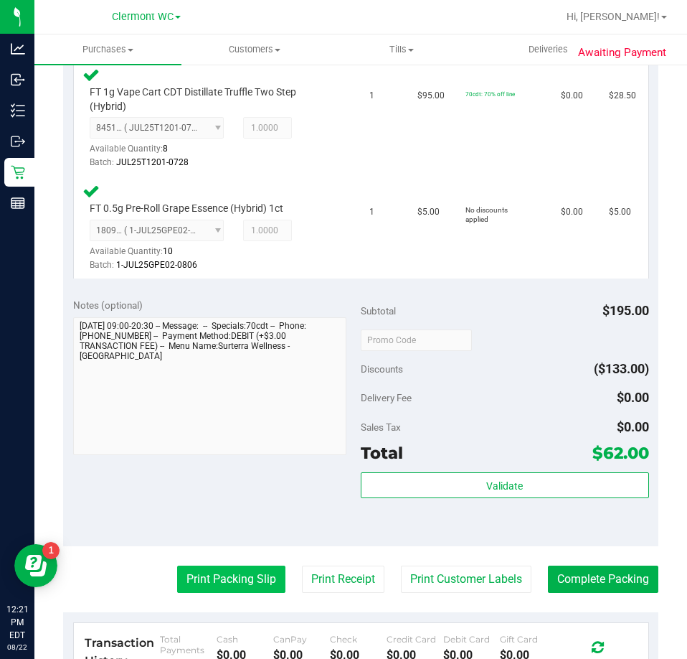
click at [229, 584] on button "Print Packing Slip" at bounding box center [231, 578] width 108 height 27
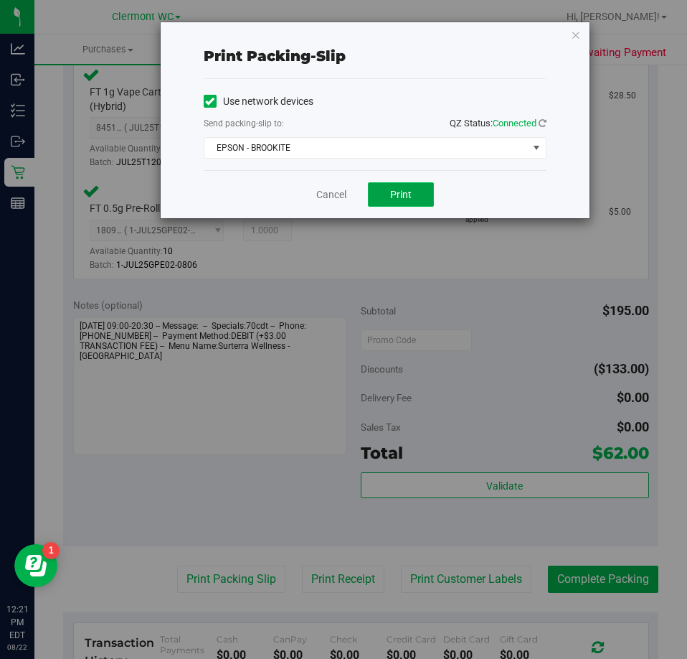
click at [412, 198] on button "Print" at bounding box center [401, 194] width 66 height 24
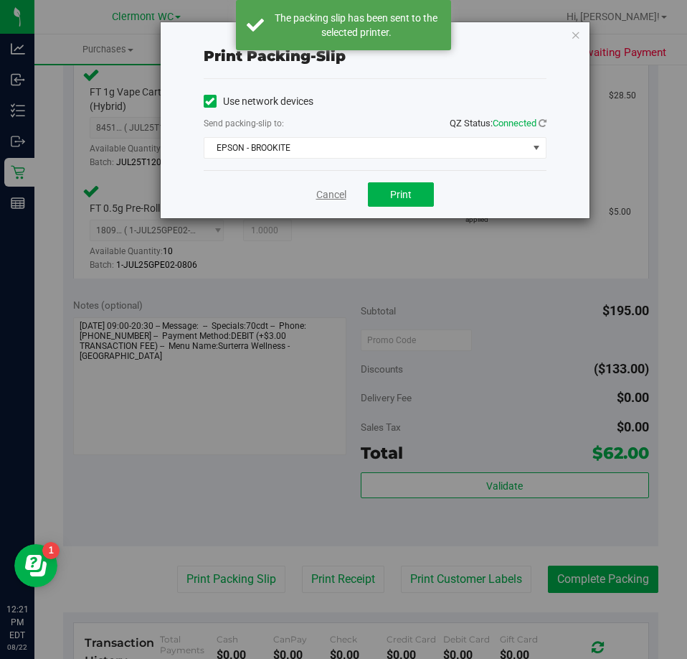
click at [326, 188] on link "Cancel" at bounding box center [331, 194] width 30 height 15
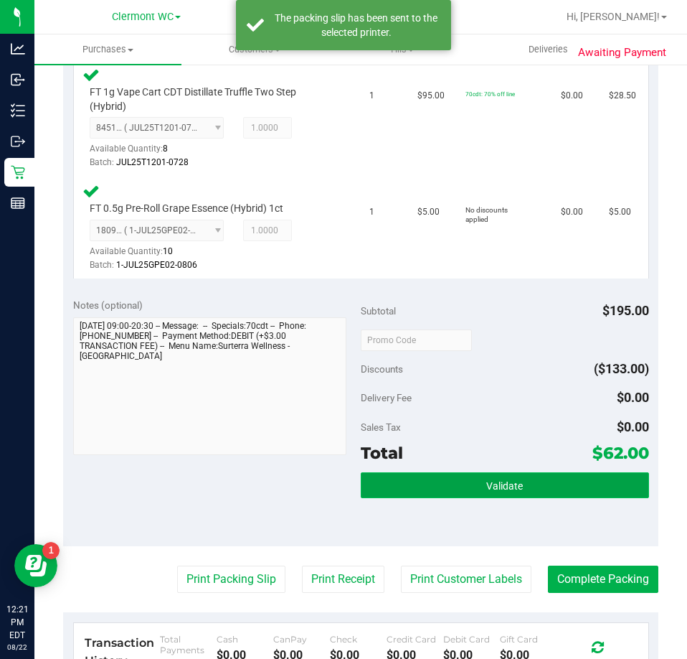
click at [453, 489] on button "Validate" at bounding box center [505, 485] width 288 height 26
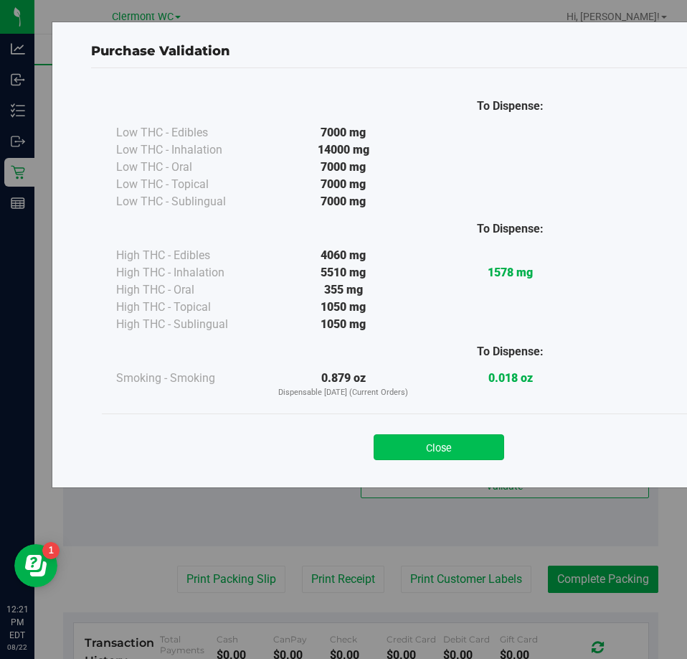
click at [419, 441] on button "Close" at bounding box center [439, 447] width 131 height 26
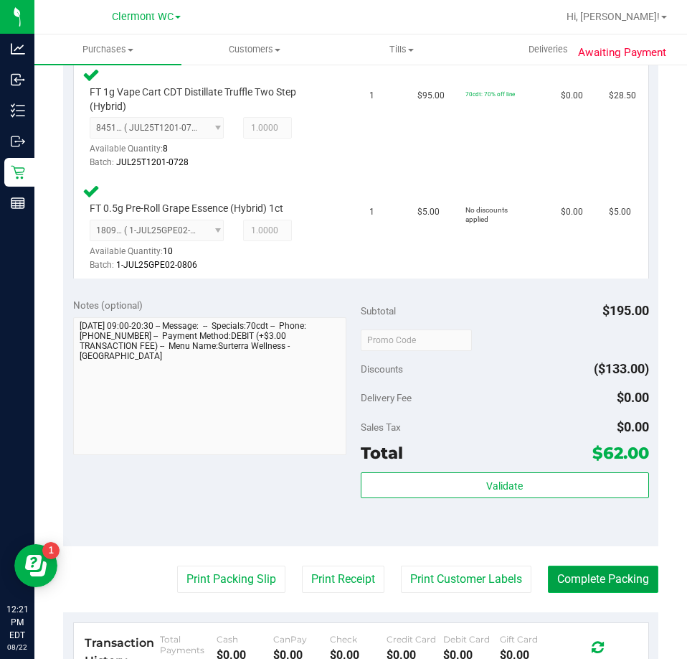
click at [584, 574] on button "Complete Packing" at bounding box center [603, 578] width 110 height 27
